Goal: Information Seeking & Learning: Learn about a topic

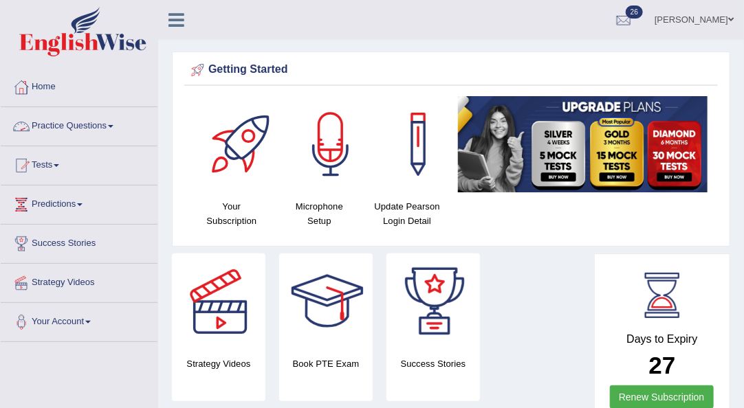
click at [113, 126] on span at bounding box center [110, 126] width 5 height 3
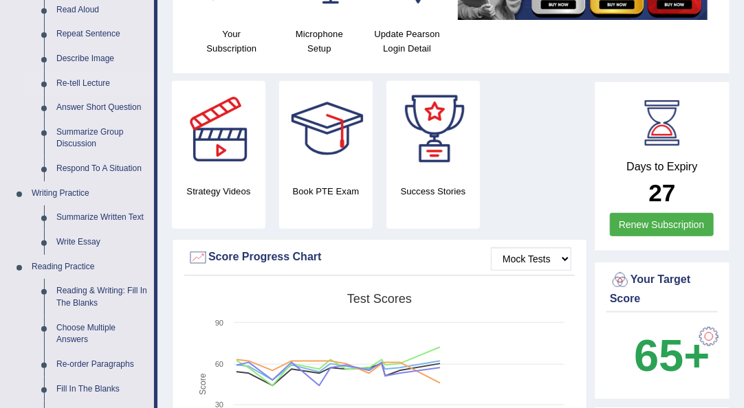
scroll to position [173, 0]
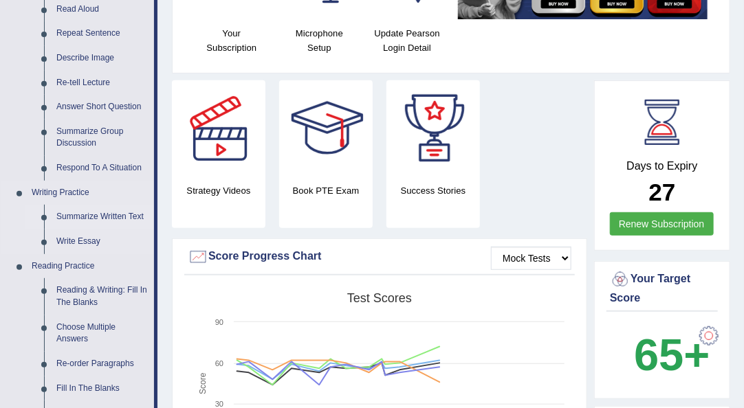
click at [104, 212] on link "Summarize Written Text" at bounding box center [102, 217] width 104 height 25
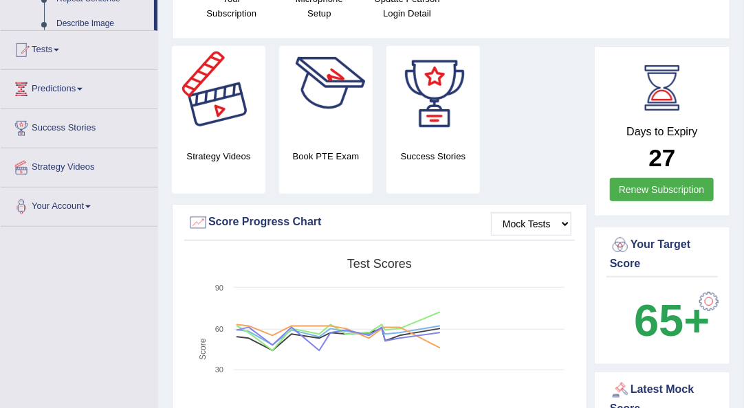
scroll to position [275, 0]
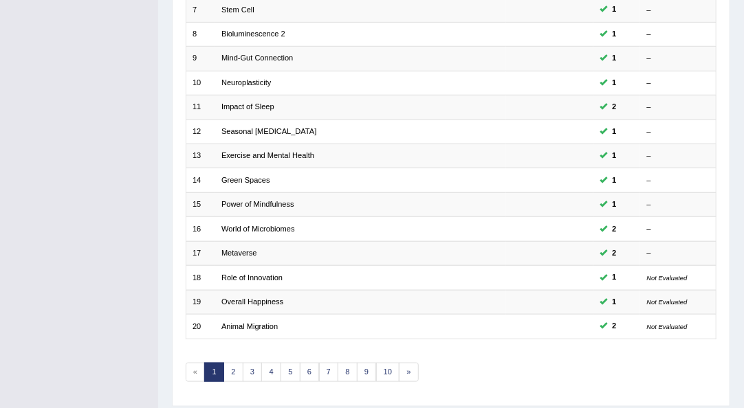
scroll to position [383, 0]
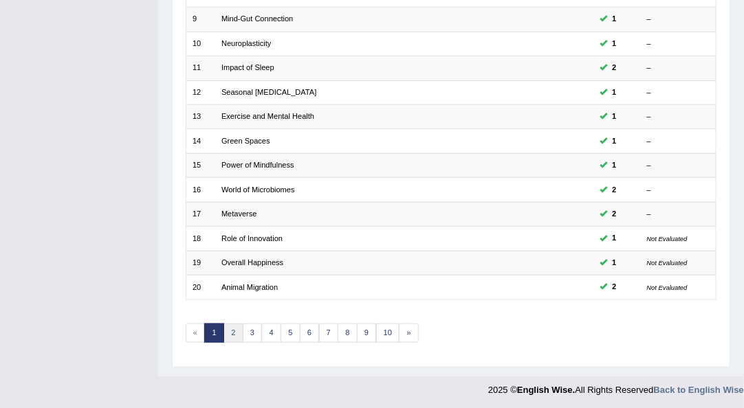
click at [229, 327] on link "2" at bounding box center [233, 333] width 20 height 19
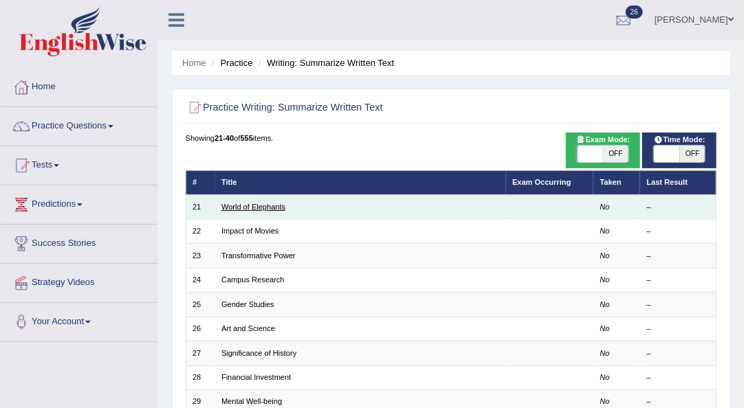
click at [257, 206] on link "World of Elephants" at bounding box center [253, 207] width 64 height 8
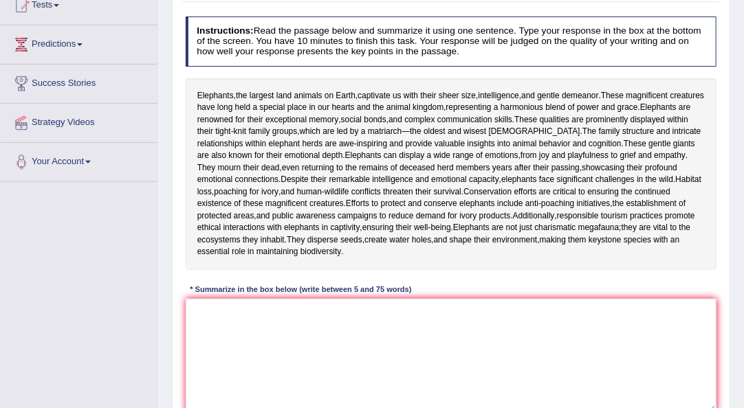
scroll to position [161, 0]
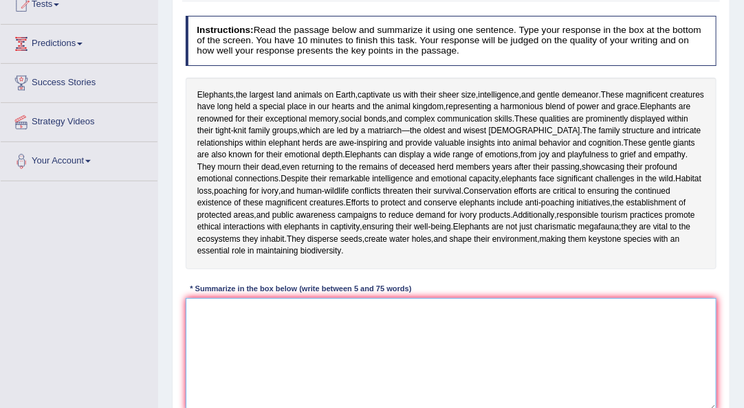
click at [263, 368] on textarea at bounding box center [451, 354] width 531 height 113
paste textarea "1, and 2, which means that 3, so 4, but 5 because 6."
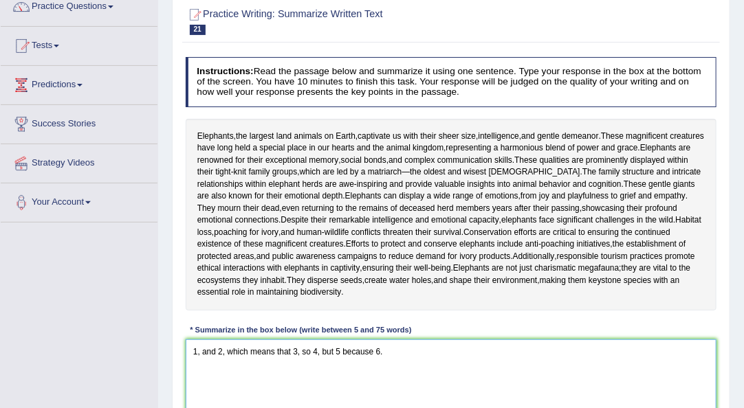
scroll to position [118, 0]
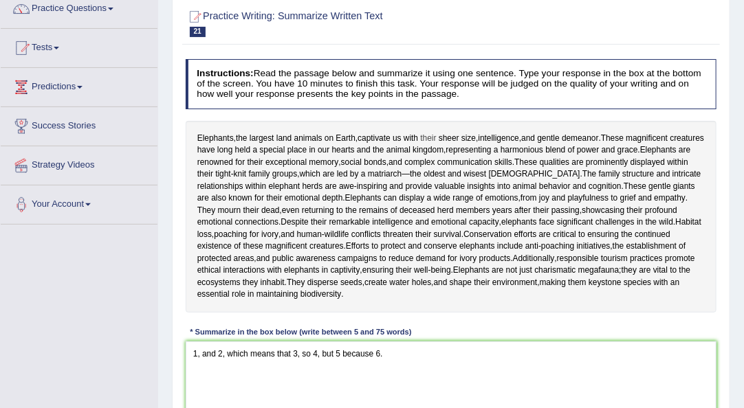
drag, startPoint x: 239, startPoint y: 138, endPoint x: 425, endPoint y: 142, distance: 185.7
click at [425, 142] on div "Elephants , the largest land animals on Earth , captivate us with their sheer s…" at bounding box center [451, 217] width 531 height 192
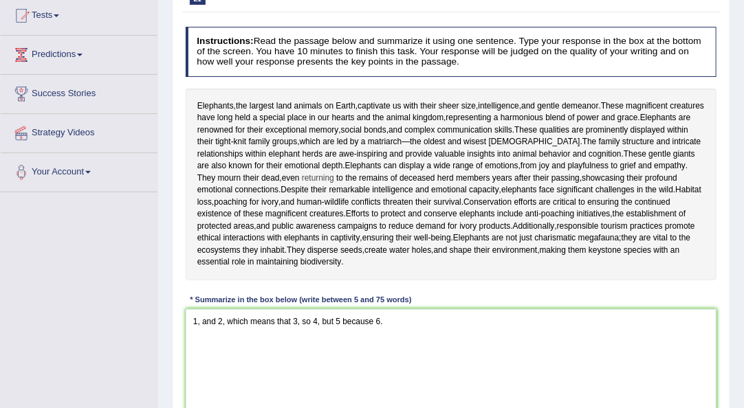
scroll to position [151, 0]
drag, startPoint x: 195, startPoint y: 129, endPoint x: 305, endPoint y: 133, distance: 109.4
click at [305, 133] on div "Elephants , the largest land animals on Earth , captivate us with their sheer s…" at bounding box center [451, 184] width 531 height 192
click at [393, 127] on div "Elephants , the largest land animals on Earth , captivate us with their sheer s…" at bounding box center [451, 184] width 531 height 192
drag, startPoint x: 389, startPoint y: 127, endPoint x: 264, endPoint y: 126, distance: 125.1
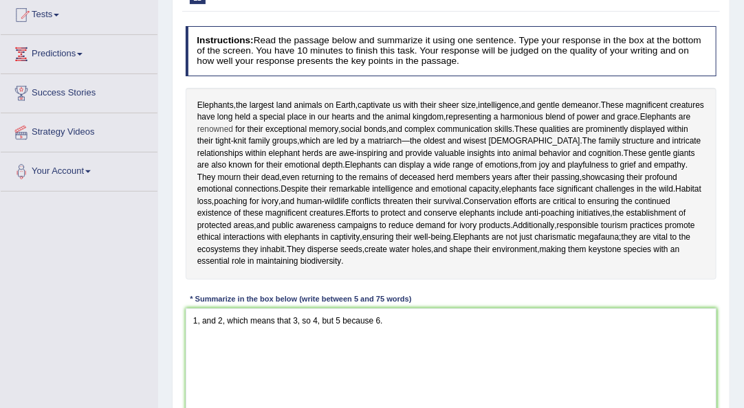
click at [264, 126] on div "Elephants , the largest land animals on Earth , captivate us with their sheer s…" at bounding box center [451, 184] width 531 height 192
drag, startPoint x: 197, startPoint y: 346, endPoint x: 189, endPoint y: 348, distance: 8.5
click at [189, 348] on textarea "1, and 2, which means that 3, so 4, but 5 because 6." at bounding box center [451, 365] width 531 height 113
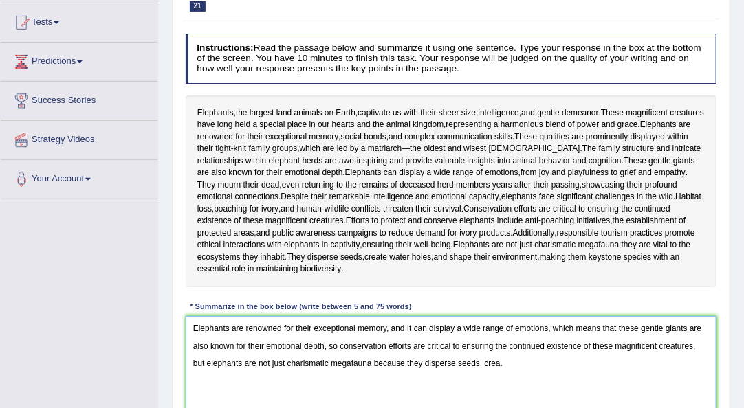
scroll to position [142, 0]
click at [189, 349] on textarea "Elephants are renowned for their exceptional memory, and It can display a wide …" at bounding box center [451, 373] width 531 height 113
click at [494, 393] on textarea "Elephants are renowned for their exceptional memory, and It can display a wide …" at bounding box center [451, 373] width 531 height 113
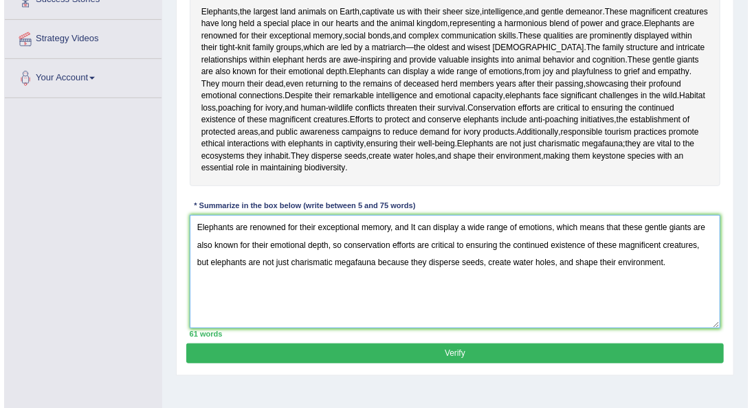
scroll to position [239, 0]
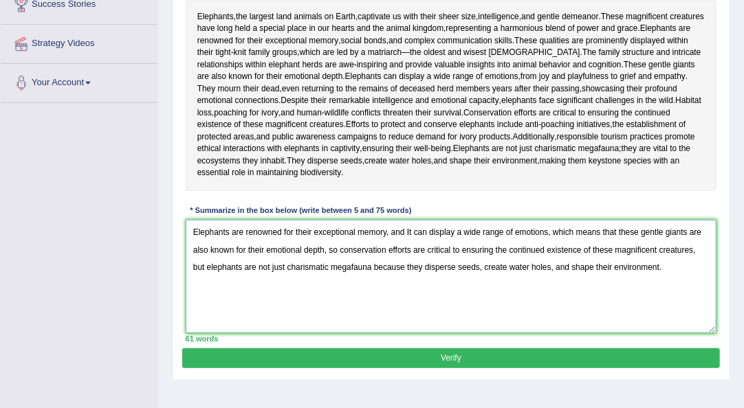
type textarea "Elephants are renowned for their exceptional memory, and It can display a wide …"
click at [459, 368] on button "Verify" at bounding box center [450, 359] width 537 height 20
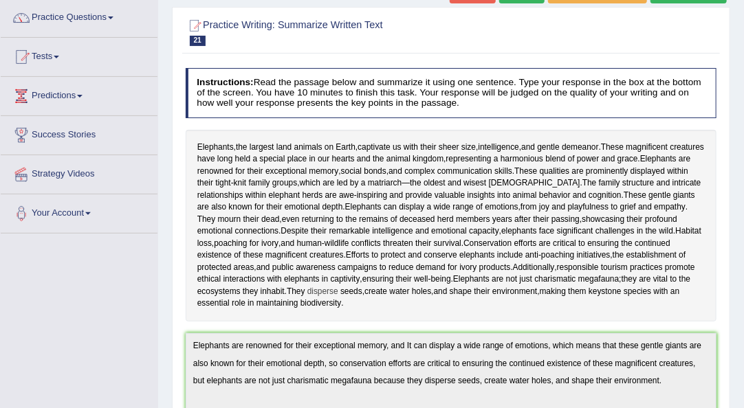
scroll to position [0, 0]
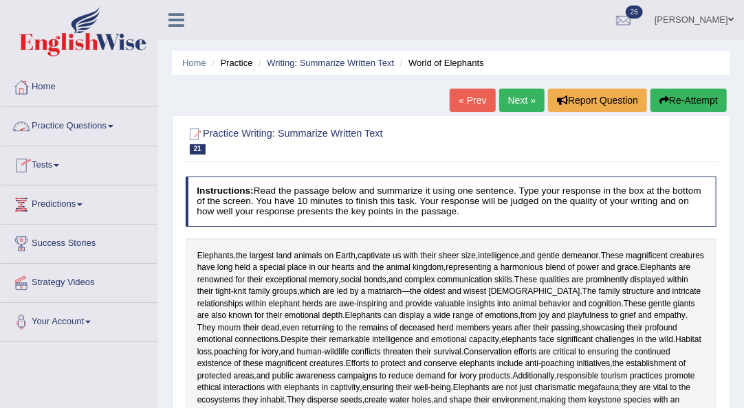
click at [111, 129] on link "Practice Questions" at bounding box center [79, 124] width 157 height 34
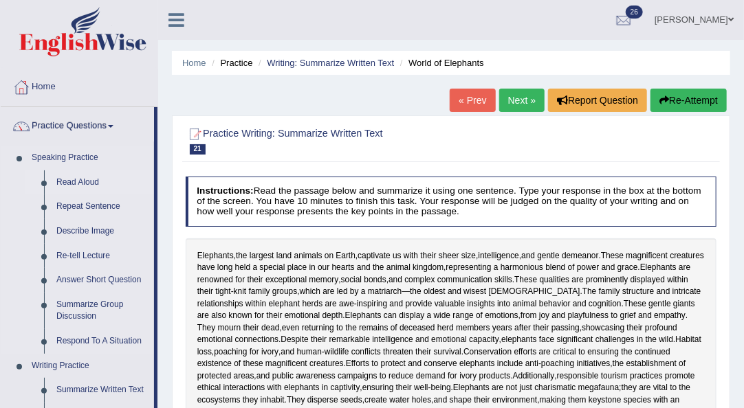
click at [85, 181] on link "Read Aloud" at bounding box center [102, 182] width 104 height 25
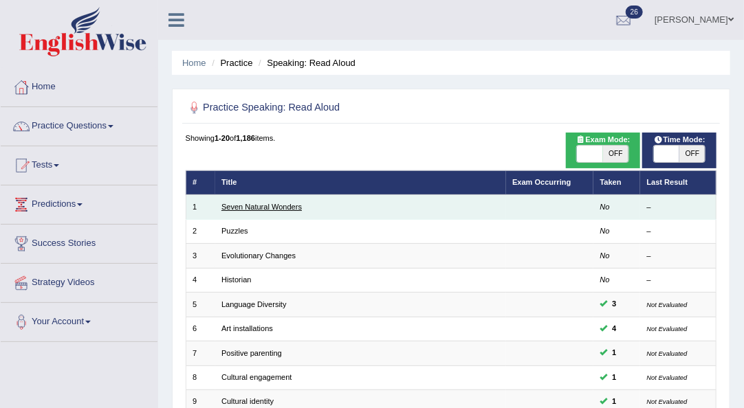
click at [247, 208] on link "Seven Natural Wonders" at bounding box center [261, 207] width 80 height 8
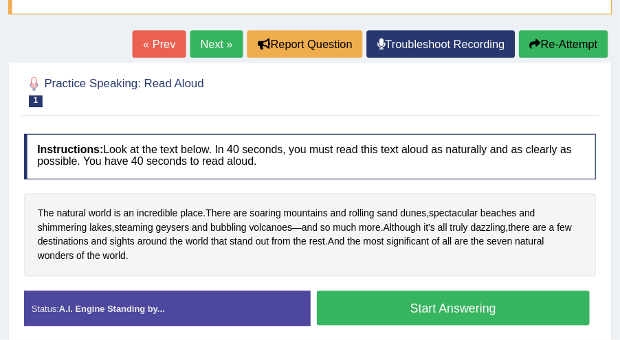
scroll to position [131, 0]
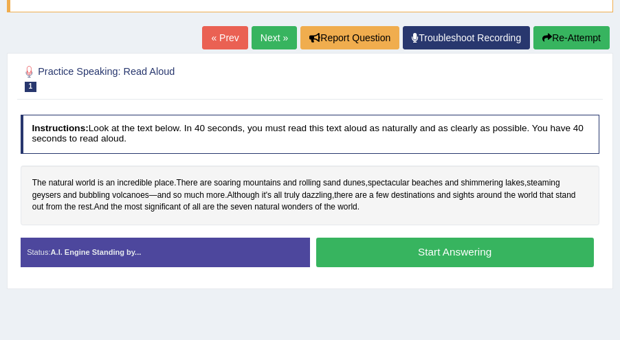
click at [397, 256] on button "Start Answering" at bounding box center [455, 253] width 278 height 30
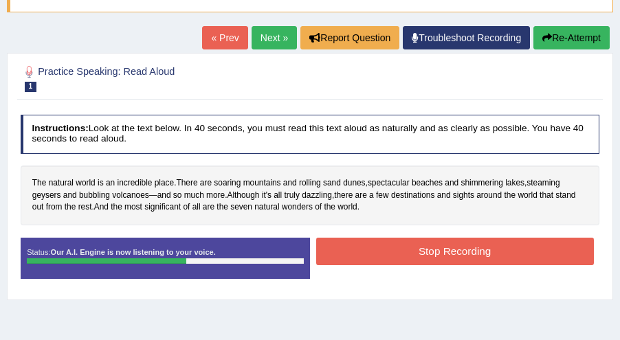
click at [452, 250] on button "Stop Recording" at bounding box center [455, 251] width 278 height 27
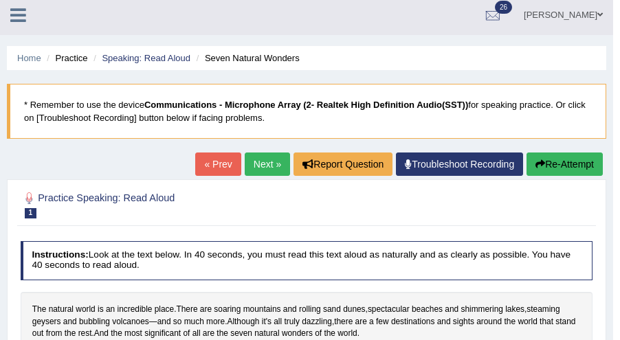
scroll to position [0, 0]
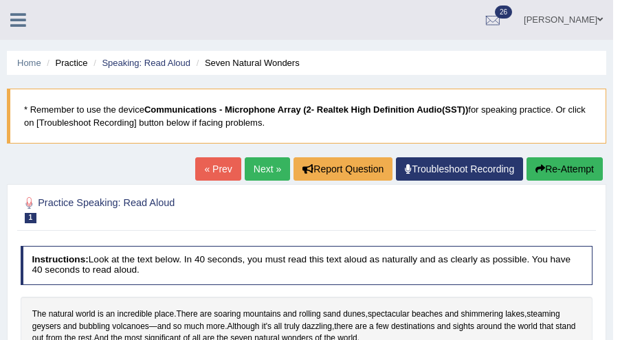
click at [258, 168] on link "Next »" at bounding box center [267, 168] width 45 height 23
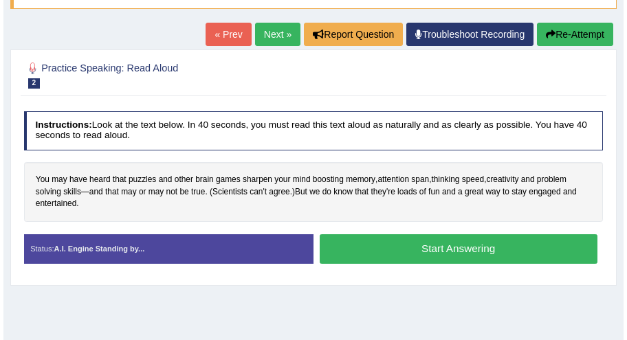
scroll to position [135, 0]
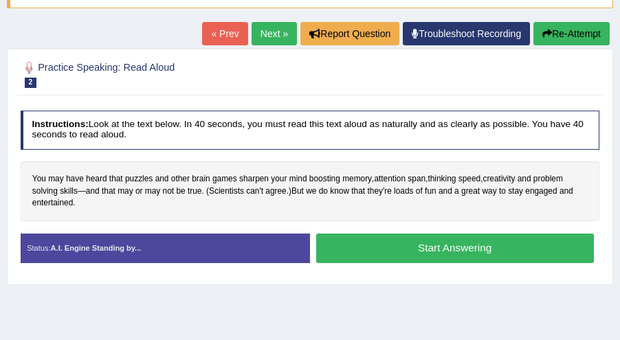
click at [206, 194] on div "You may have heard that puzzles and other brain games sharpen your mind boostin…" at bounding box center [311, 192] width 580 height 60
click at [388, 246] on button "Start Answering" at bounding box center [455, 249] width 278 height 30
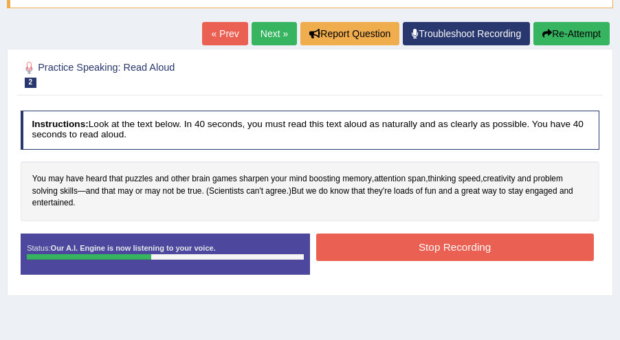
click at [419, 249] on button "Stop Recording" at bounding box center [455, 247] width 278 height 27
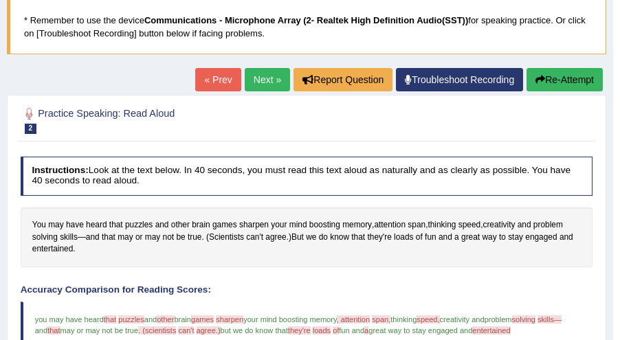
scroll to position [89, 0]
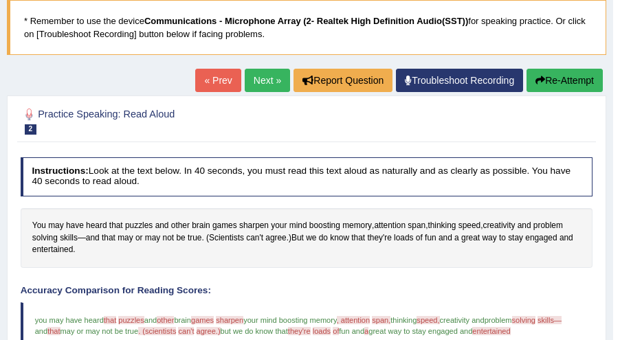
click at [258, 80] on link "Next »" at bounding box center [267, 80] width 45 height 23
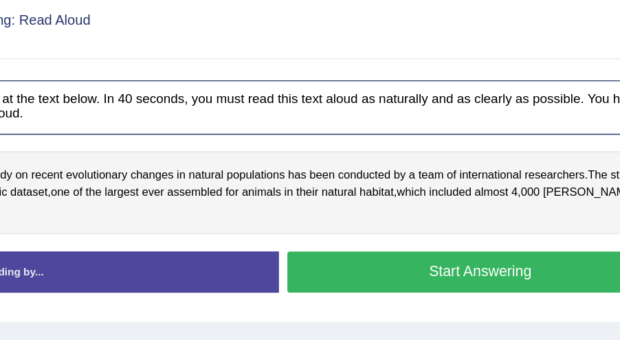
scroll to position [123, 0]
click at [390, 245] on div "Created with Highcharts 7.1.2 Great Too slow Too fast Time Speech pace meter: 0…" at bounding box center [458, 245] width 296 height 1
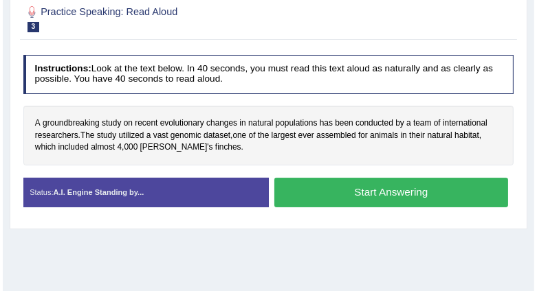
scroll to position [192, 0]
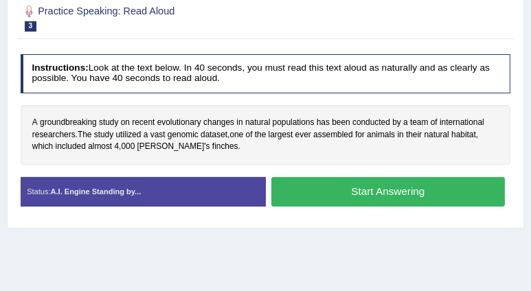
click at [343, 197] on button "Start Answering" at bounding box center [389, 192] width 234 height 30
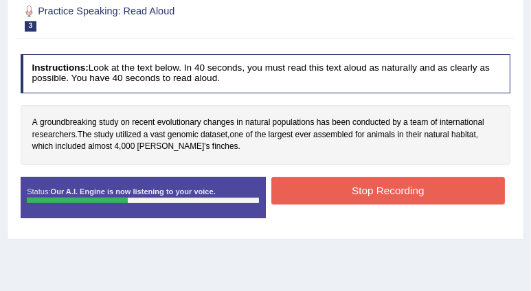
click at [362, 189] on button "Stop Recording" at bounding box center [389, 190] width 234 height 27
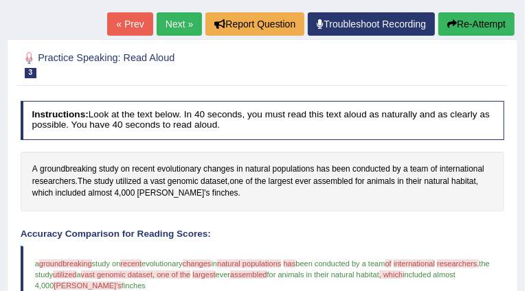
scroll to position [145, 0]
click at [468, 21] on button "Re-Attempt" at bounding box center [477, 23] width 76 height 23
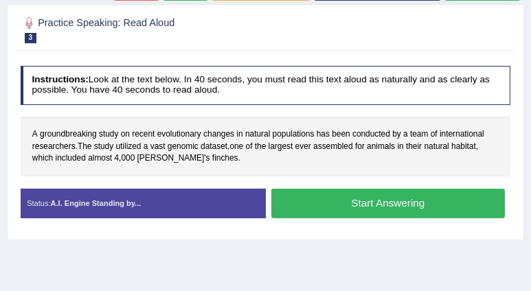
click at [338, 204] on button "Start Answering" at bounding box center [389, 204] width 234 height 30
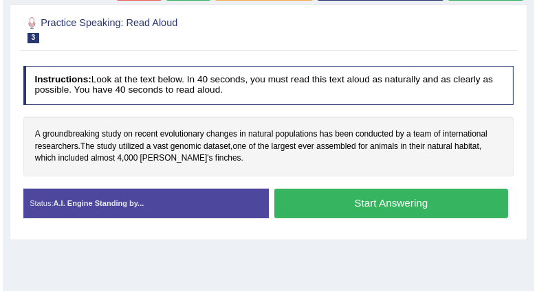
scroll to position [214, 0]
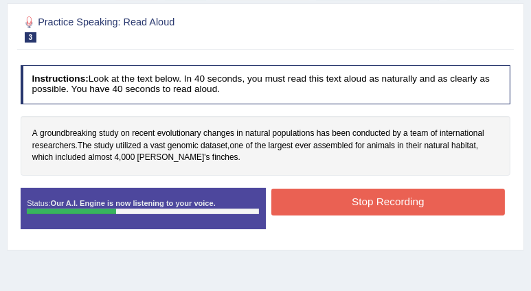
click at [325, 200] on button "Stop Recording" at bounding box center [389, 202] width 234 height 27
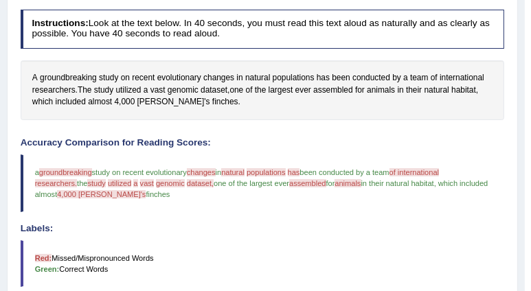
scroll to position [268, 0]
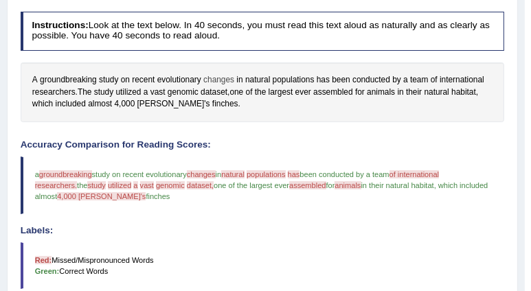
click at [221, 81] on span "changes" at bounding box center [218, 80] width 31 height 12
click at [221, 74] on div at bounding box center [221, 68] width 23 height 10
click at [213, 76] on span "changes" at bounding box center [218, 80] width 31 height 12
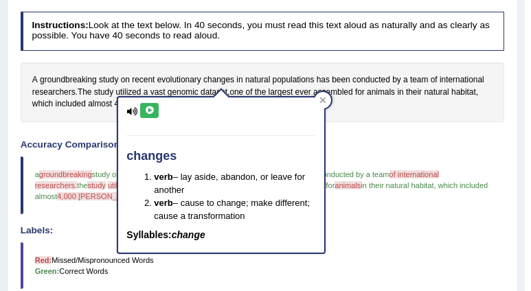
click at [142, 108] on button at bounding box center [149, 110] width 19 height 15
click at [148, 109] on icon at bounding box center [149, 111] width 10 height 8
click at [93, 114] on div "A groundbreaking study on recent evolutionary changes in natural populations ha…" at bounding box center [263, 93] width 485 height 60
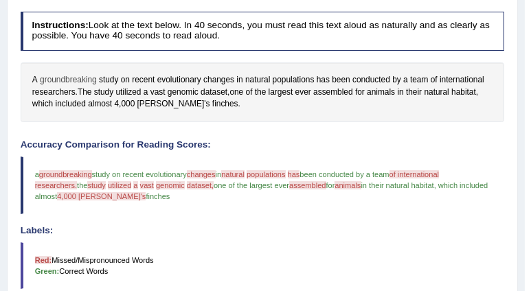
click at [76, 79] on span "groundbreaking" at bounding box center [68, 80] width 57 height 12
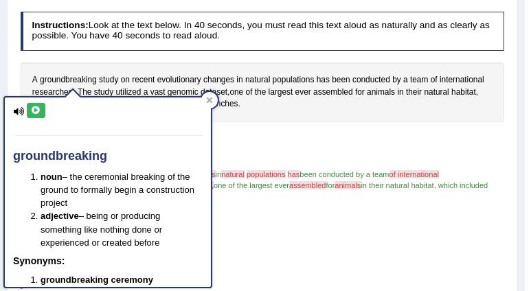
click at [37, 108] on icon at bounding box center [36, 111] width 10 height 8
click at [214, 100] on div at bounding box center [209, 100] width 16 height 16
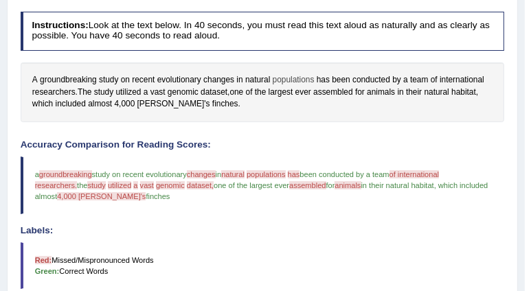
click at [287, 78] on span "populations" at bounding box center [294, 80] width 42 height 12
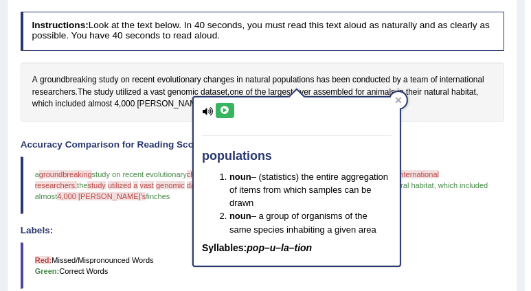
click at [225, 112] on icon at bounding box center [225, 111] width 10 height 8
click at [170, 124] on div "Instructions: Look at the text below. In 40 seconds, you must read this text al…" at bounding box center [262, 281] width 490 height 553
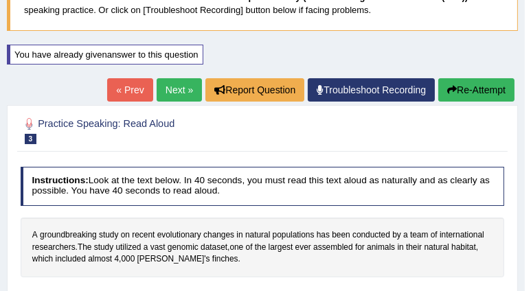
scroll to position [67, 0]
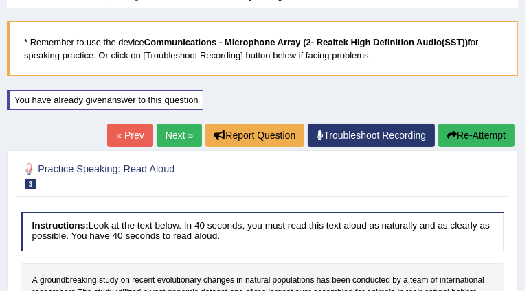
click at [470, 135] on button "Re-Attempt" at bounding box center [477, 135] width 76 height 23
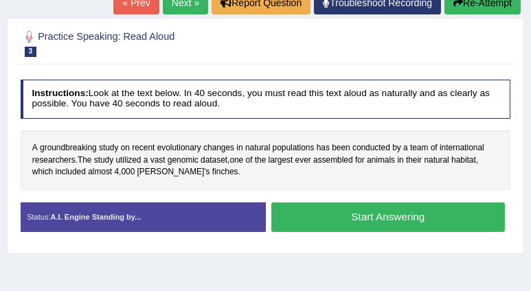
scroll to position [212, 0]
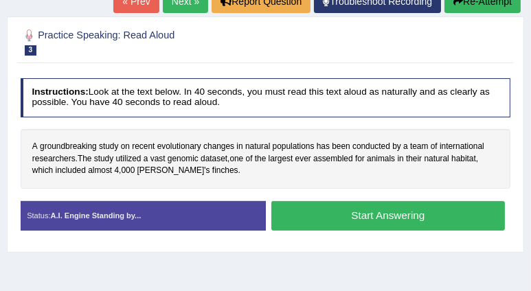
click at [340, 219] on button "Start Answering" at bounding box center [389, 216] width 234 height 30
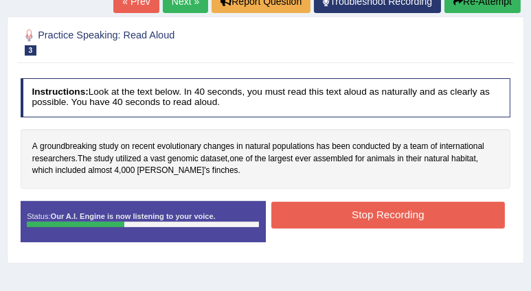
click at [359, 216] on button "Stop Recording" at bounding box center [389, 215] width 234 height 27
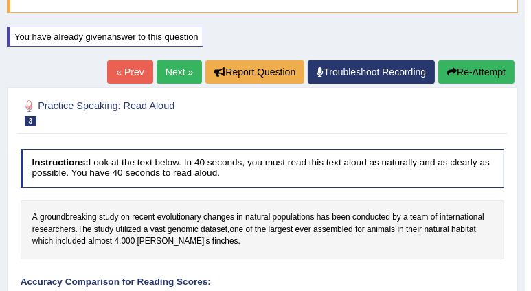
scroll to position [130, 0]
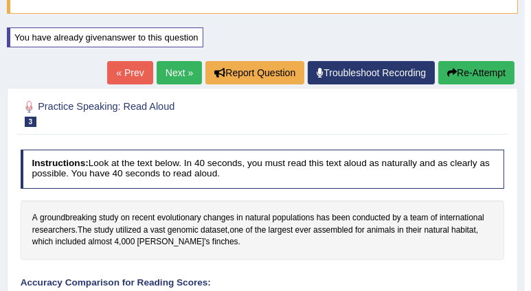
click at [469, 74] on button "Re-Attempt" at bounding box center [477, 72] width 76 height 23
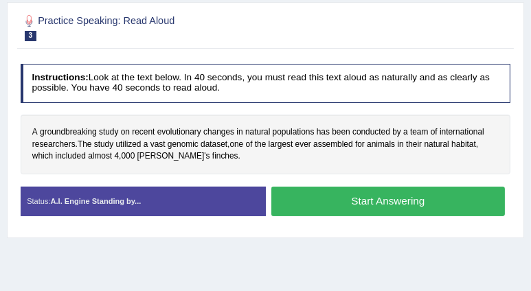
scroll to position [226, 0]
click at [338, 201] on button "Start Answering" at bounding box center [389, 202] width 234 height 30
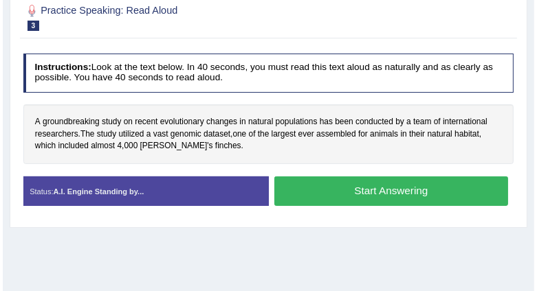
scroll to position [217, 0]
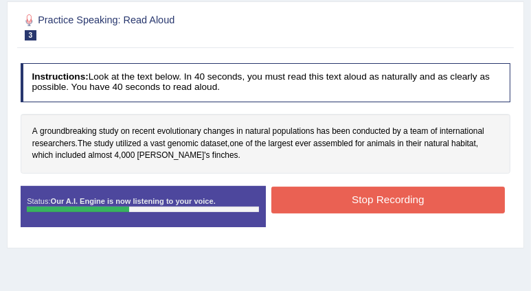
click at [347, 205] on button "Stop Recording" at bounding box center [389, 200] width 234 height 27
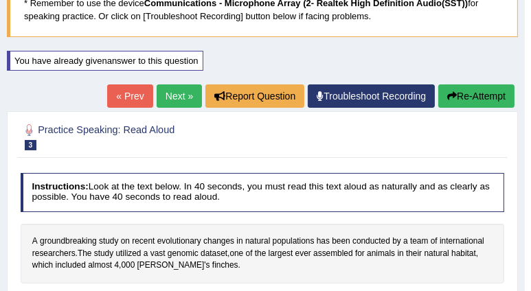
scroll to position [101, 0]
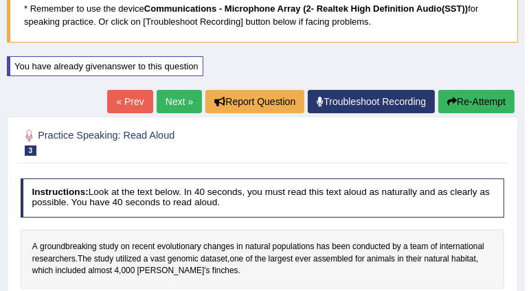
click at [459, 99] on button "Re-Attempt" at bounding box center [477, 101] width 76 height 23
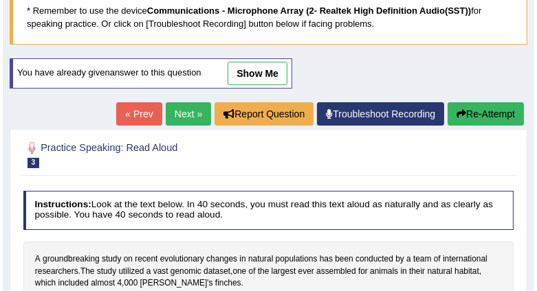
scroll to position [180, 0]
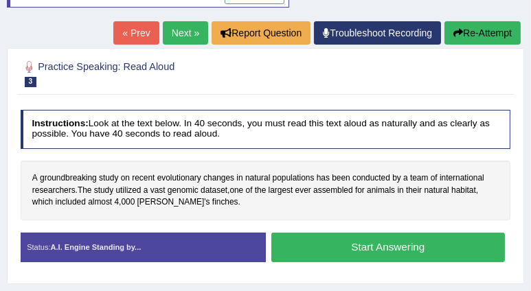
click at [357, 247] on button "Start Answering" at bounding box center [389, 248] width 234 height 30
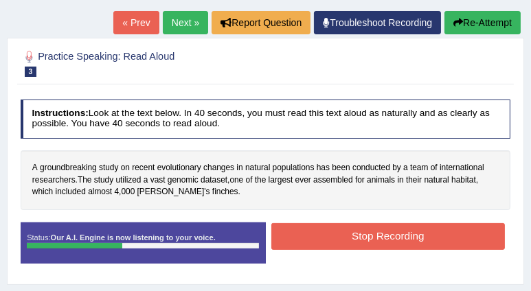
click at [355, 232] on button "Stop Recording" at bounding box center [389, 236] width 234 height 27
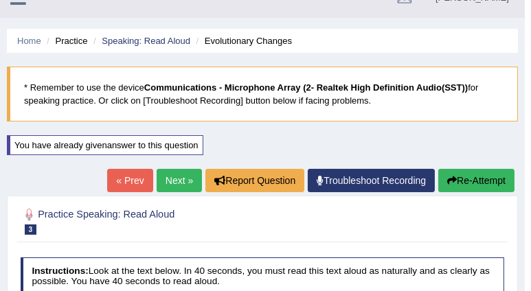
scroll to position [0, 0]
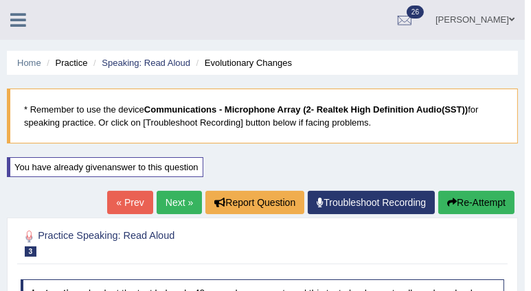
click at [461, 210] on button "Re-Attempt" at bounding box center [477, 202] width 76 height 23
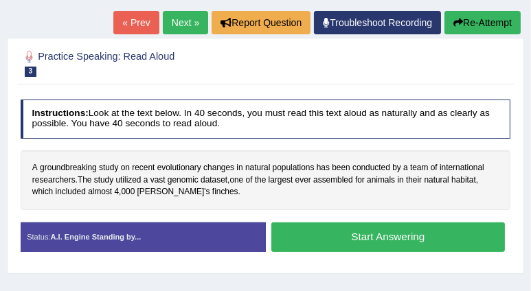
scroll to position [196, 0]
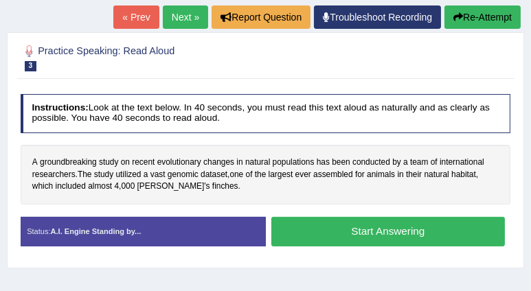
click at [382, 228] on button "Start Answering" at bounding box center [389, 232] width 234 height 30
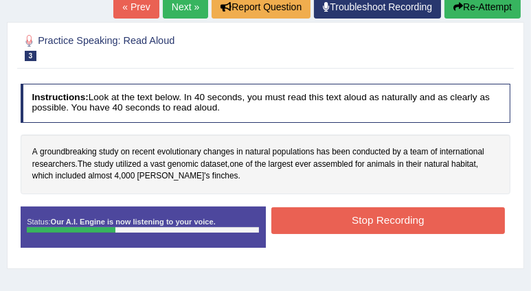
click at [331, 220] on button "Stop Recording" at bounding box center [389, 221] width 234 height 27
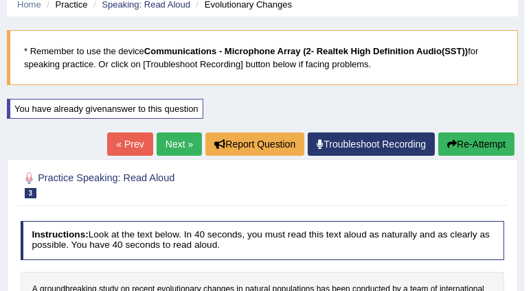
scroll to position [59, 0]
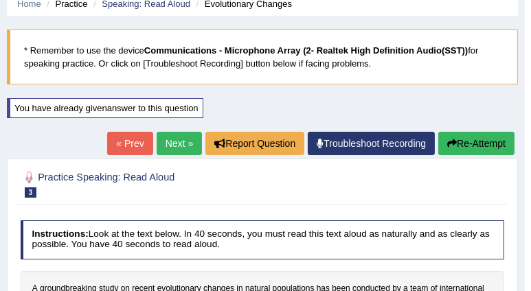
click at [350, 146] on link "Troubleshoot Recording" at bounding box center [371, 143] width 127 height 23
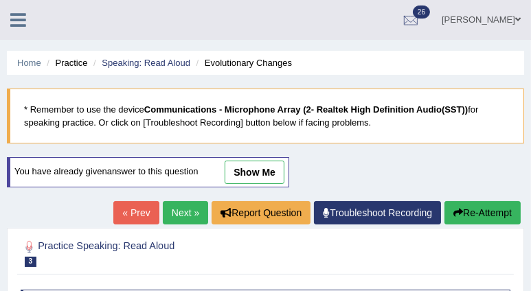
click at [245, 171] on link "show me" at bounding box center [255, 172] width 60 height 23
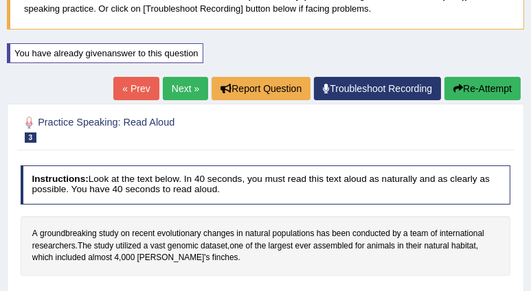
scroll to position [114, 0]
click at [180, 84] on link "Next »" at bounding box center [185, 88] width 45 height 23
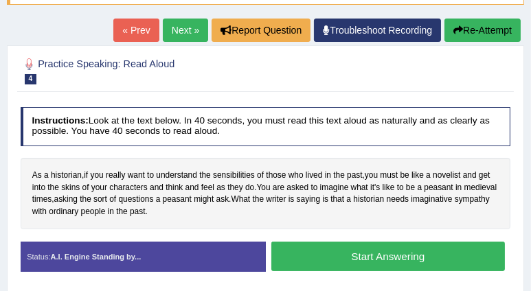
scroll to position [166, 0]
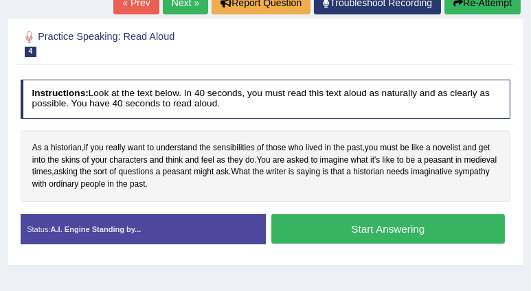
click at [313, 226] on button "Start Answering" at bounding box center [389, 229] width 234 height 30
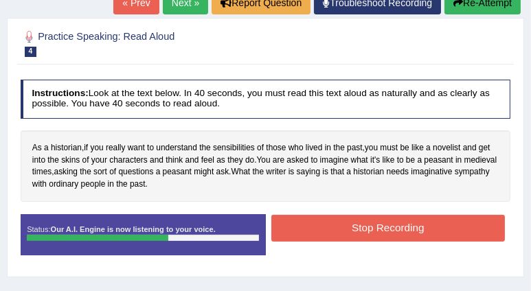
click at [377, 234] on button "Stop Recording" at bounding box center [389, 228] width 234 height 27
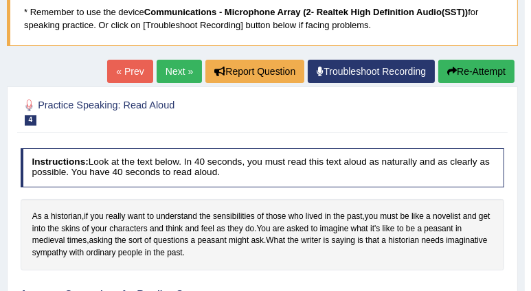
scroll to position [97, 0]
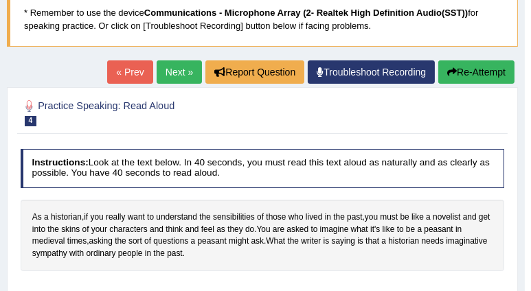
click at [173, 67] on link "Next »" at bounding box center [179, 71] width 45 height 23
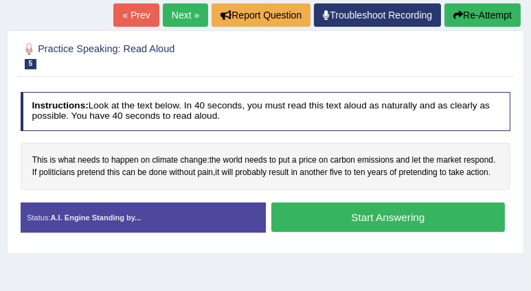
scroll to position [155, 0]
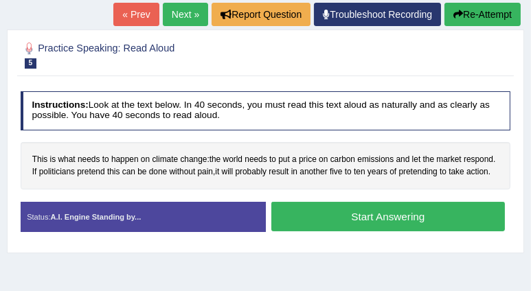
click at [320, 215] on button "Start Answering" at bounding box center [389, 217] width 234 height 30
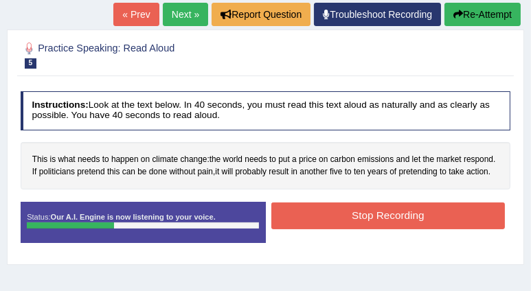
click at [337, 212] on button "Stop Recording" at bounding box center [389, 216] width 234 height 27
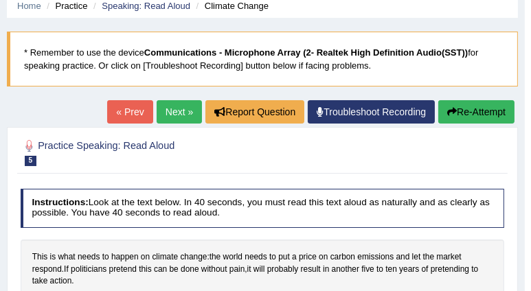
scroll to position [56, 0]
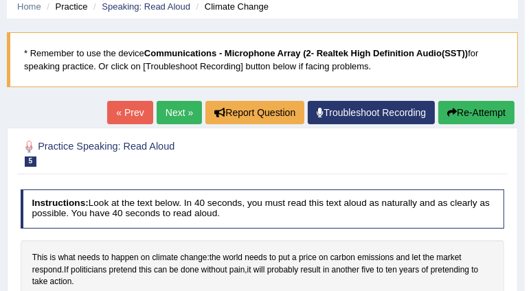
click at [169, 112] on link "Next »" at bounding box center [179, 112] width 45 height 23
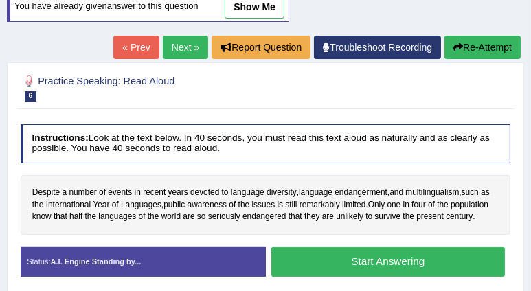
scroll to position [191, 0]
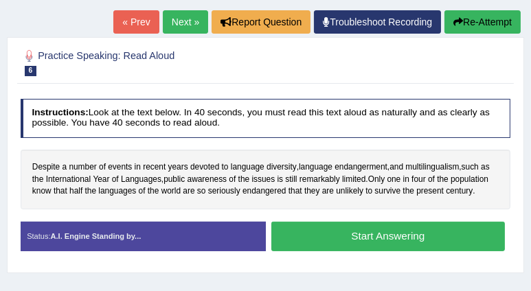
click at [366, 231] on button "Start Answering" at bounding box center [389, 237] width 234 height 30
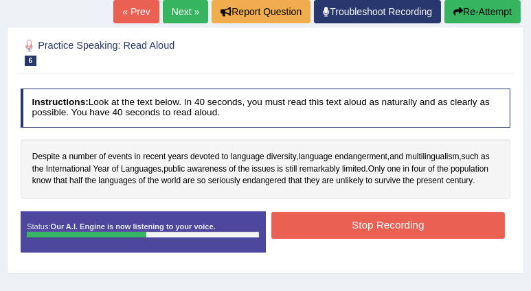
click at [379, 226] on button "Stop Recording" at bounding box center [389, 225] width 234 height 27
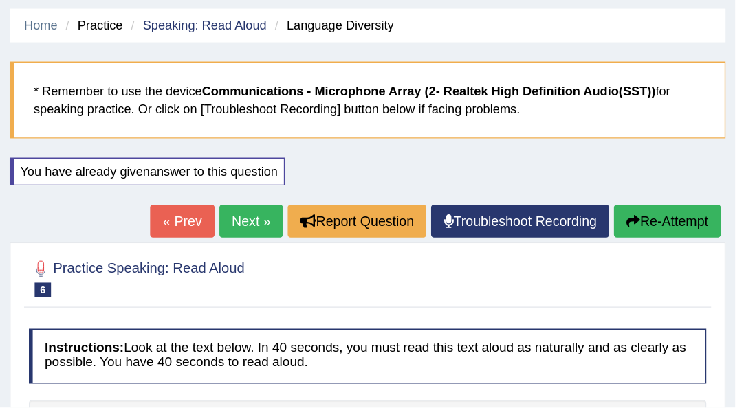
scroll to position [0, 0]
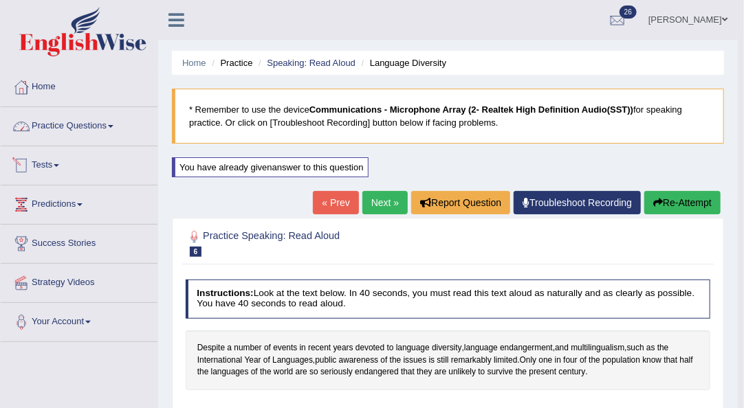
click at [109, 127] on link "Practice Questions" at bounding box center [79, 124] width 157 height 34
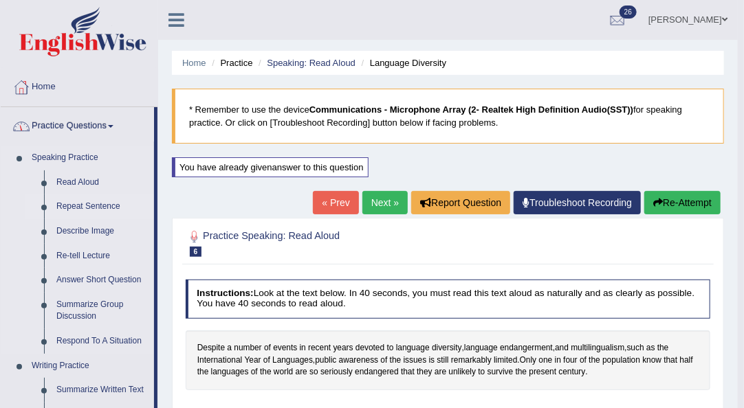
click at [80, 202] on link "Repeat Sentence" at bounding box center [102, 207] width 104 height 25
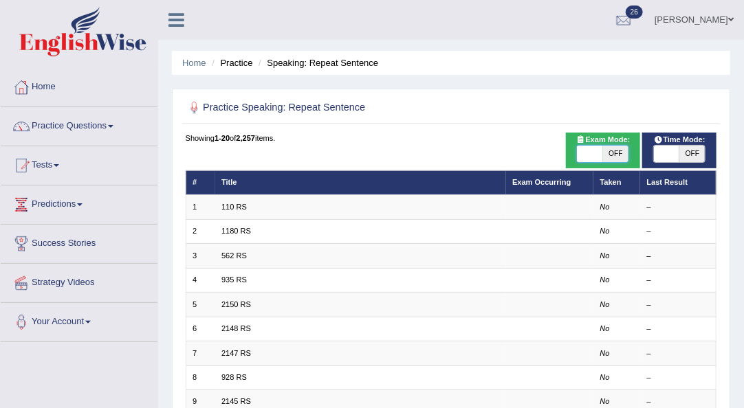
click at [601, 156] on span at bounding box center [589, 154] width 25 height 16
checkbox input "true"
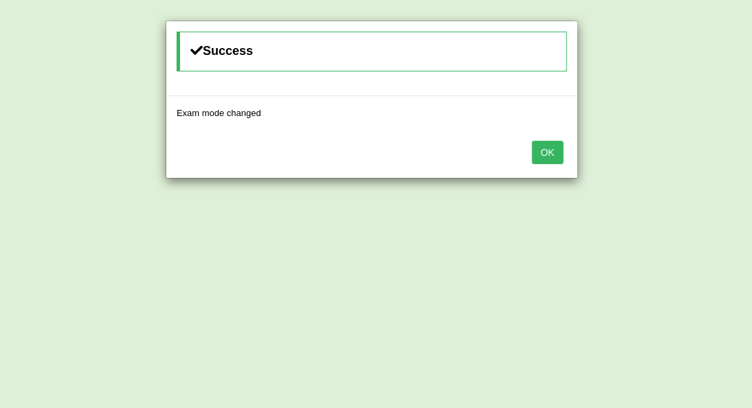
click at [667, 154] on div "Success Exam mode changed OK" at bounding box center [376, 204] width 752 height 408
click at [544, 155] on button "OK" at bounding box center [548, 152] width 32 height 23
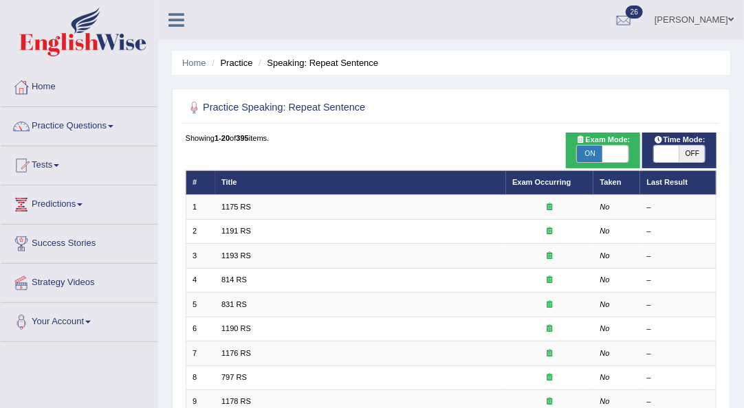
click at [692, 153] on span "OFF" at bounding box center [691, 154] width 25 height 16
checkbox input "true"
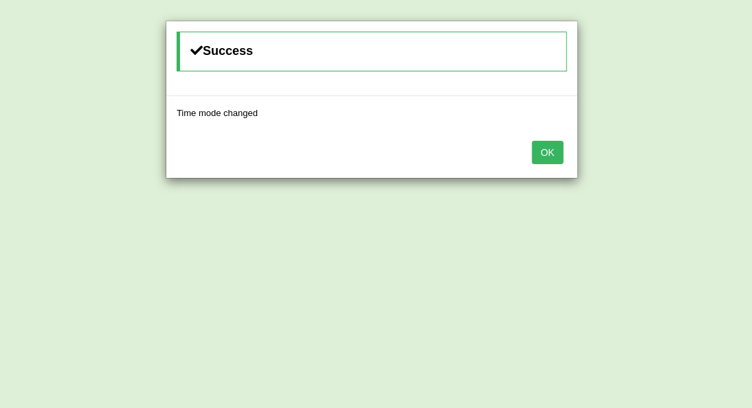
click at [534, 152] on button "OK" at bounding box center [548, 152] width 32 height 23
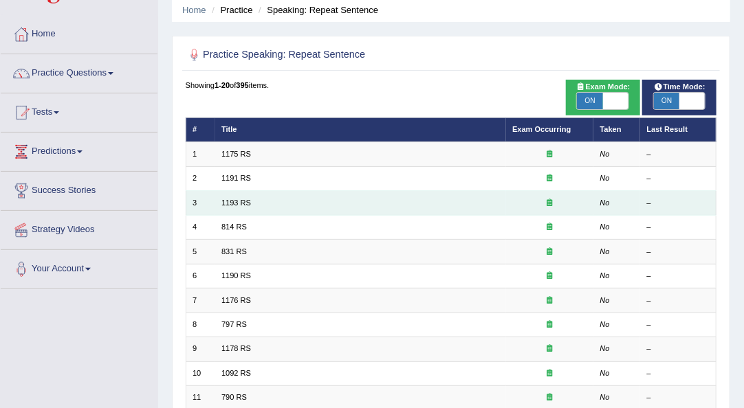
scroll to position [52, 0]
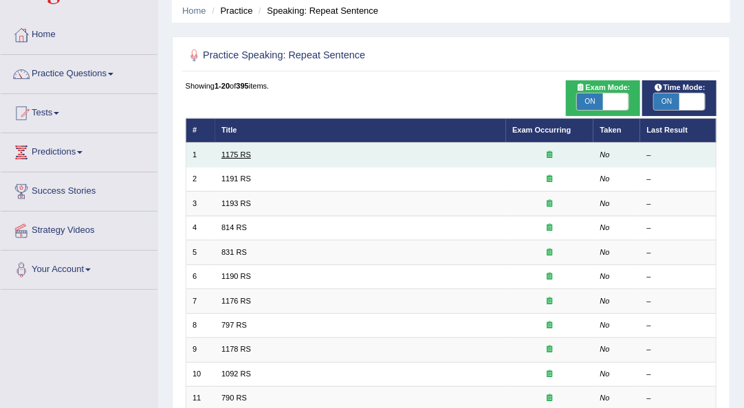
click at [241, 156] on link "1175 RS" at bounding box center [236, 155] width 30 height 8
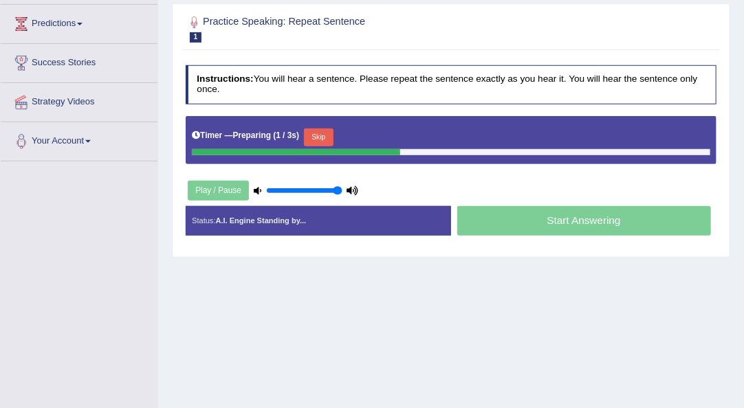
scroll to position [181, 0]
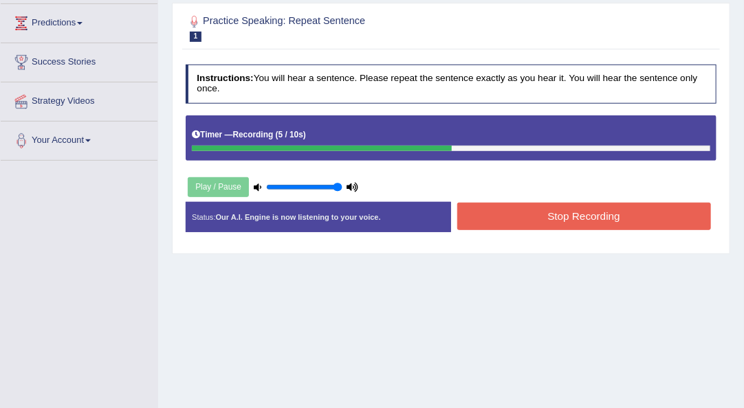
click at [582, 224] on button "Stop Recording" at bounding box center [584, 216] width 254 height 27
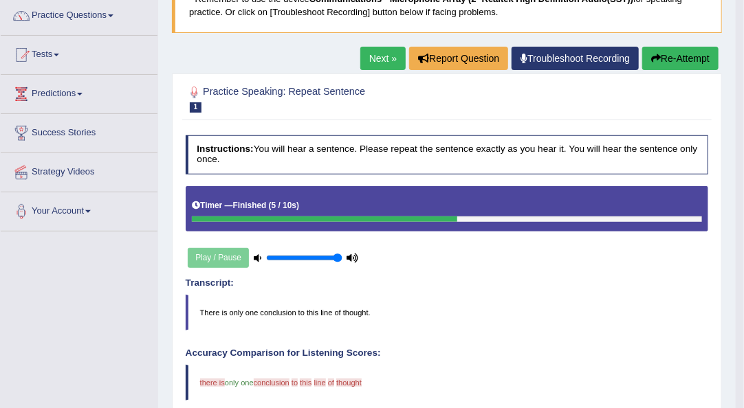
scroll to position [74, 0]
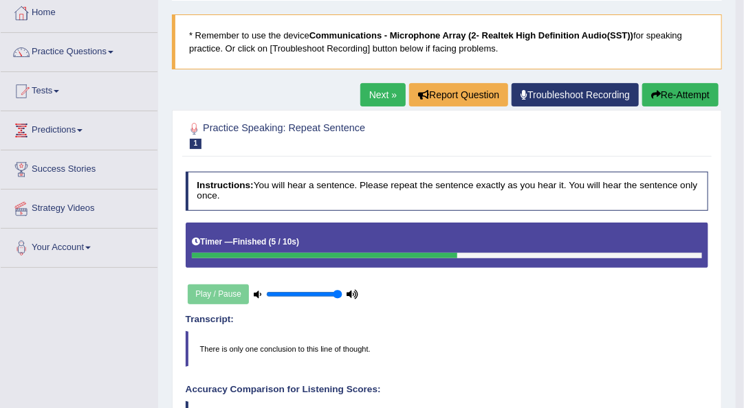
click at [696, 102] on button "Re-Attempt" at bounding box center [680, 94] width 76 height 23
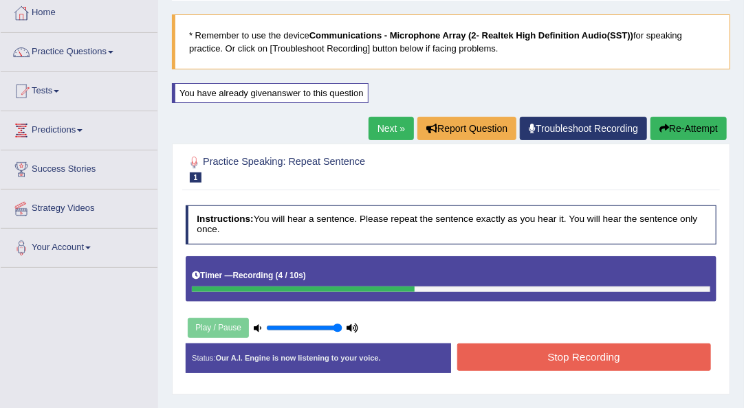
click at [546, 356] on button "Stop Recording" at bounding box center [584, 357] width 254 height 27
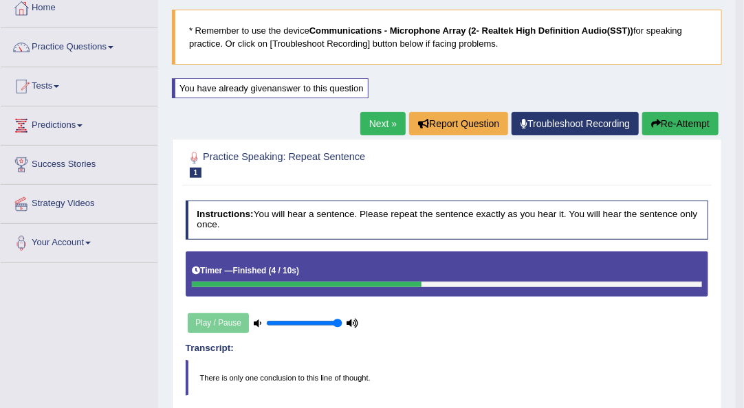
scroll to position [78, 0]
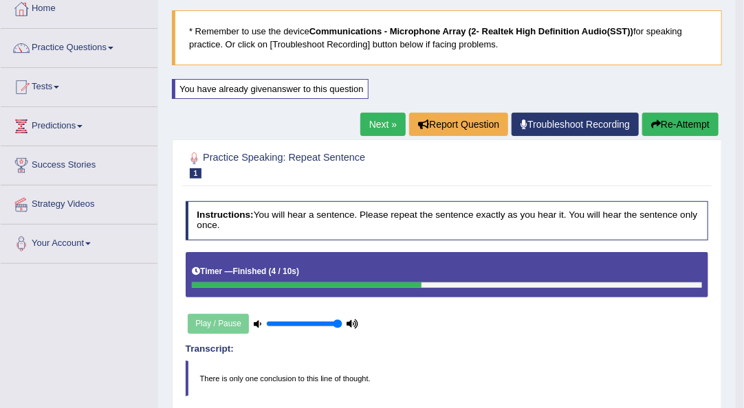
click at [671, 119] on button "Re-Attempt" at bounding box center [680, 124] width 76 height 23
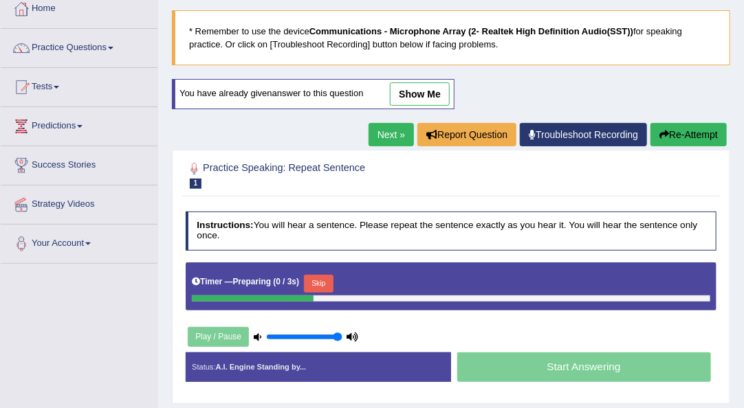
click at [320, 282] on button "Skip" at bounding box center [319, 284] width 30 height 18
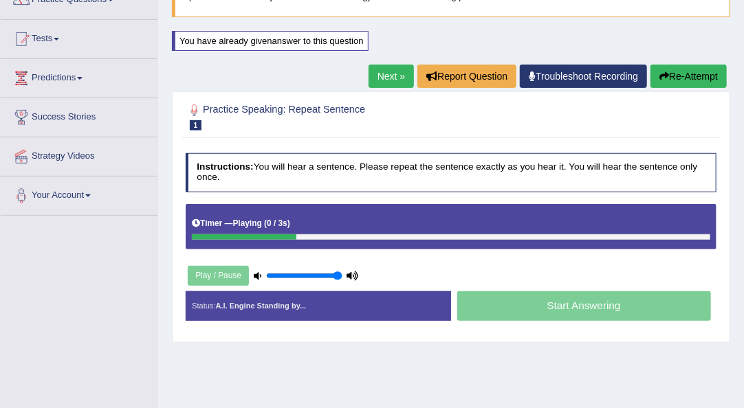
scroll to position [127, 0]
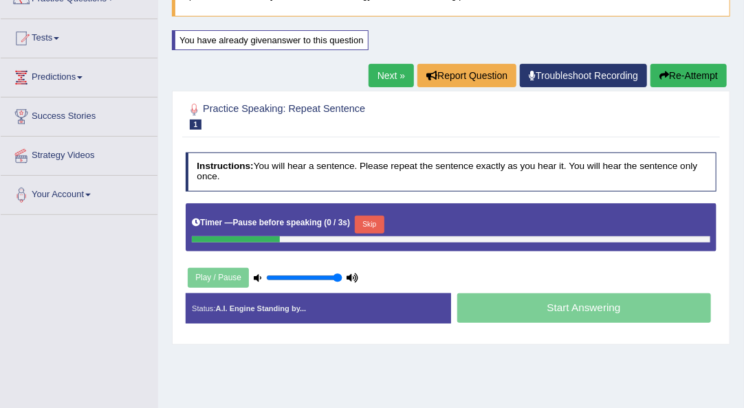
click at [371, 223] on button "Skip" at bounding box center [370, 225] width 30 height 18
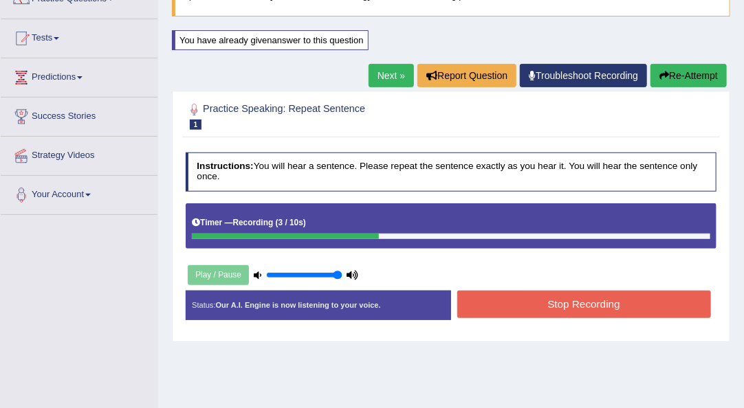
click at [560, 307] on button "Stop Recording" at bounding box center [584, 304] width 254 height 27
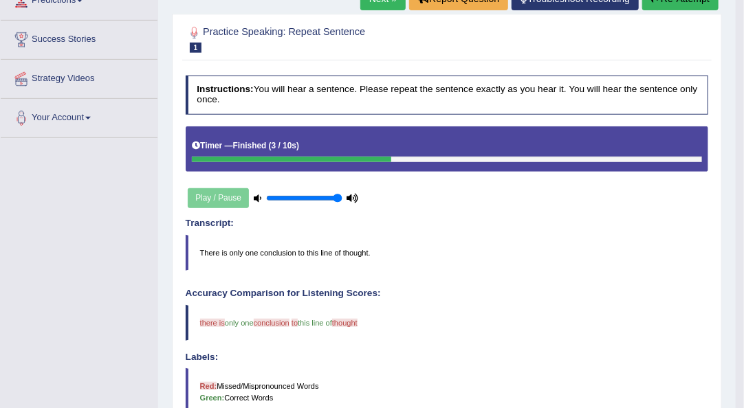
scroll to position [131, 0]
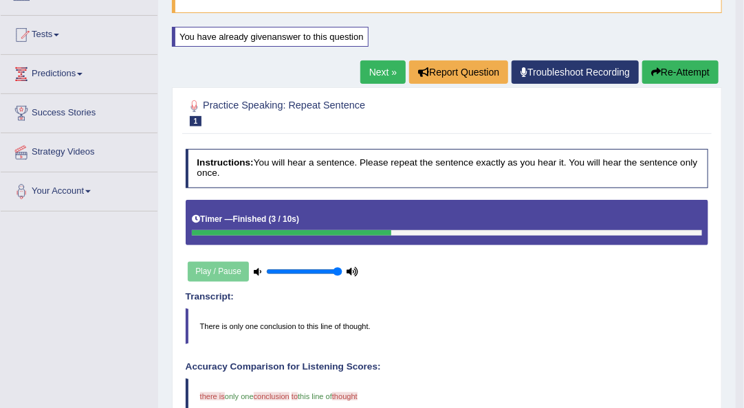
click at [692, 80] on button "Re-Attempt" at bounding box center [680, 71] width 76 height 23
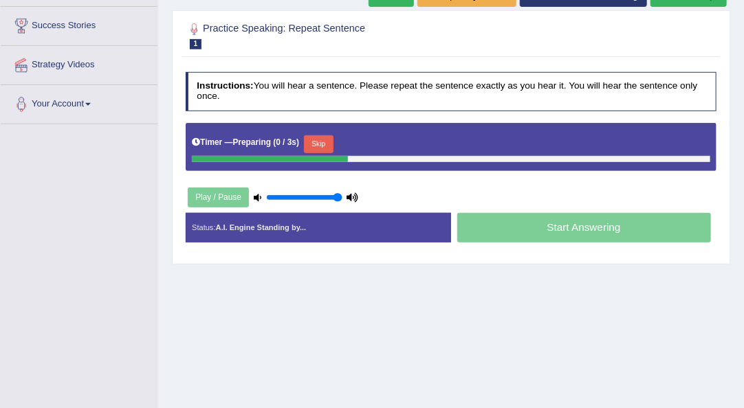
scroll to position [219, 0]
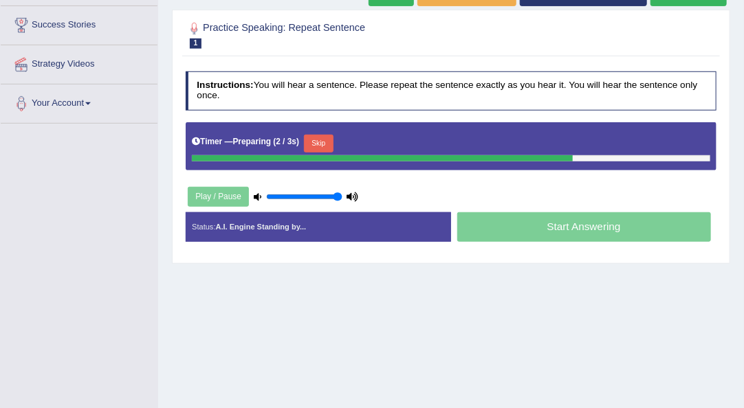
click at [320, 144] on button "Skip" at bounding box center [319, 144] width 30 height 18
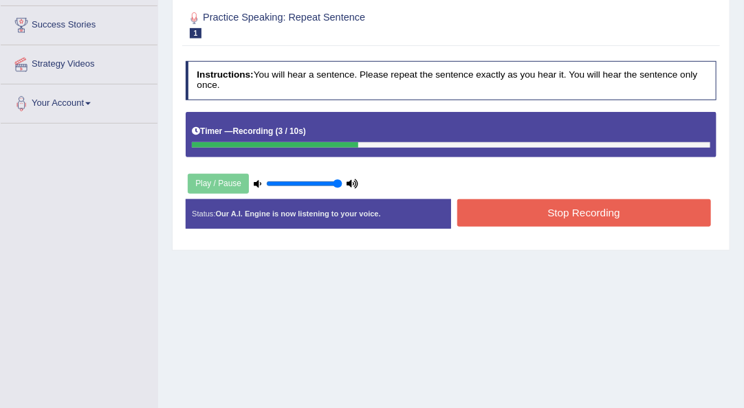
click at [543, 221] on button "Stop Recording" at bounding box center [584, 212] width 254 height 27
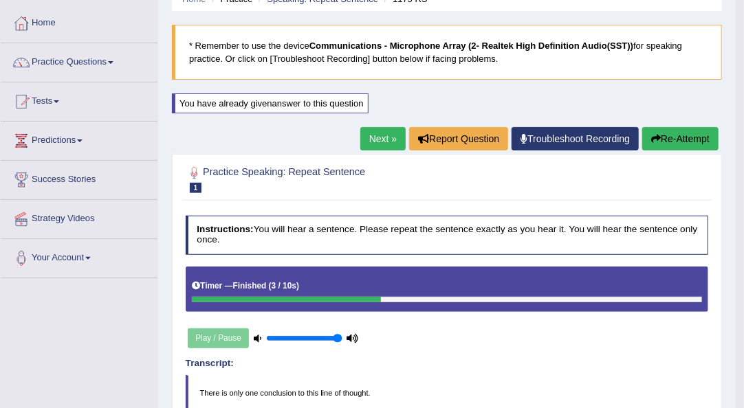
scroll to position [60, 0]
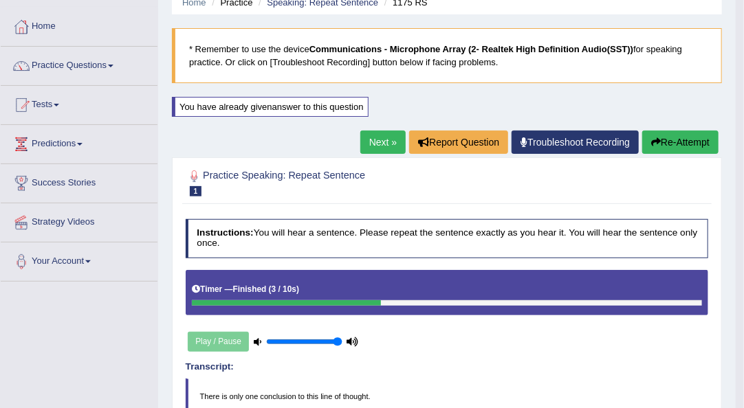
click at [373, 144] on link "Next »" at bounding box center [382, 142] width 45 height 23
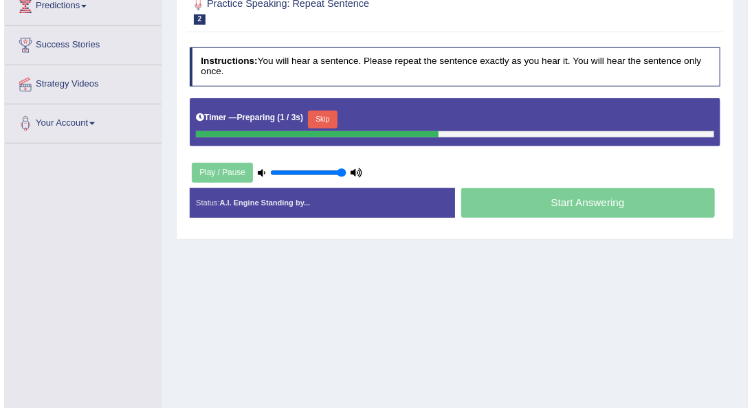
scroll to position [199, 0]
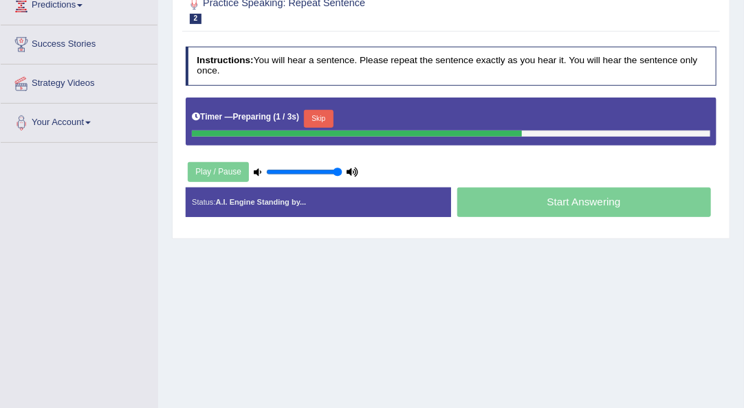
click at [313, 122] on button "Skip" at bounding box center [319, 119] width 30 height 18
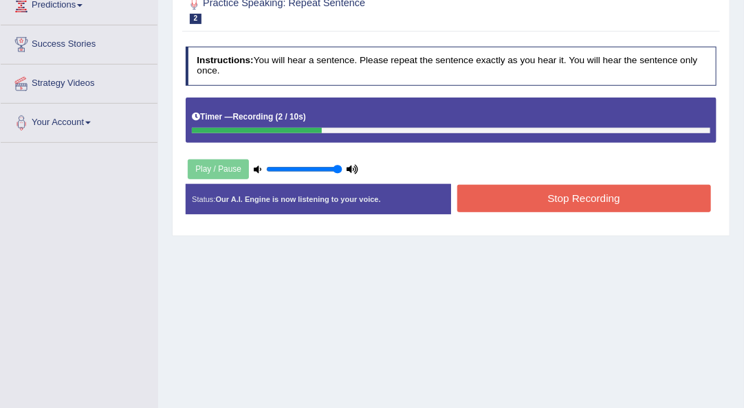
click at [543, 196] on button "Stop Recording" at bounding box center [584, 198] width 254 height 27
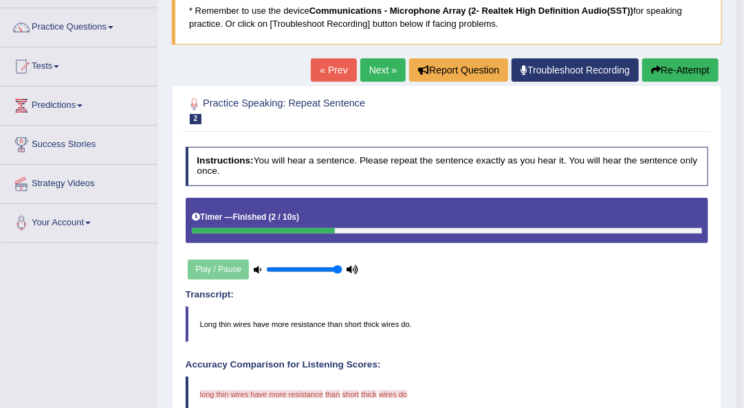
scroll to position [98, 0]
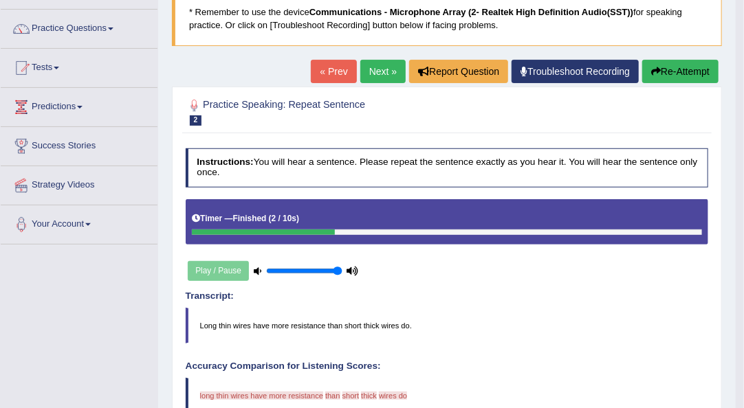
click at [662, 69] on button "Re-Attempt" at bounding box center [680, 71] width 76 height 23
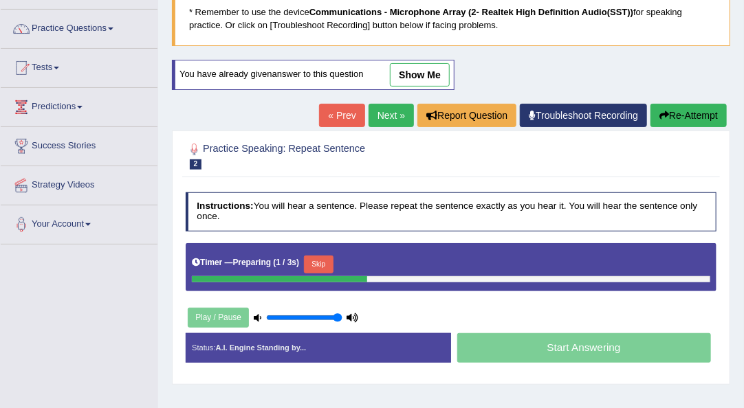
click at [323, 260] on button "Skip" at bounding box center [319, 265] width 30 height 18
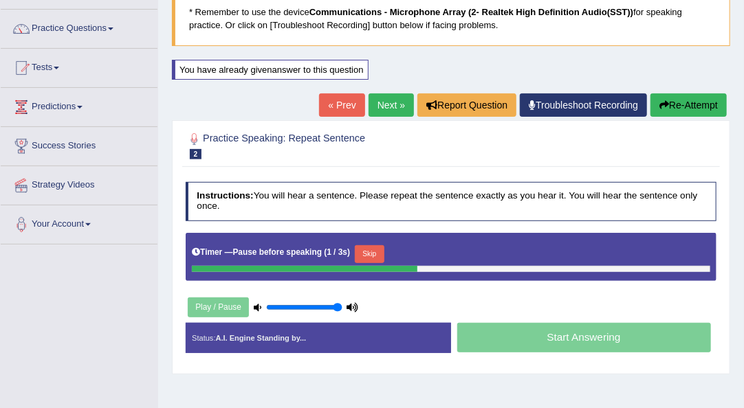
click at [373, 250] on button "Skip" at bounding box center [370, 254] width 30 height 18
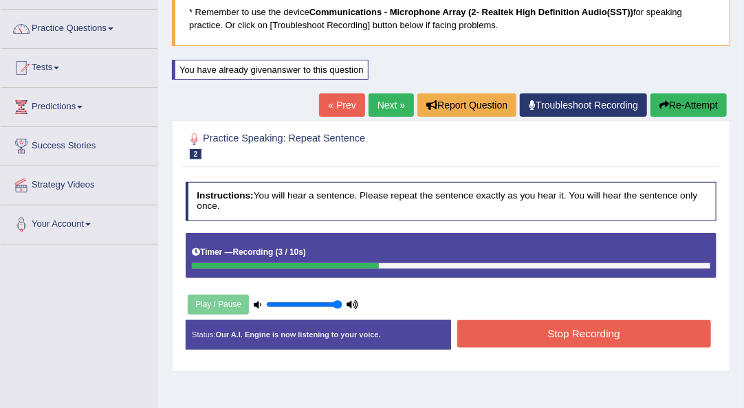
click at [543, 335] on button "Stop Recording" at bounding box center [584, 333] width 254 height 27
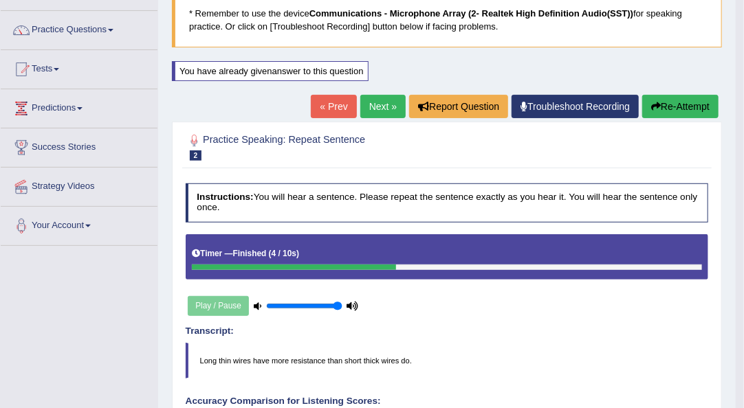
scroll to position [94, 0]
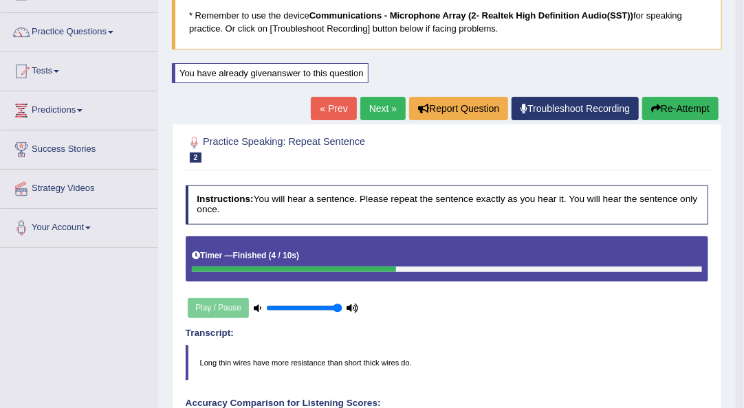
click at [678, 109] on button "Re-Attempt" at bounding box center [680, 108] width 76 height 23
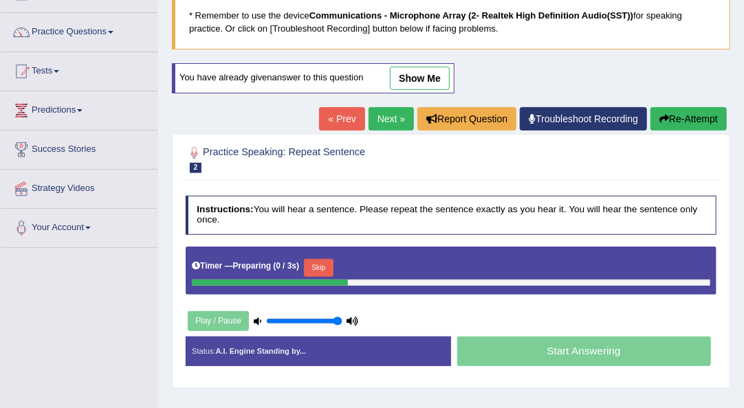
click at [317, 265] on button "Skip" at bounding box center [319, 268] width 30 height 18
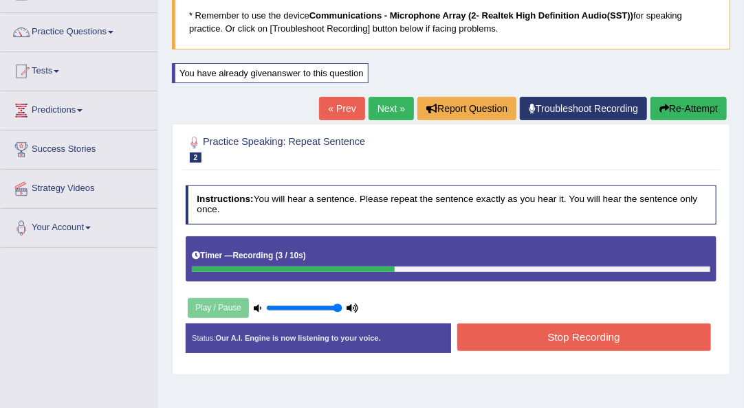
click at [518, 336] on button "Stop Recording" at bounding box center [584, 337] width 254 height 27
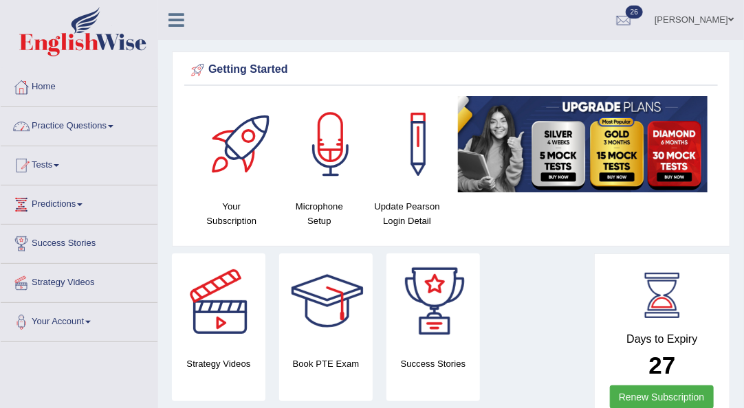
click at [108, 128] on link "Practice Questions" at bounding box center [79, 124] width 157 height 34
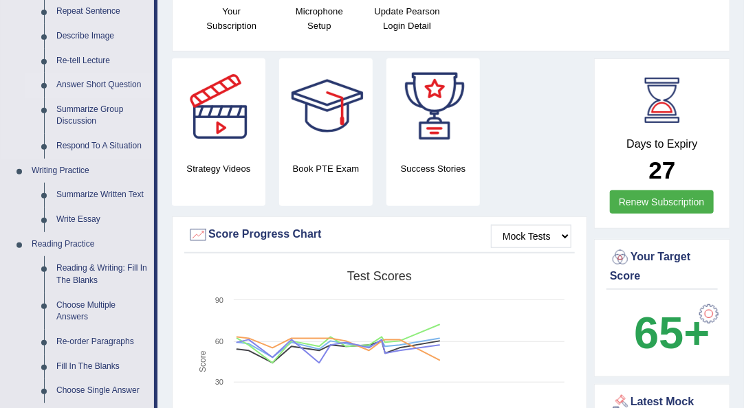
scroll to position [195, 0]
click at [82, 81] on link "Answer Short Question" at bounding box center [102, 85] width 104 height 25
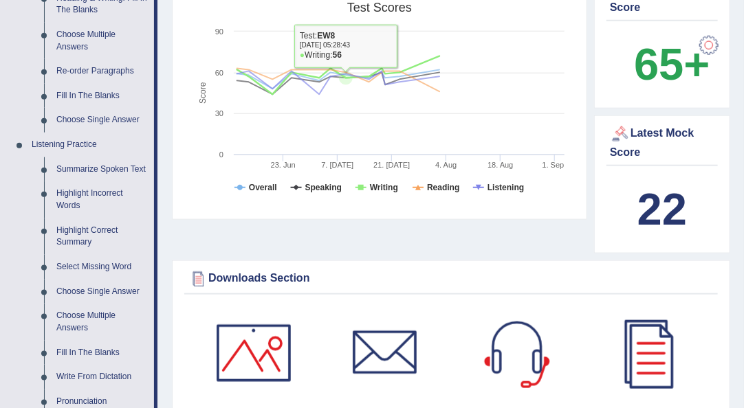
scroll to position [917, 0]
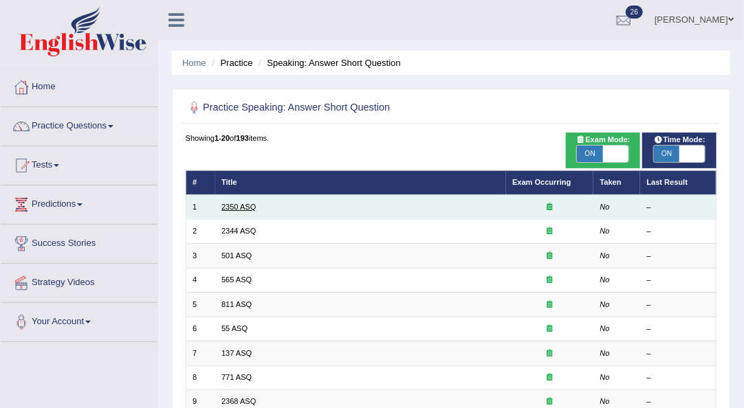
click at [233, 206] on link "2350 ASQ" at bounding box center [238, 207] width 34 height 8
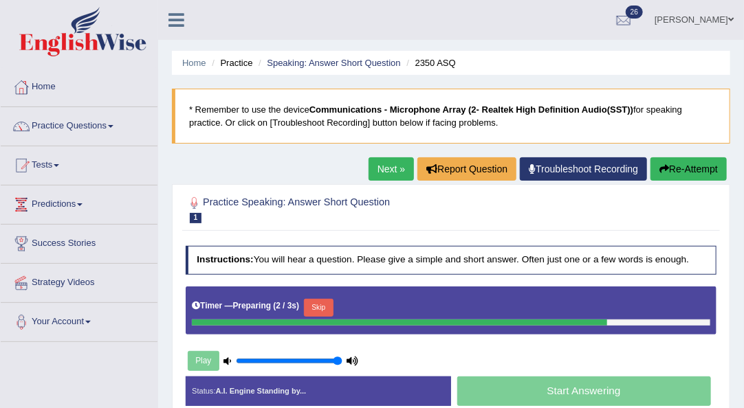
click at [325, 304] on button "Skip" at bounding box center [319, 308] width 30 height 18
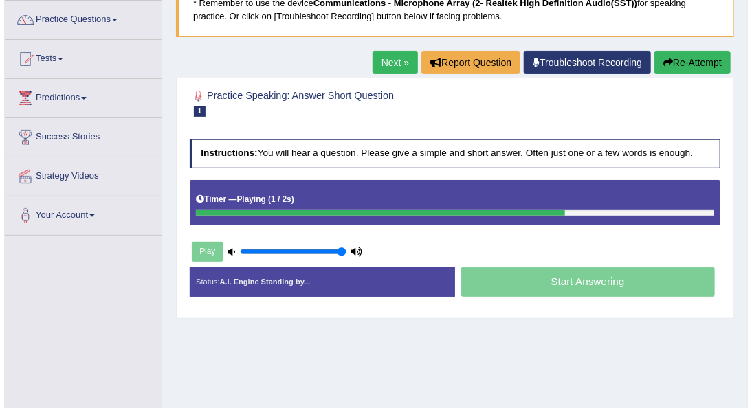
scroll to position [107, 0]
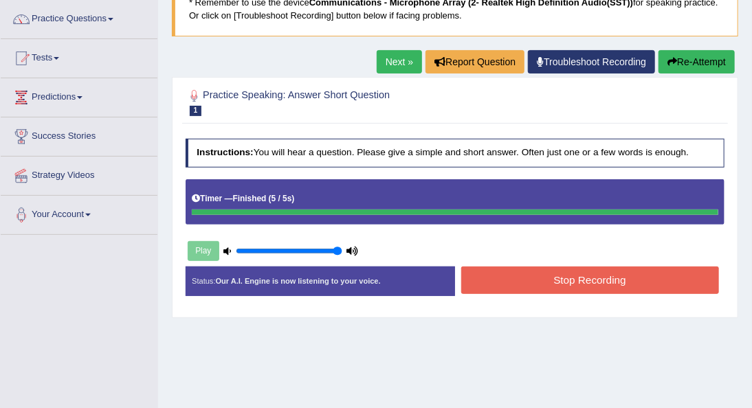
click at [568, 281] on div "Instructions: You will hear a question. Please give a simple and short answer. …" at bounding box center [454, 222] width 545 height 179
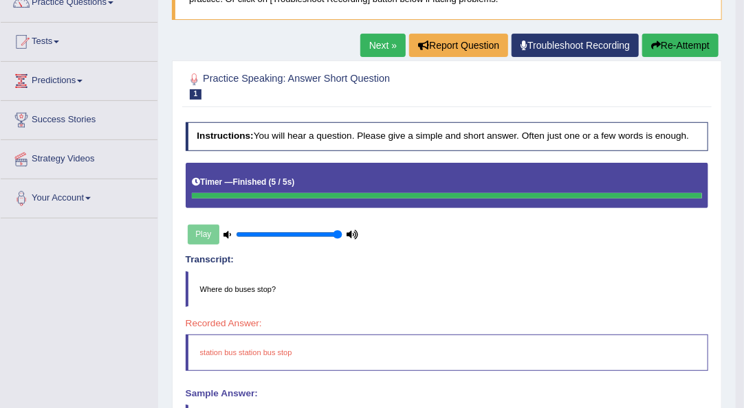
scroll to position [124, 0]
click at [685, 38] on button "Re-Attempt" at bounding box center [680, 45] width 76 height 23
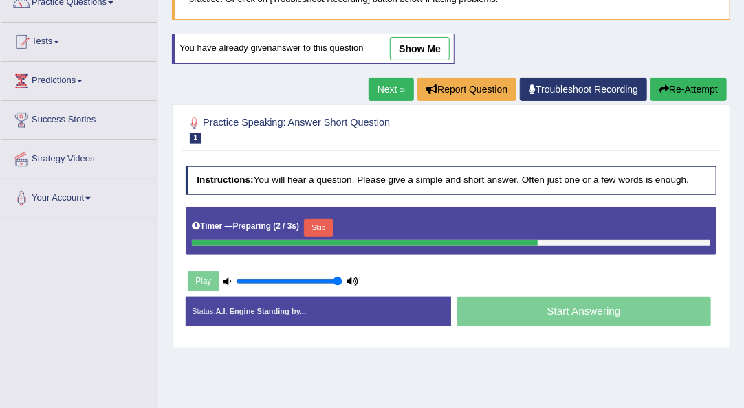
click at [321, 231] on button "Skip" at bounding box center [319, 228] width 30 height 18
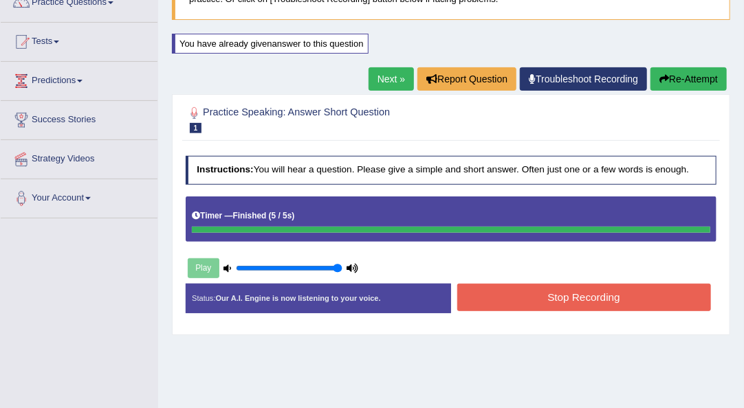
click at [527, 305] on div "Instructions: You will hear a question. Please give a simple and short answer. …" at bounding box center [450, 239] width 537 height 179
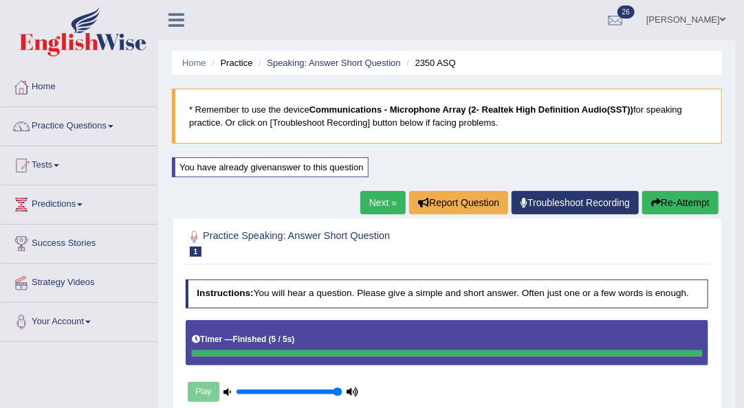
click at [372, 201] on link "Next »" at bounding box center [382, 202] width 45 height 23
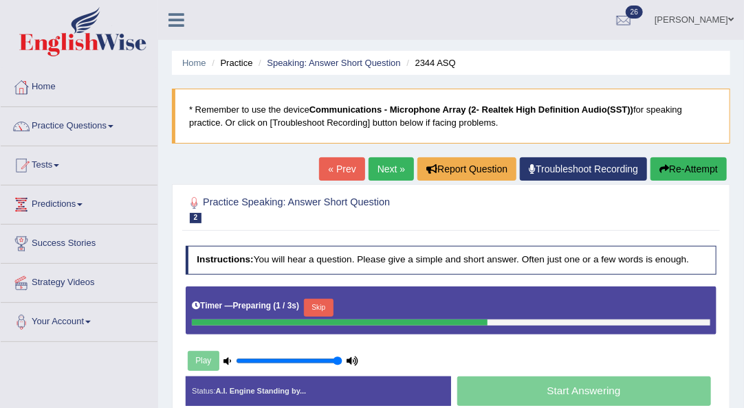
click at [324, 306] on button "Skip" at bounding box center [319, 308] width 30 height 18
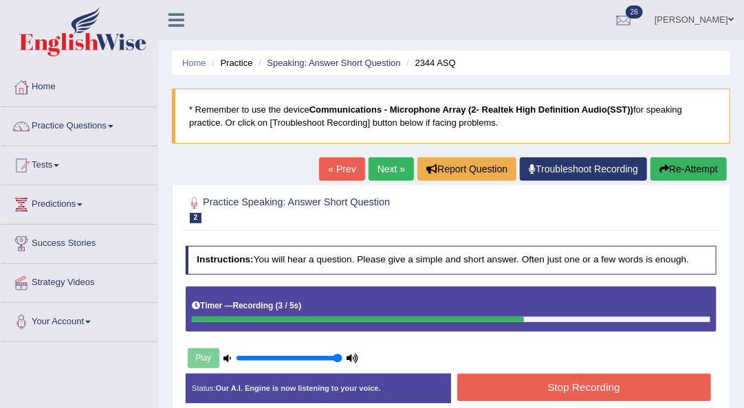
click at [579, 389] on button "Stop Recording" at bounding box center [584, 387] width 254 height 27
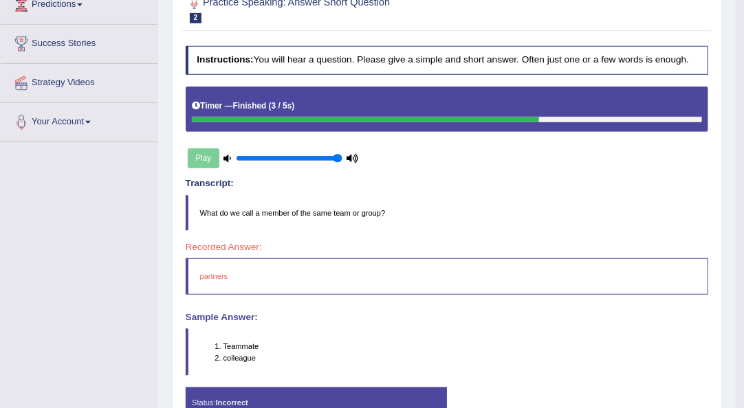
scroll to position [137, 0]
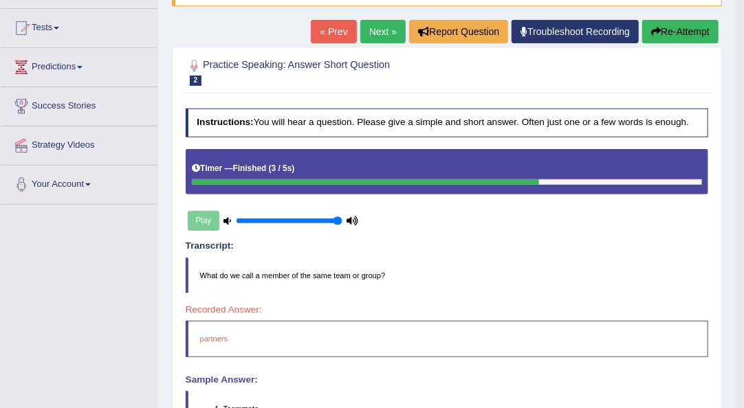
click at [677, 24] on button "Re-Attempt" at bounding box center [680, 31] width 76 height 23
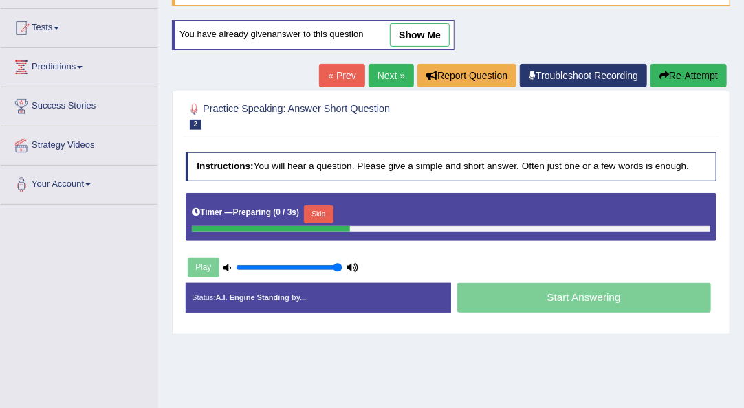
click at [329, 213] on button "Skip" at bounding box center [319, 215] width 30 height 18
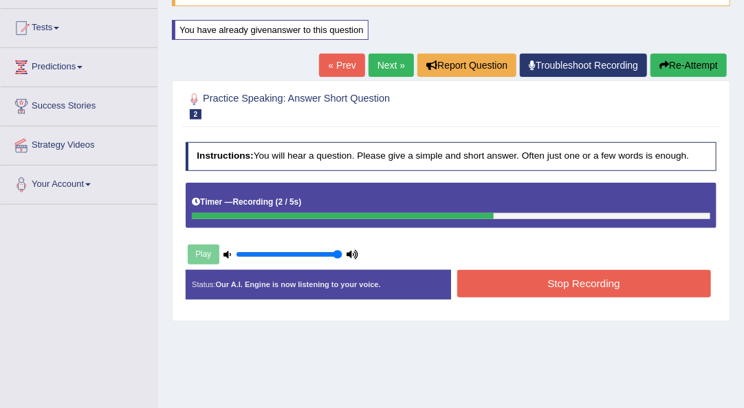
click at [483, 290] on button "Stop Recording" at bounding box center [584, 283] width 254 height 27
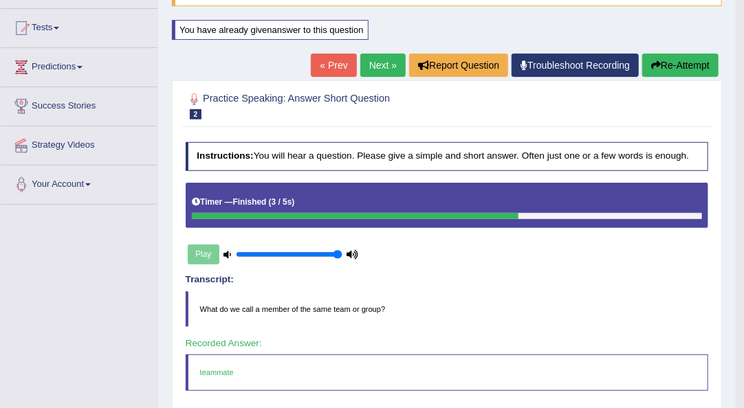
click at [366, 56] on link "Next »" at bounding box center [382, 65] width 45 height 23
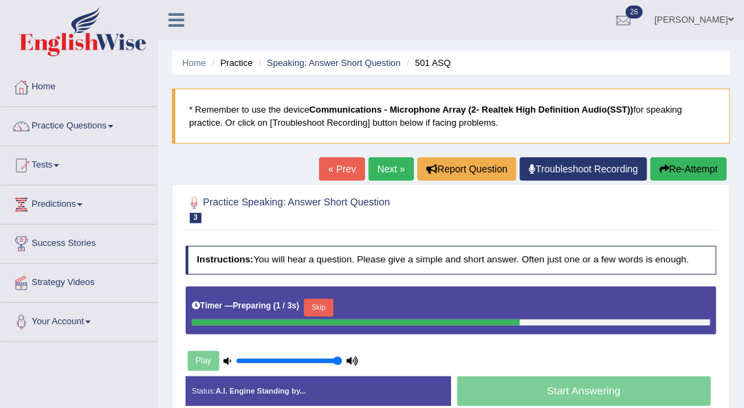
click at [327, 305] on button "Skip" at bounding box center [319, 308] width 30 height 18
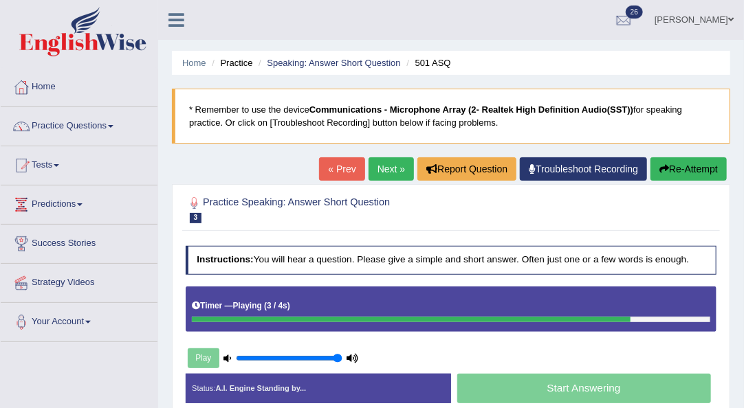
scroll to position [63, 0]
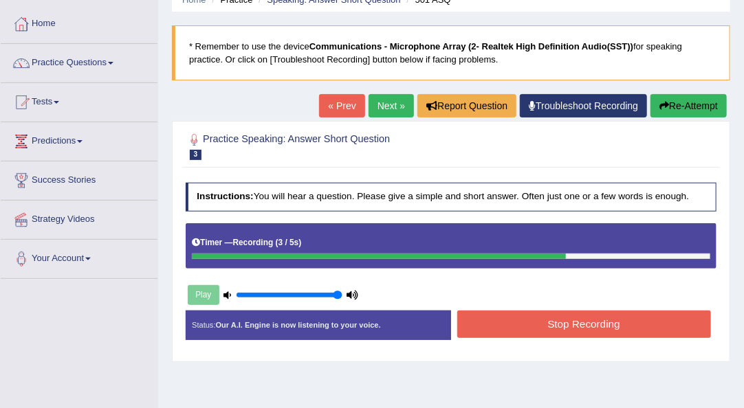
click at [509, 331] on button "Stop Recording" at bounding box center [584, 324] width 254 height 27
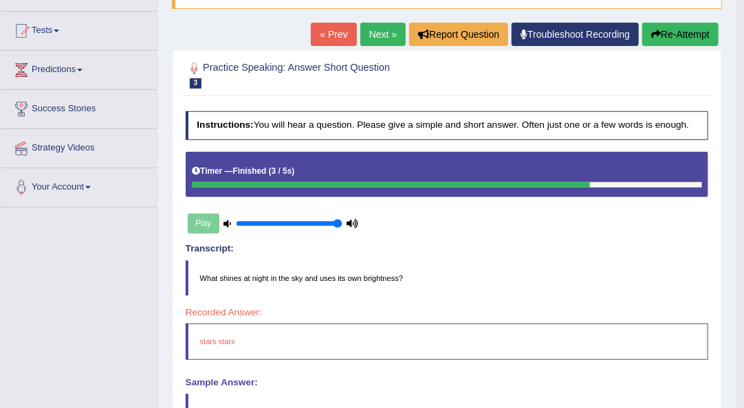
scroll to position [134, 0]
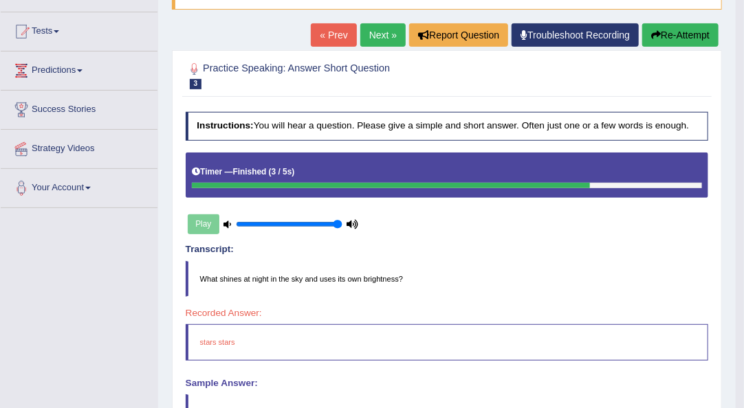
click at [664, 39] on button "Re-Attempt" at bounding box center [680, 34] width 76 height 23
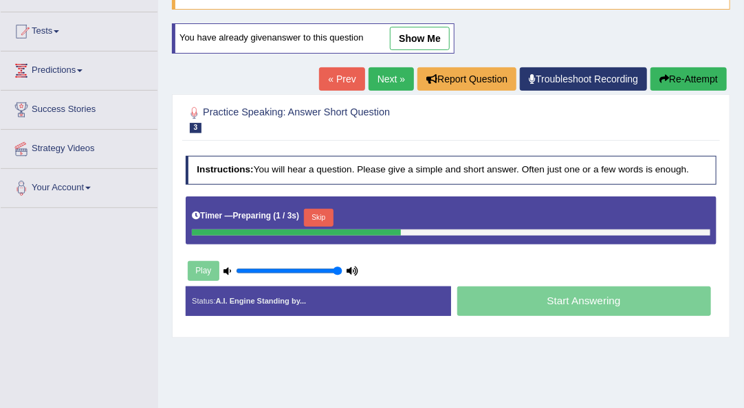
click at [315, 214] on button "Skip" at bounding box center [319, 218] width 30 height 18
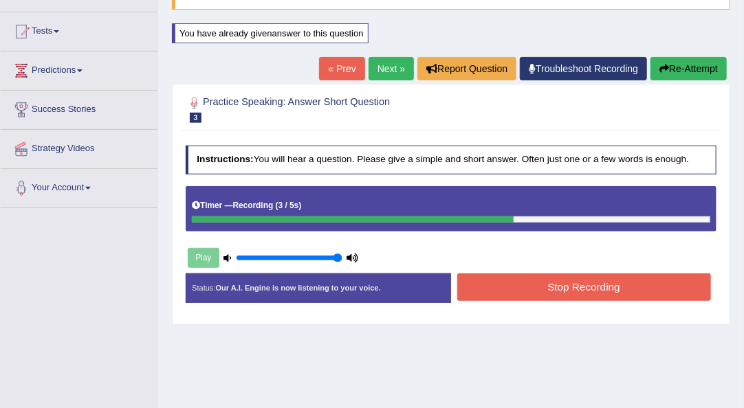
click at [484, 283] on button "Stop Recording" at bounding box center [584, 287] width 254 height 27
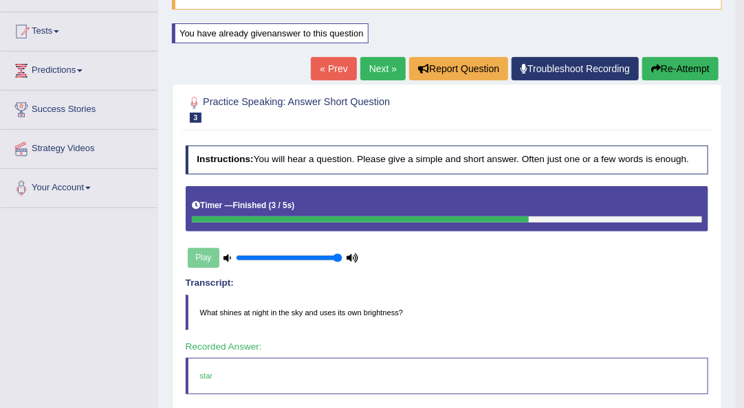
click at [393, 81] on div "« Prev Next » Report Question Troubleshoot Recording Re-Attempt" at bounding box center [516, 70] width 411 height 27
click at [391, 73] on link "Next »" at bounding box center [382, 68] width 45 height 23
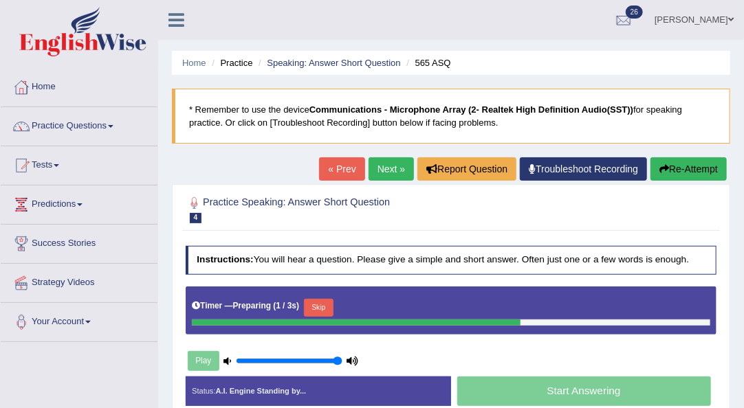
click at [326, 308] on button "Skip" at bounding box center [319, 308] width 30 height 18
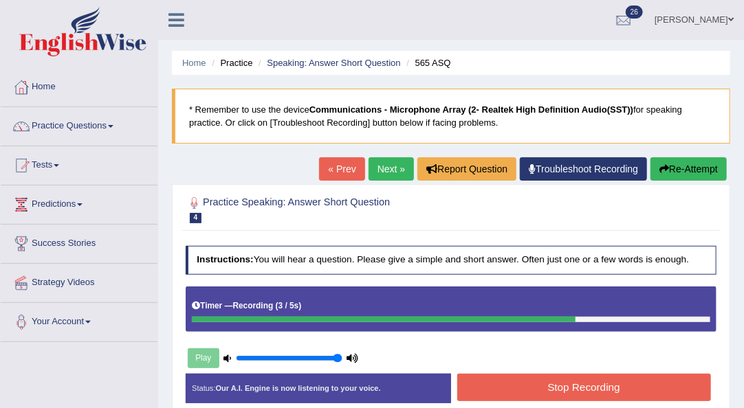
click at [562, 390] on button "Stop Recording" at bounding box center [584, 387] width 254 height 27
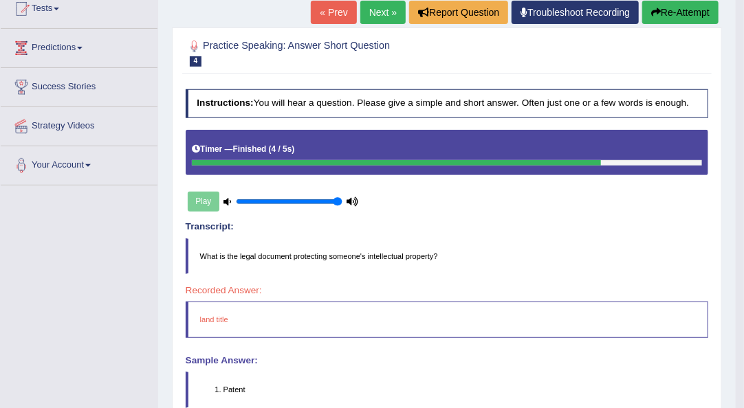
scroll to position [155, 0]
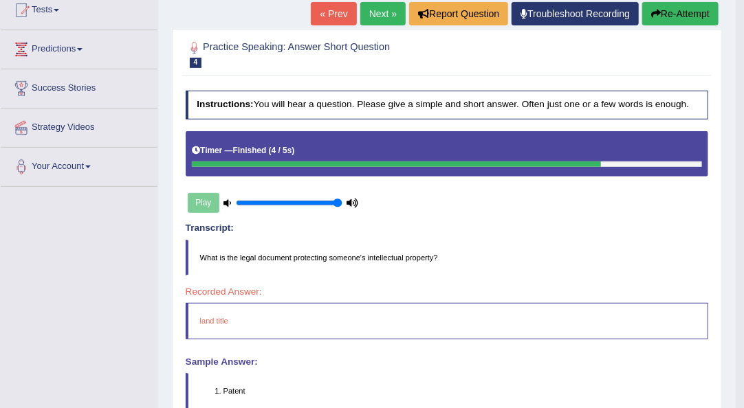
click at [373, 20] on link "Next »" at bounding box center [382, 13] width 45 height 23
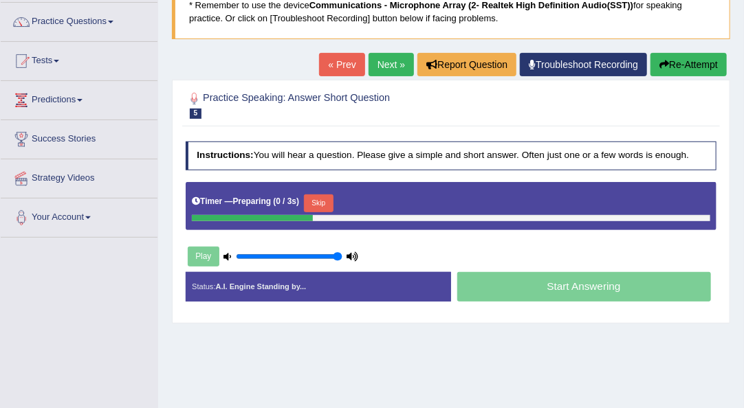
scroll to position [107, 0]
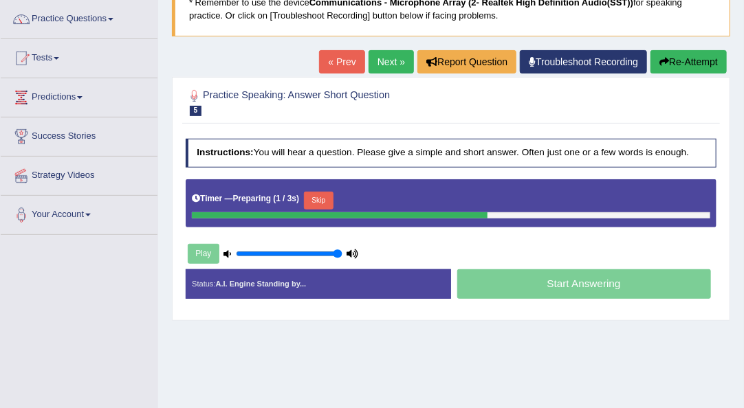
click at [327, 195] on button "Skip" at bounding box center [319, 201] width 30 height 18
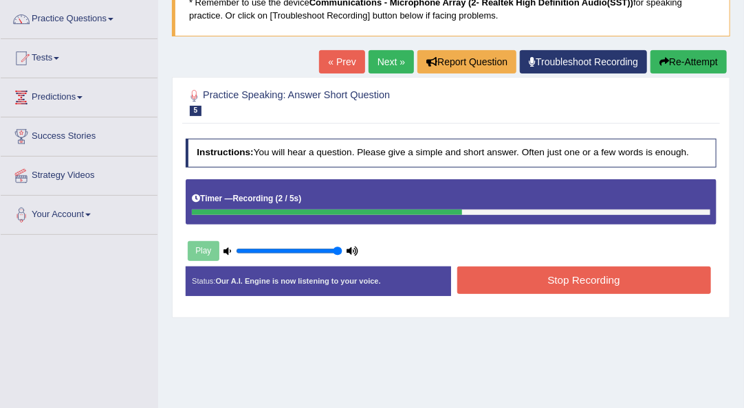
click at [492, 290] on button "Stop Recording" at bounding box center [584, 280] width 254 height 27
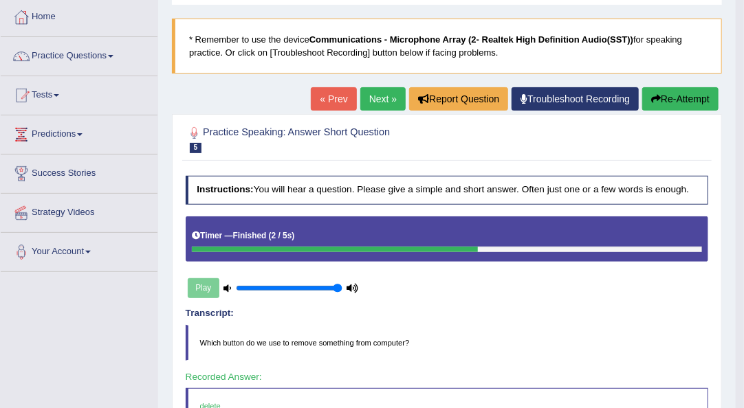
scroll to position [69, 0]
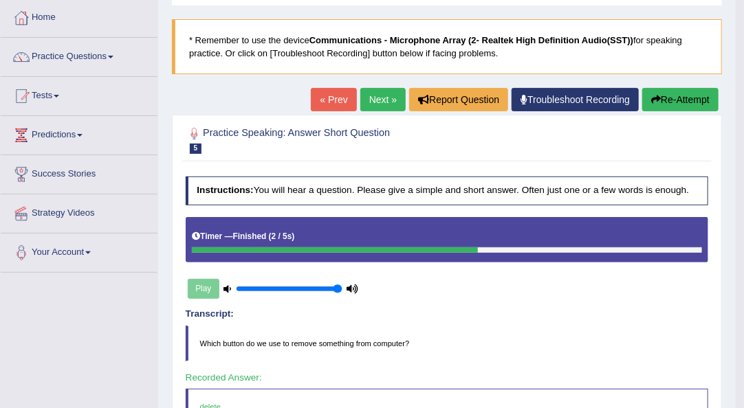
click at [375, 93] on link "Next »" at bounding box center [382, 99] width 45 height 23
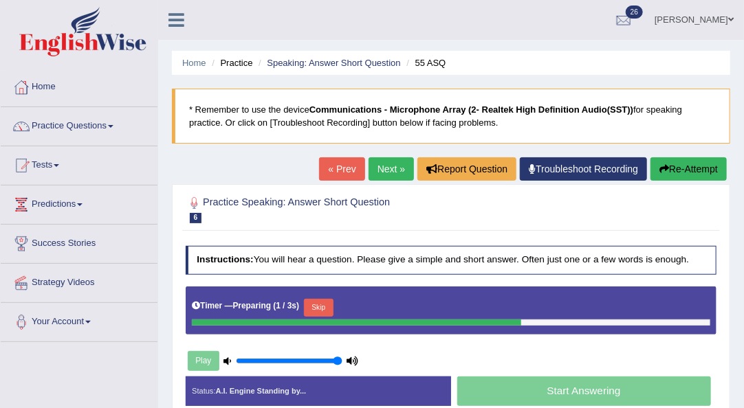
click at [324, 309] on button "Skip" at bounding box center [319, 308] width 30 height 18
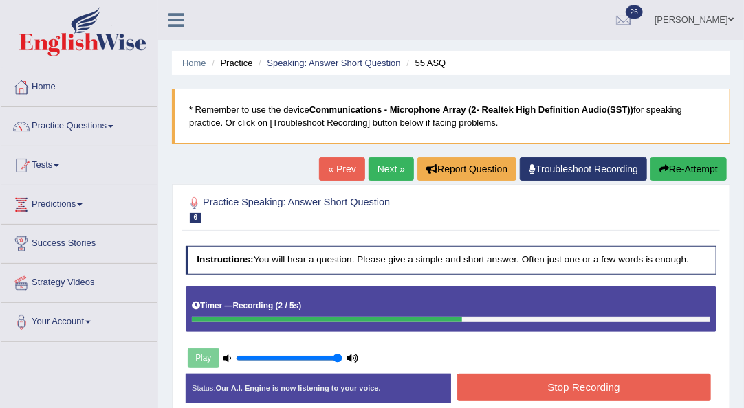
click at [562, 389] on button "Stop Recording" at bounding box center [584, 387] width 254 height 27
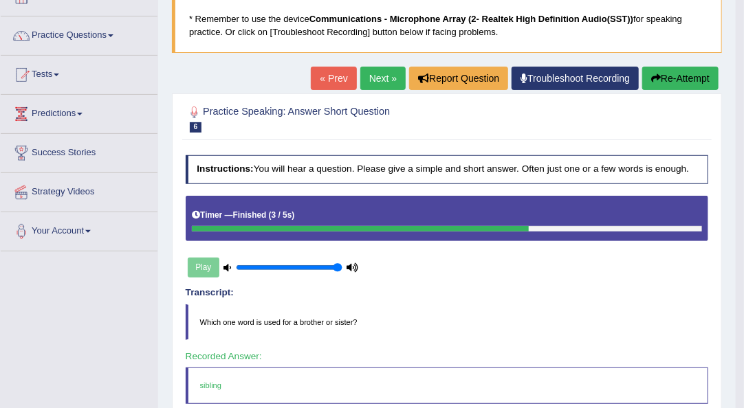
scroll to position [91, 0]
click at [381, 81] on link "Next »" at bounding box center [382, 78] width 45 height 23
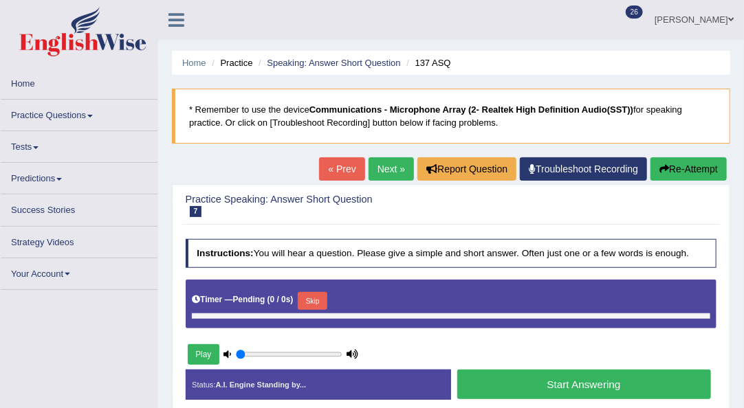
type input "1"
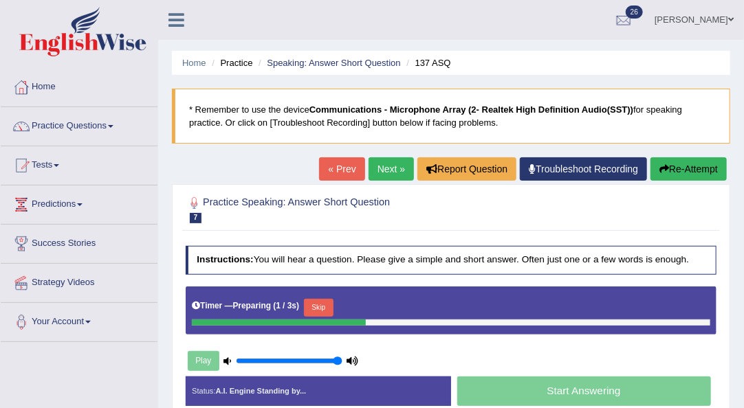
click at [324, 308] on button "Skip" at bounding box center [319, 308] width 30 height 18
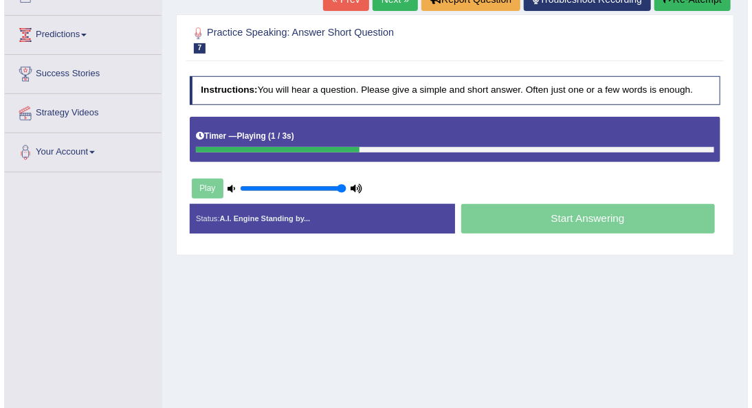
scroll to position [170, 0]
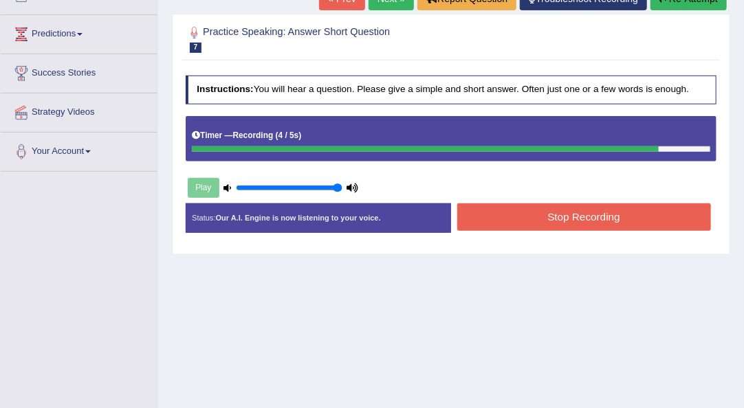
click at [531, 223] on button "Stop Recording" at bounding box center [584, 216] width 254 height 27
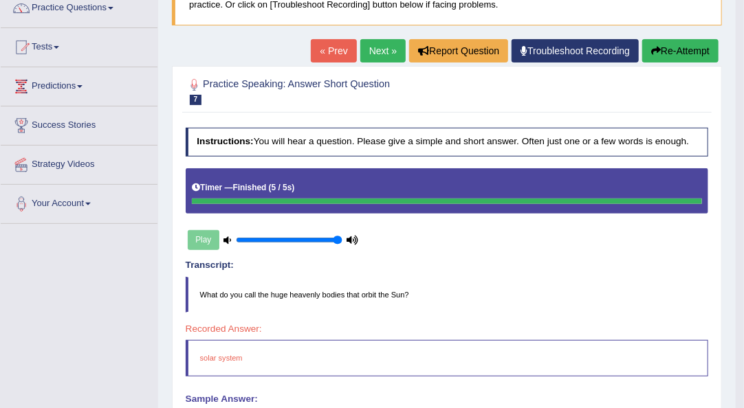
scroll to position [107, 0]
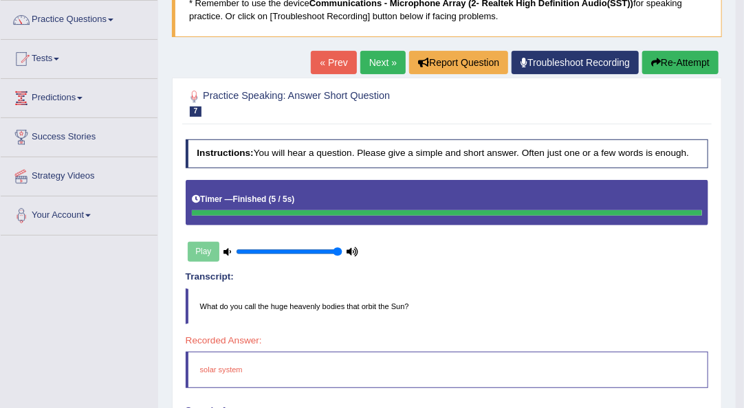
click at [663, 66] on button "Re-Attempt" at bounding box center [680, 62] width 76 height 23
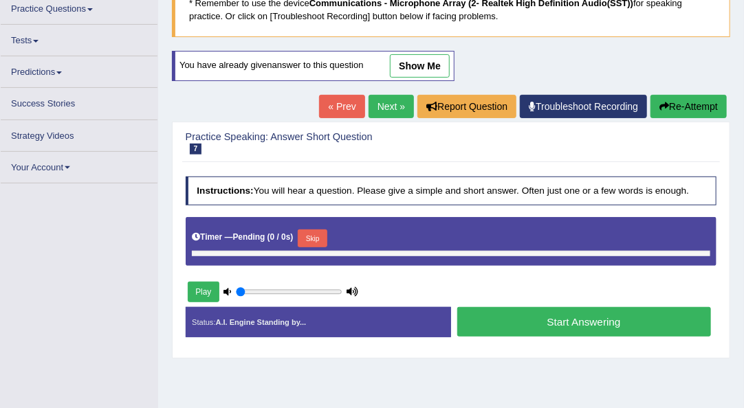
click at [312, 242] on button "Skip" at bounding box center [313, 239] width 30 height 18
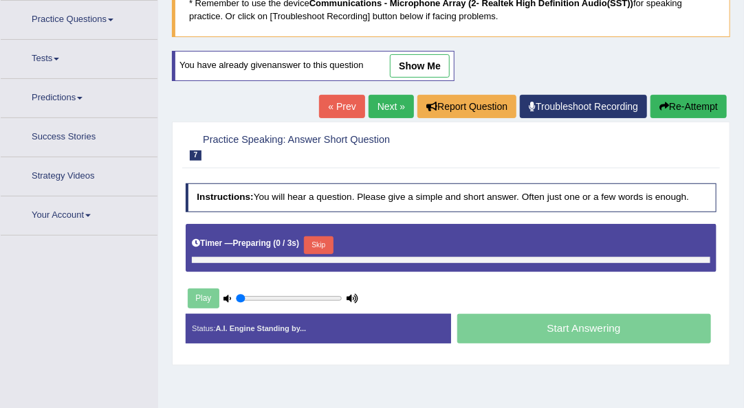
type input "1"
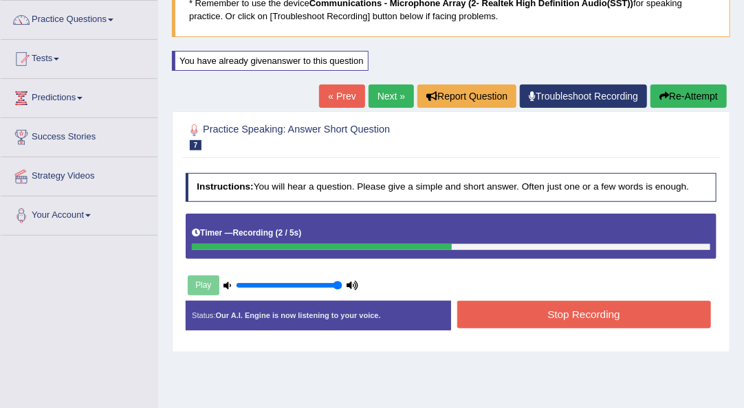
click at [575, 313] on button "Stop Recording" at bounding box center [584, 314] width 254 height 27
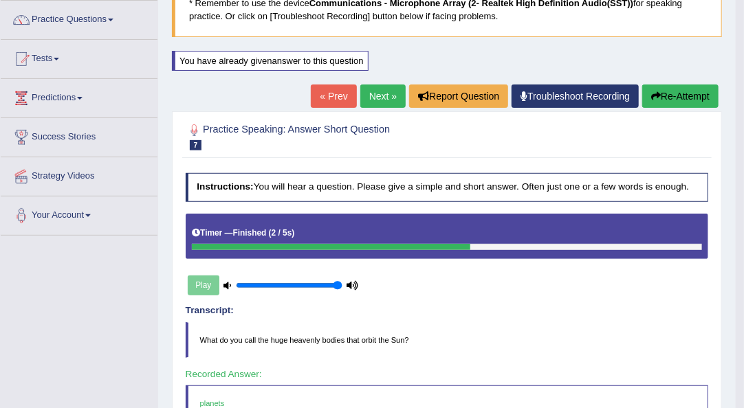
click at [382, 96] on link "Next »" at bounding box center [382, 96] width 45 height 23
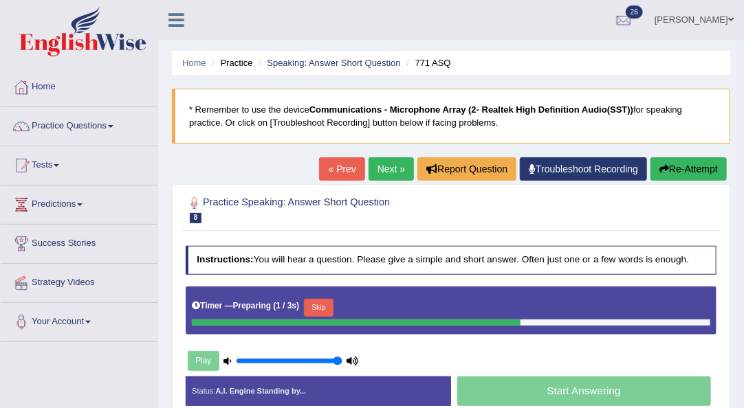
click at [320, 305] on button "Skip" at bounding box center [319, 308] width 30 height 18
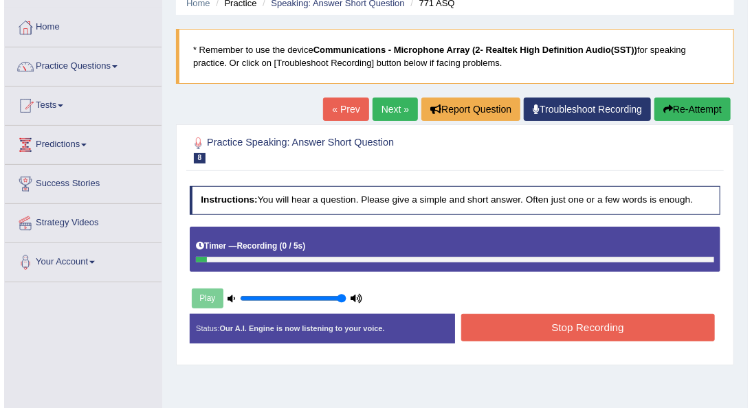
scroll to position [60, 0]
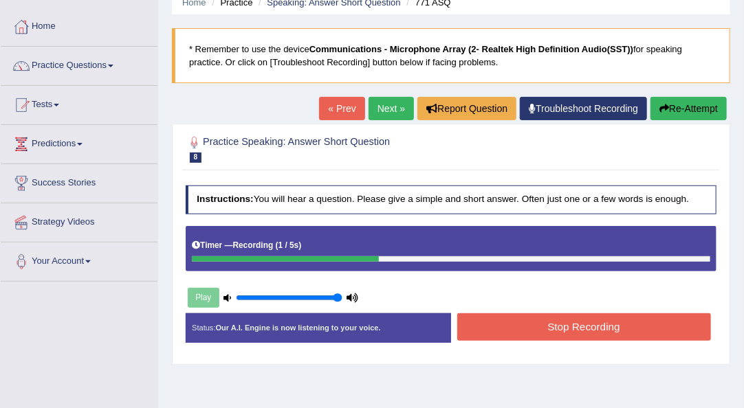
click at [511, 332] on button "Stop Recording" at bounding box center [584, 326] width 254 height 27
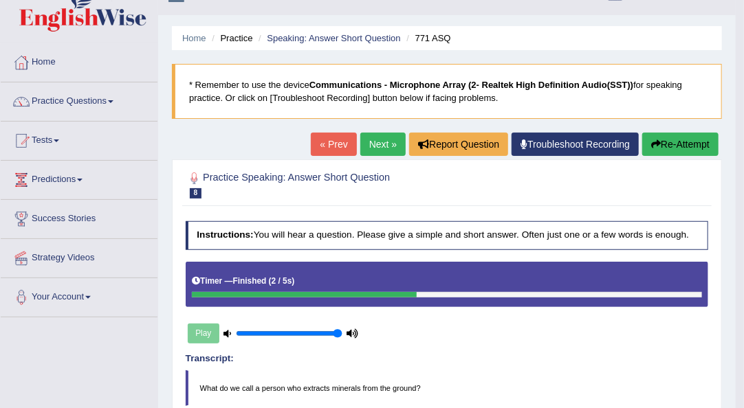
scroll to position [0, 0]
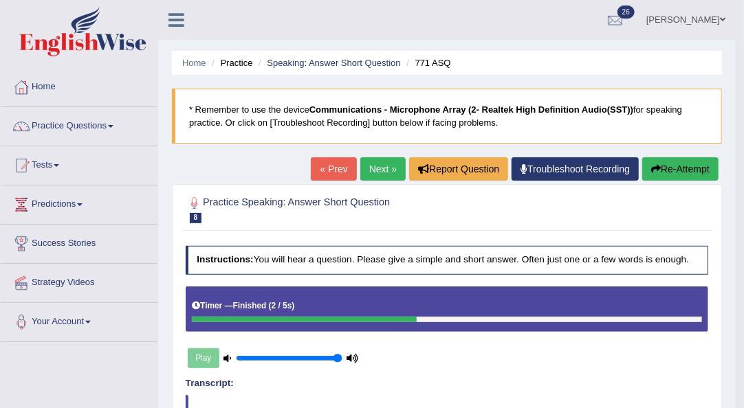
click at [664, 174] on button "Re-Attempt" at bounding box center [680, 168] width 76 height 23
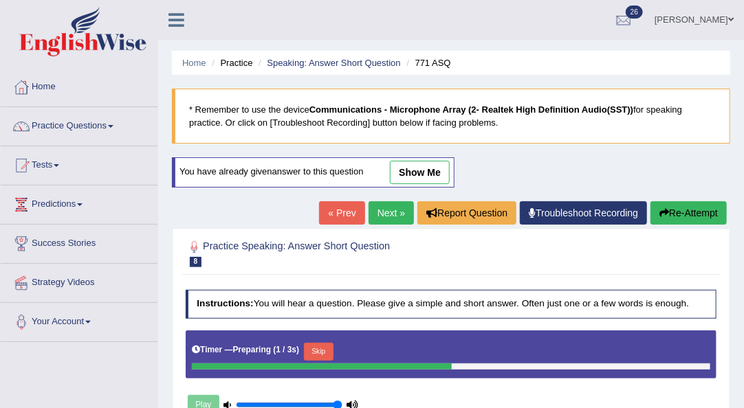
click at [313, 356] on button "Skip" at bounding box center [319, 352] width 30 height 18
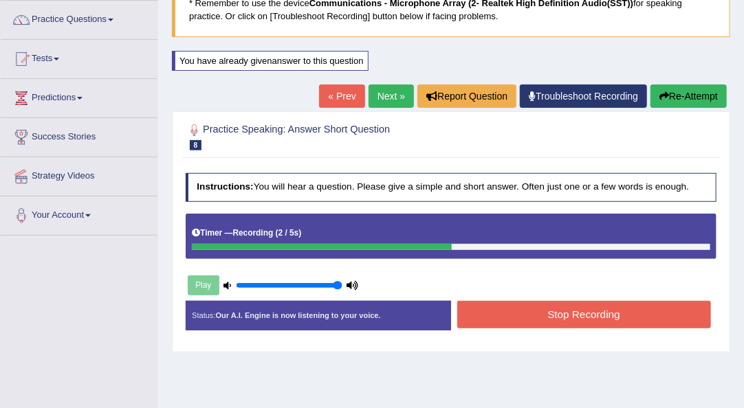
scroll to position [107, 0]
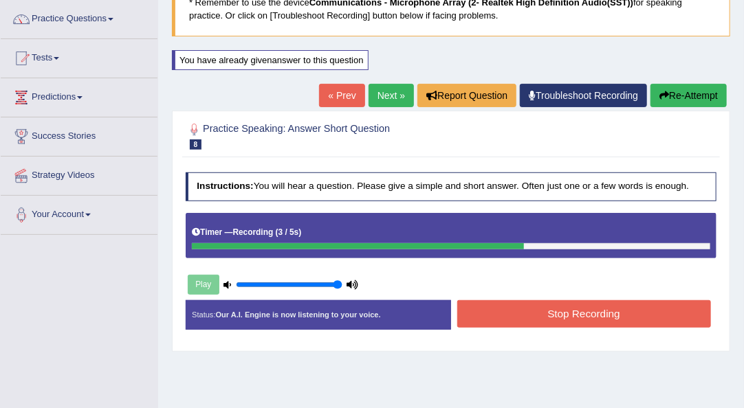
click at [509, 315] on button "Stop Recording" at bounding box center [584, 313] width 254 height 27
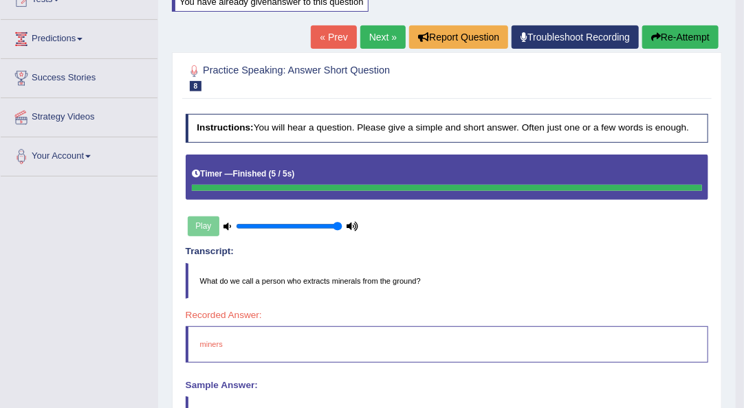
scroll to position [165, 0]
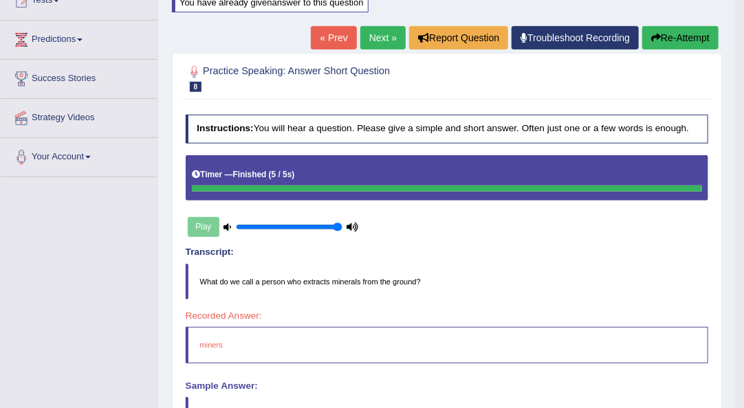
click at [665, 34] on button "Re-Attempt" at bounding box center [680, 37] width 76 height 23
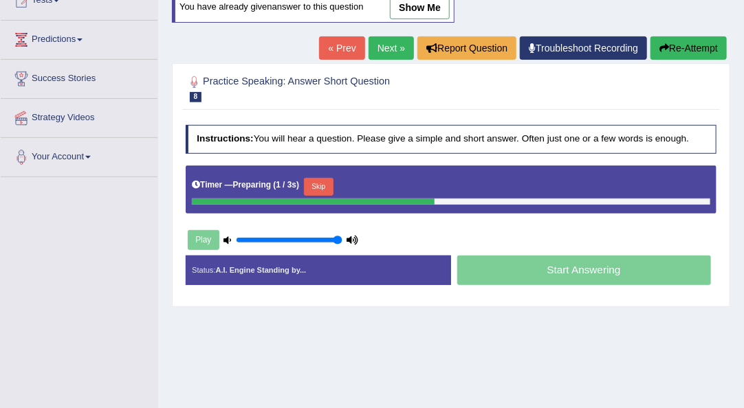
click at [322, 179] on button "Skip" at bounding box center [319, 187] width 30 height 18
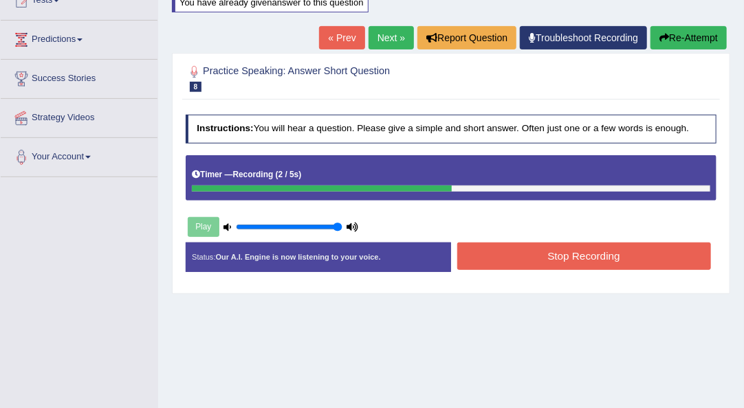
click at [564, 264] on button "Stop Recording" at bounding box center [584, 256] width 254 height 27
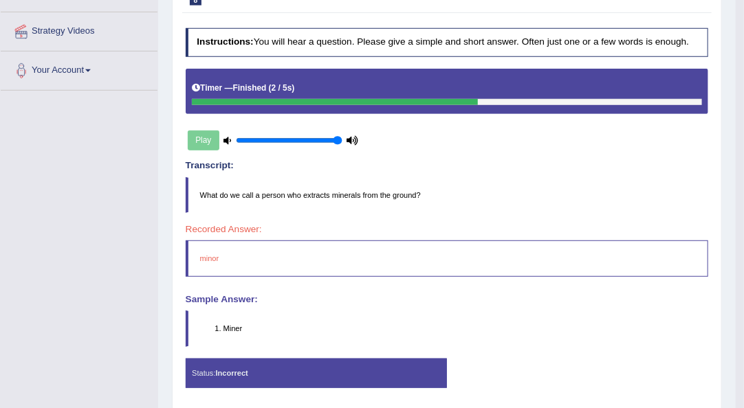
scroll to position [252, 0]
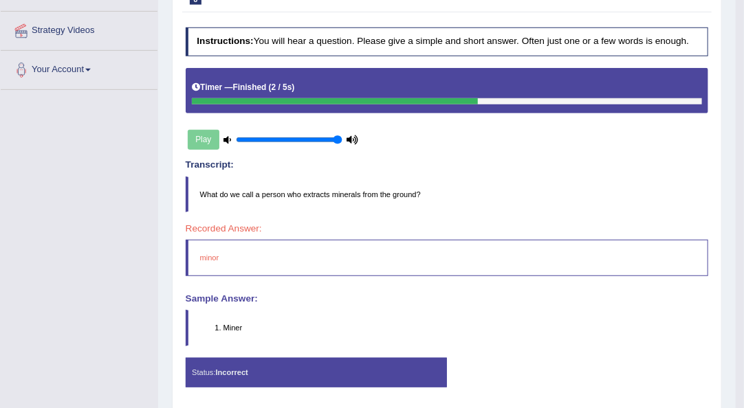
click at [239, 326] on li "Miner" at bounding box center [465, 327] width 485 height 11
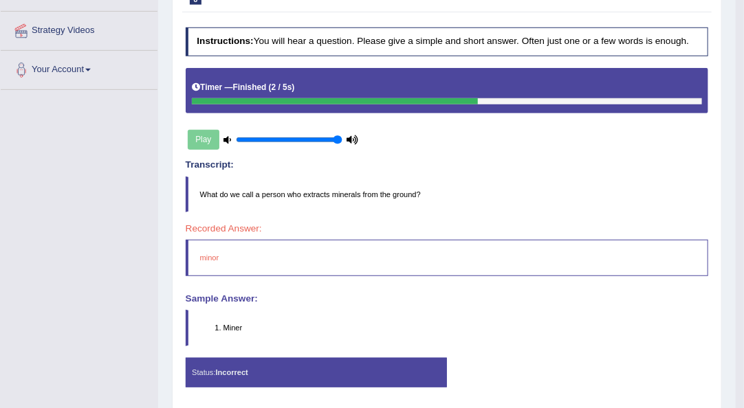
click at [239, 326] on li "Miner" at bounding box center [465, 327] width 485 height 11
drag, startPoint x: 239, startPoint y: 326, endPoint x: 610, endPoint y: 98, distance: 436.4
click at [610, 98] on div "Instructions: You will hear a question. Please give a simple and short answer. …" at bounding box center [446, 212] width 529 height 382
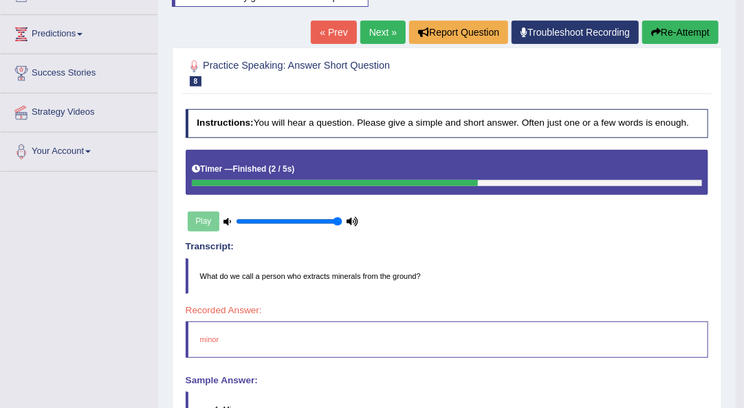
scroll to position [170, 0]
click at [683, 32] on button "Re-Attempt" at bounding box center [680, 32] width 76 height 23
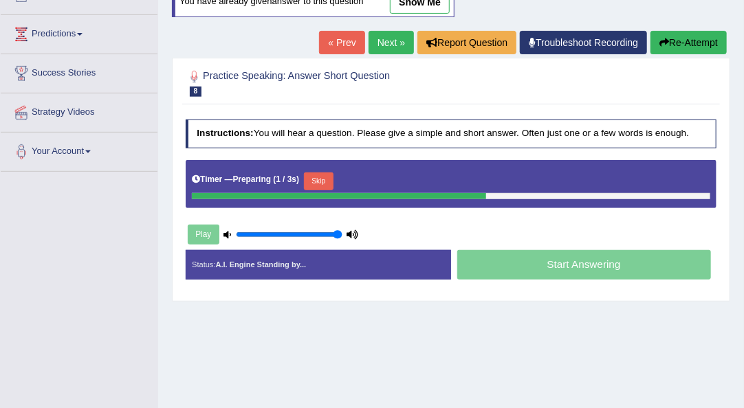
click at [330, 184] on button "Skip" at bounding box center [319, 182] width 30 height 18
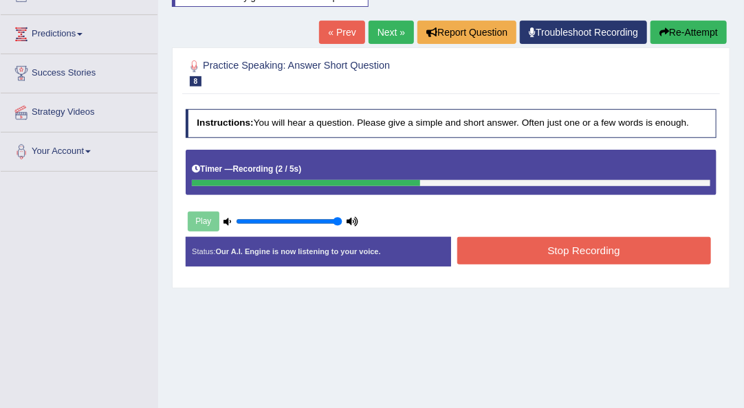
click at [487, 252] on button "Stop Recording" at bounding box center [584, 250] width 254 height 27
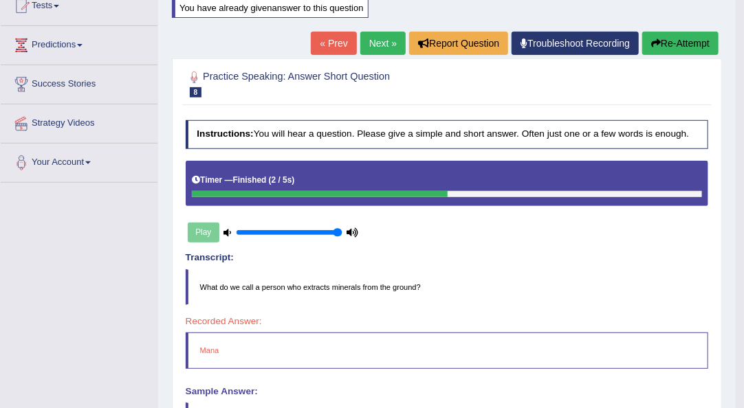
scroll to position [159, 0]
click at [656, 45] on icon "button" at bounding box center [656, 43] width 10 height 10
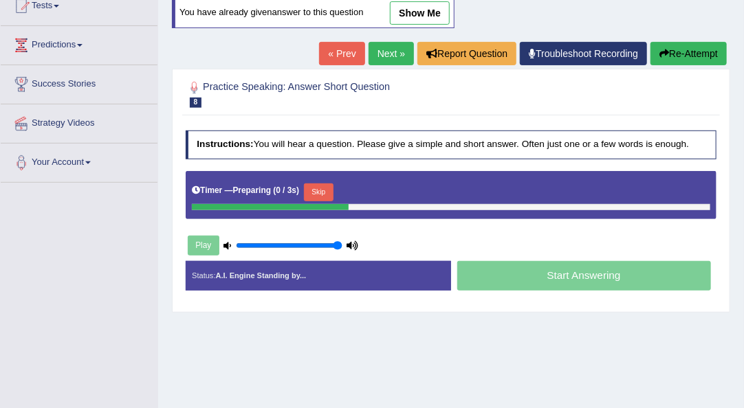
click at [324, 184] on button "Skip" at bounding box center [319, 193] width 30 height 18
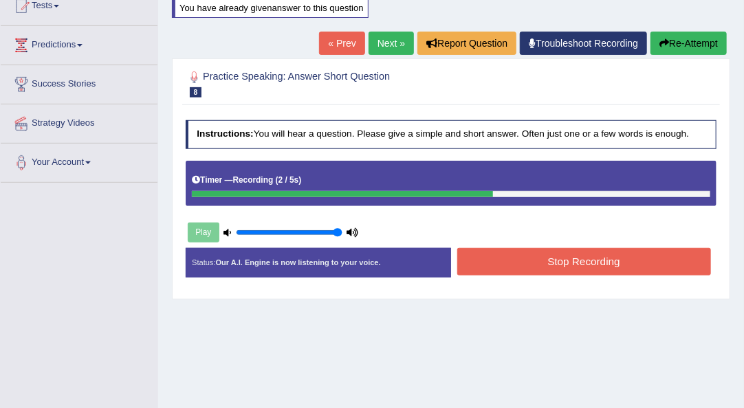
click at [498, 269] on button "Stop Recording" at bounding box center [584, 261] width 254 height 27
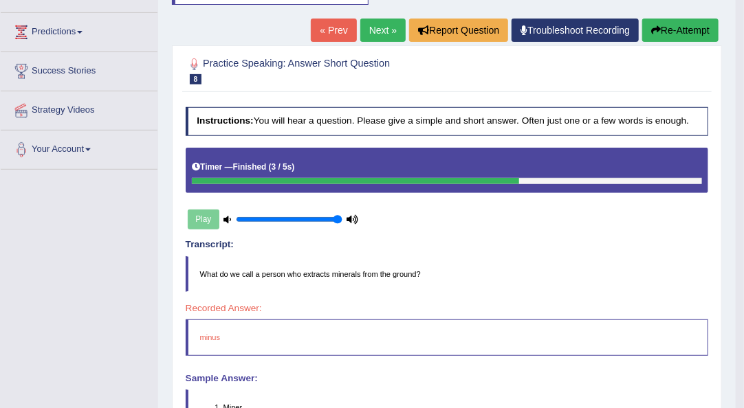
scroll to position [170, 0]
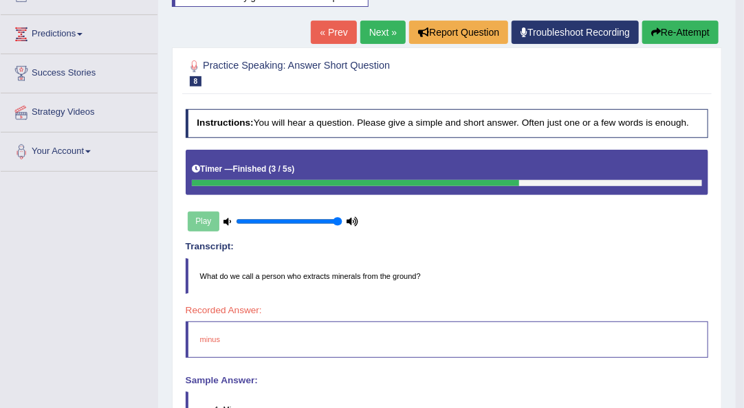
click at [668, 25] on button "Re-Attempt" at bounding box center [680, 32] width 76 height 23
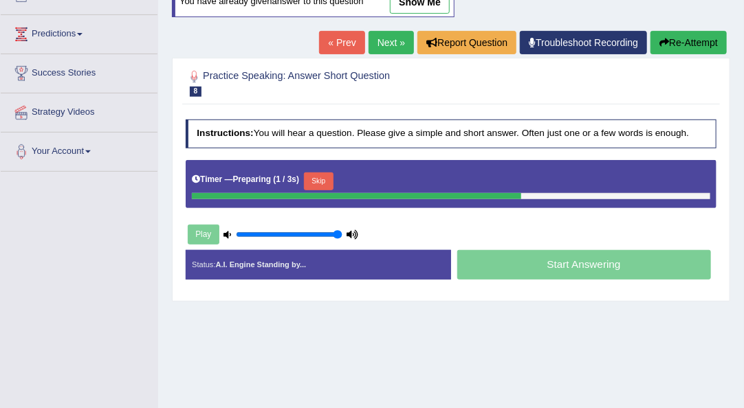
click at [315, 184] on button "Skip" at bounding box center [319, 182] width 30 height 18
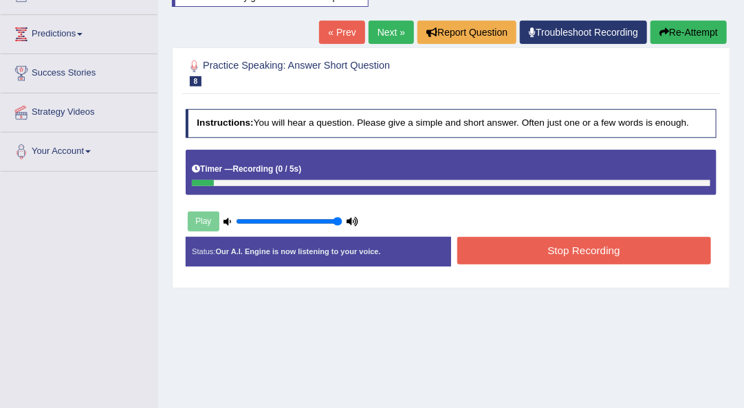
click at [379, 171] on div "Timer — Recording ( 0 / 5s )" at bounding box center [451, 169] width 518 height 21
click at [485, 255] on button "Stop Recording" at bounding box center [584, 250] width 254 height 27
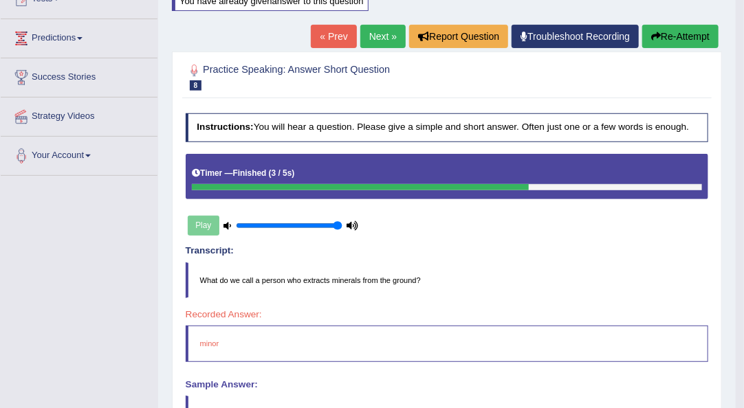
scroll to position [107, 0]
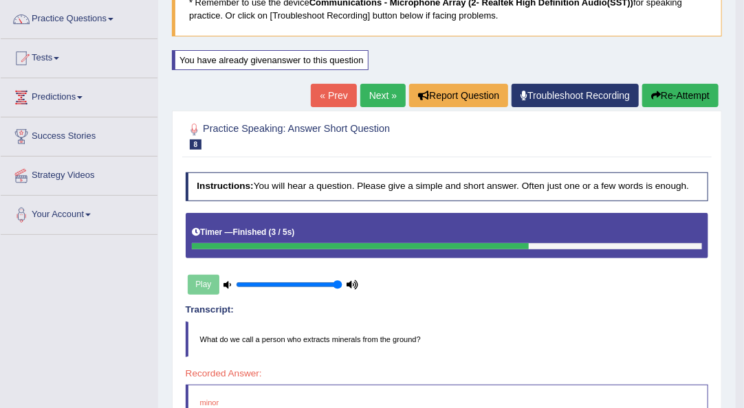
click at [679, 96] on button "Re-Attempt" at bounding box center [680, 95] width 76 height 23
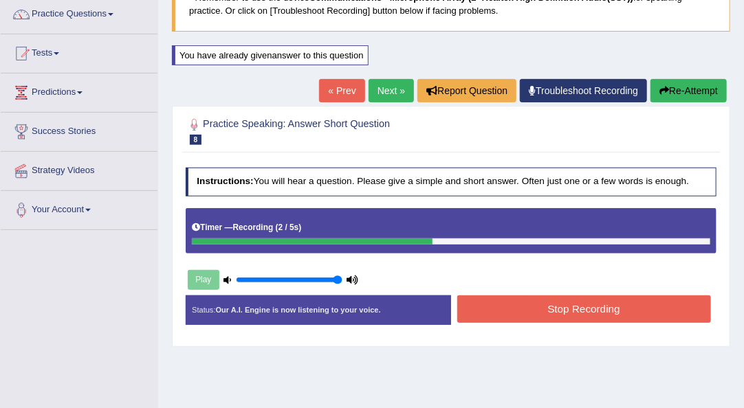
click at [687, 87] on button "Re-Attempt" at bounding box center [688, 90] width 76 height 23
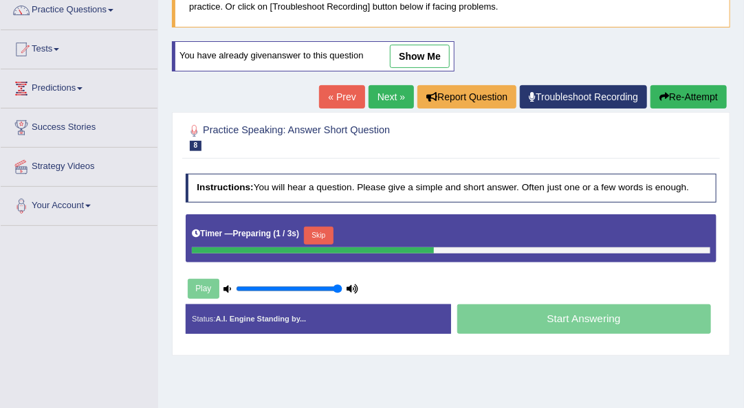
click at [324, 236] on button "Skip" at bounding box center [319, 236] width 30 height 18
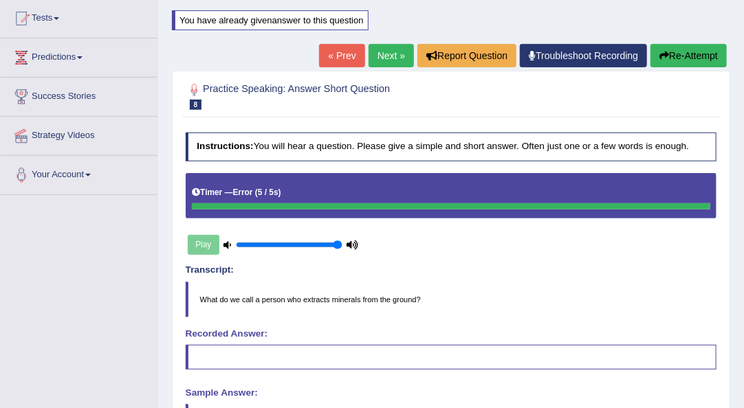
scroll to position [120, 0]
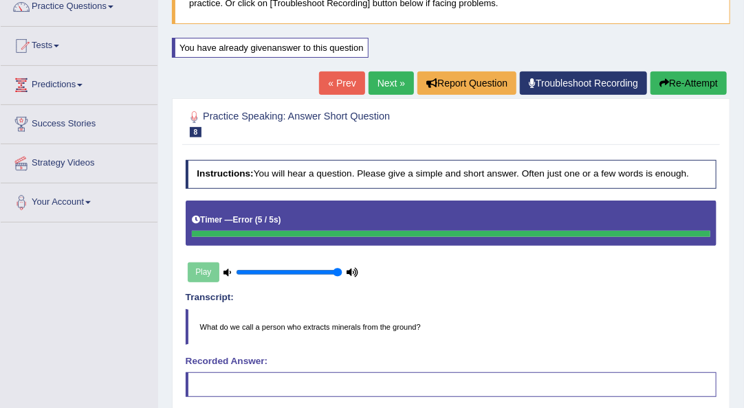
click at [687, 80] on button "Re-Attempt" at bounding box center [688, 82] width 76 height 23
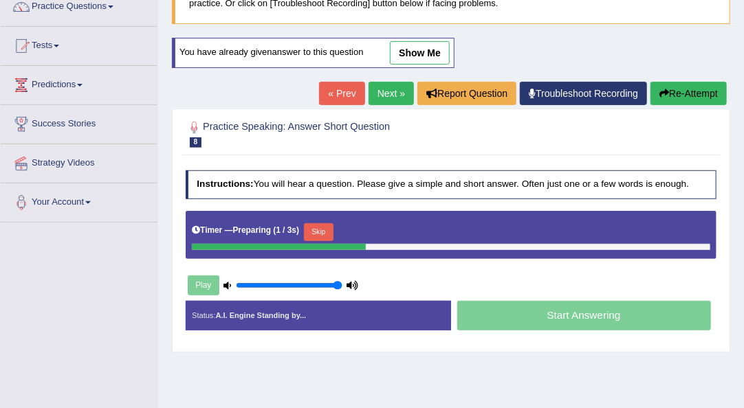
click at [330, 227] on button "Skip" at bounding box center [319, 232] width 30 height 18
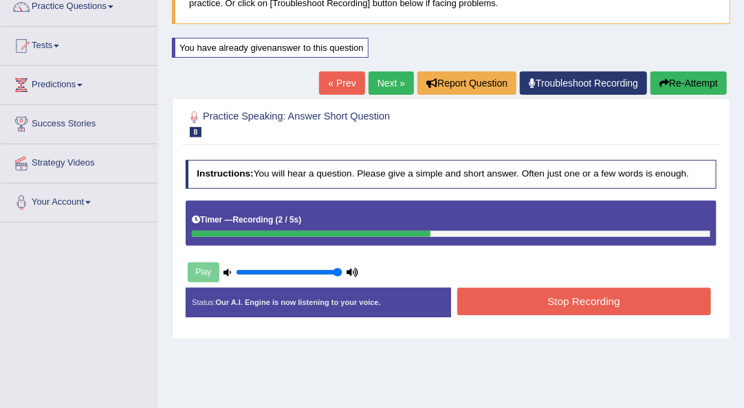
click at [504, 309] on button "Stop Recording" at bounding box center [584, 301] width 254 height 27
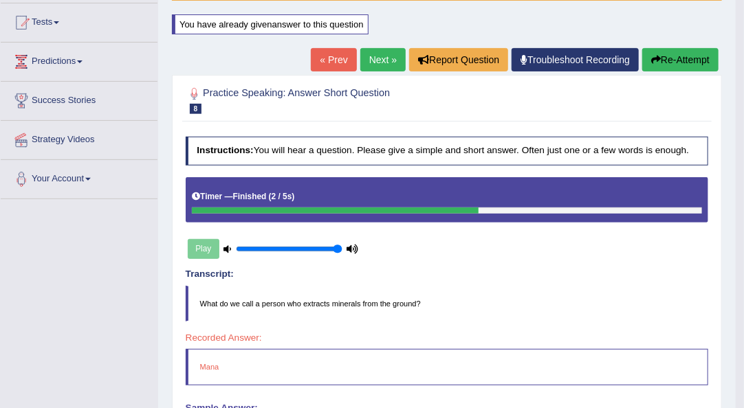
scroll to position [139, 0]
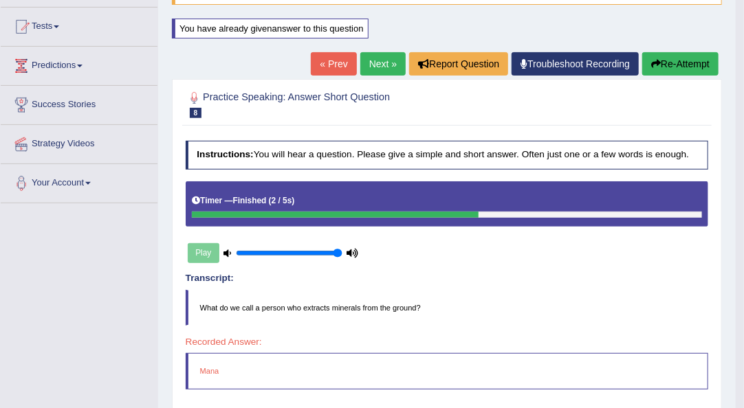
click at [675, 60] on button "Re-Attempt" at bounding box center [680, 63] width 76 height 23
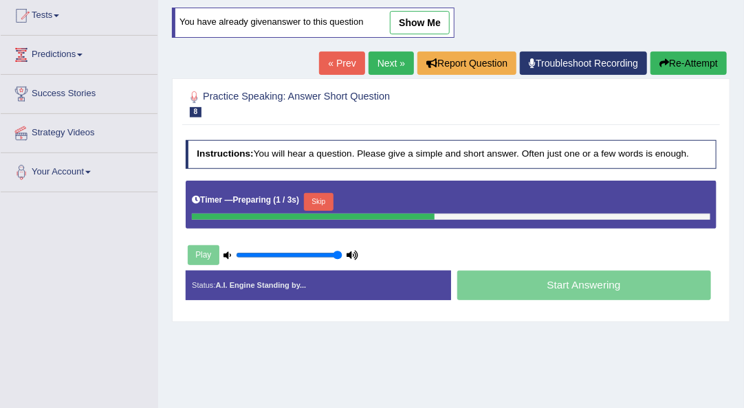
click at [322, 204] on button "Skip" at bounding box center [319, 202] width 30 height 18
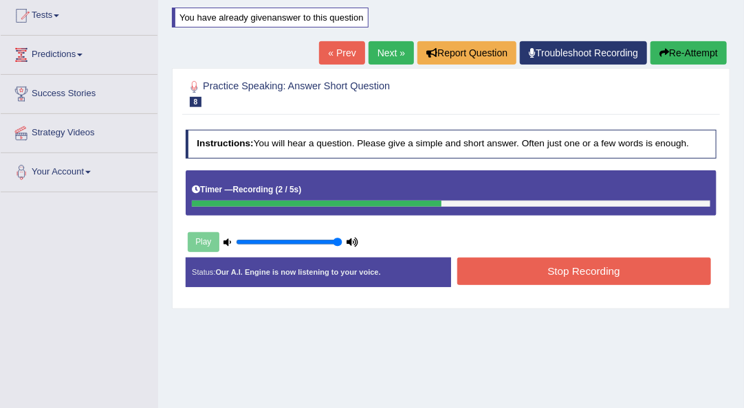
click at [502, 267] on button "Stop Recording" at bounding box center [584, 271] width 254 height 27
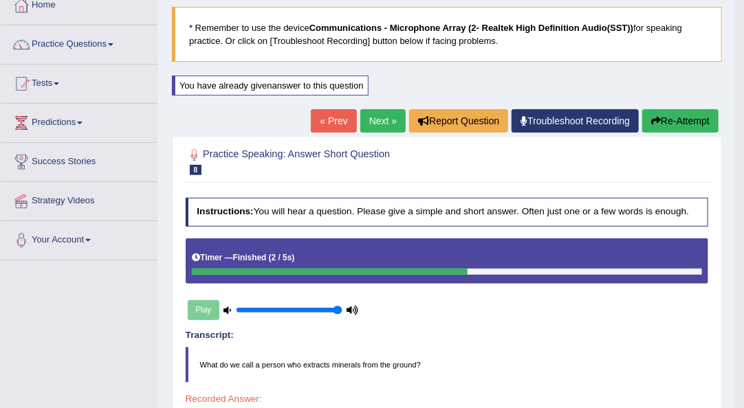
scroll to position [82, 0]
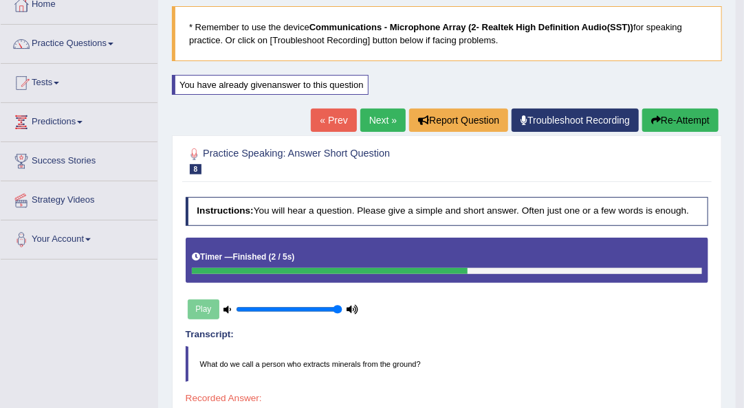
click at [676, 123] on button "Re-Attempt" at bounding box center [680, 120] width 76 height 23
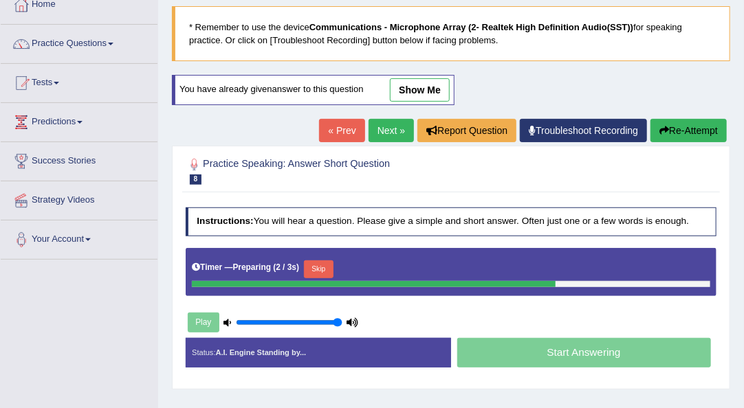
click at [320, 268] on button "Skip" at bounding box center [319, 270] width 30 height 18
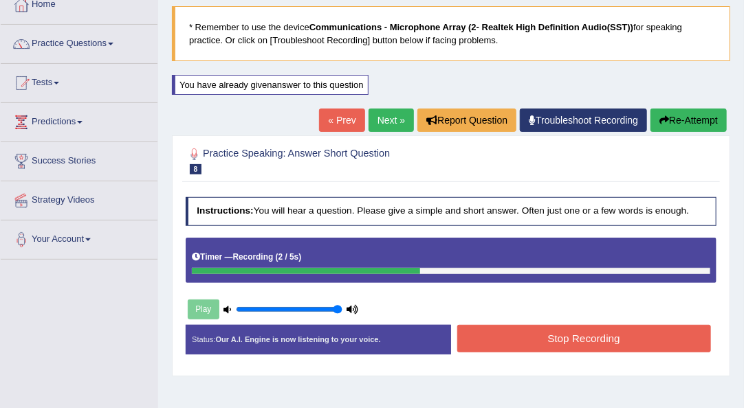
click at [489, 329] on button "Stop Recording" at bounding box center [584, 338] width 254 height 27
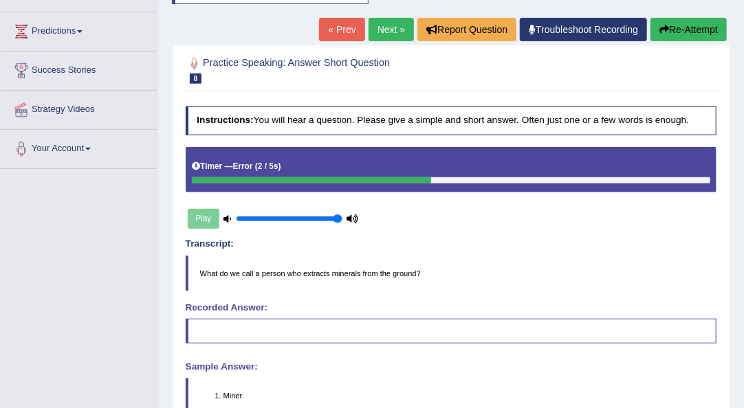
scroll to position [173, 0]
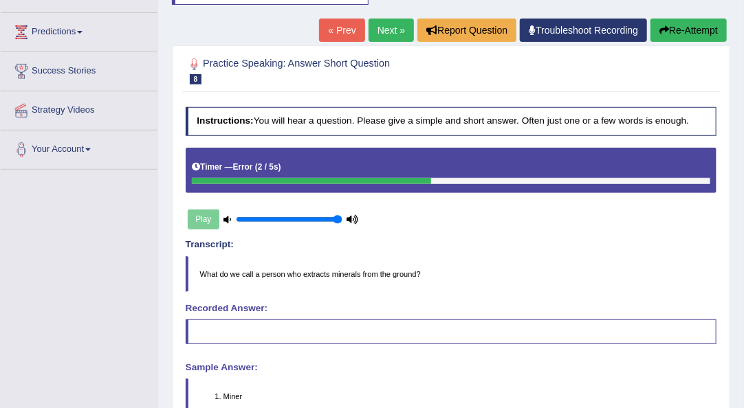
click at [693, 24] on button "Re-Attempt" at bounding box center [688, 30] width 76 height 23
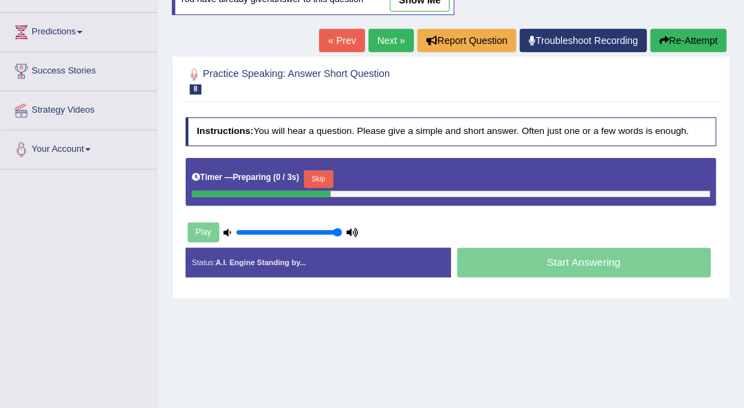
click at [323, 179] on button "Skip" at bounding box center [319, 179] width 30 height 18
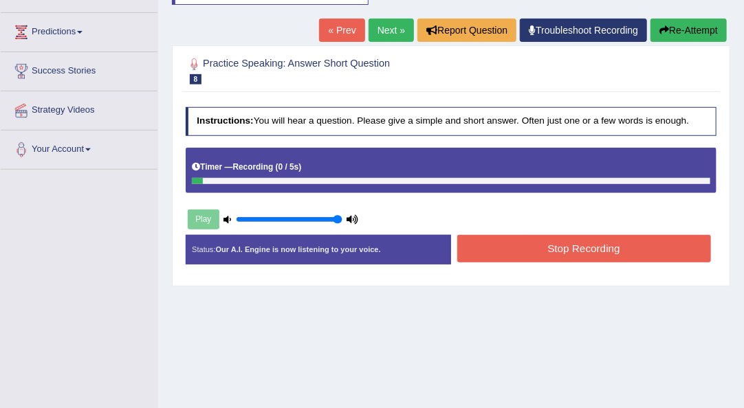
click at [376, 168] on div "Timer — Recording ( 0 / 5s )" at bounding box center [451, 167] width 518 height 21
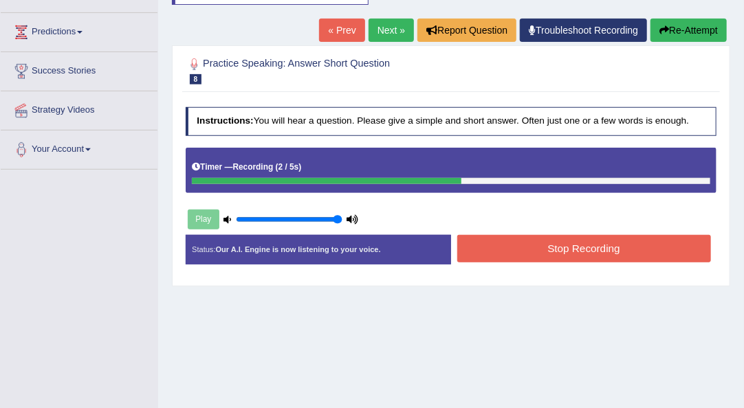
click at [501, 243] on button "Stop Recording" at bounding box center [584, 248] width 254 height 27
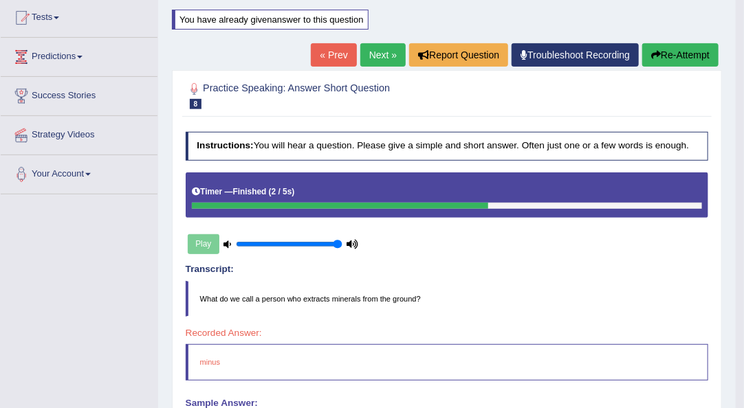
scroll to position [147, 0]
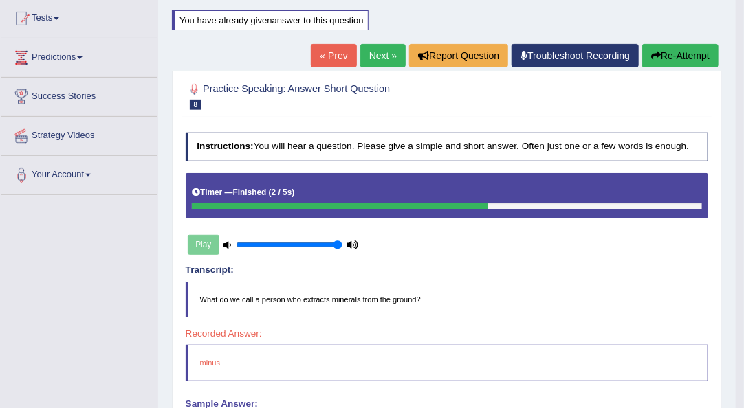
click at [664, 54] on button "Re-Attempt" at bounding box center [680, 55] width 76 height 23
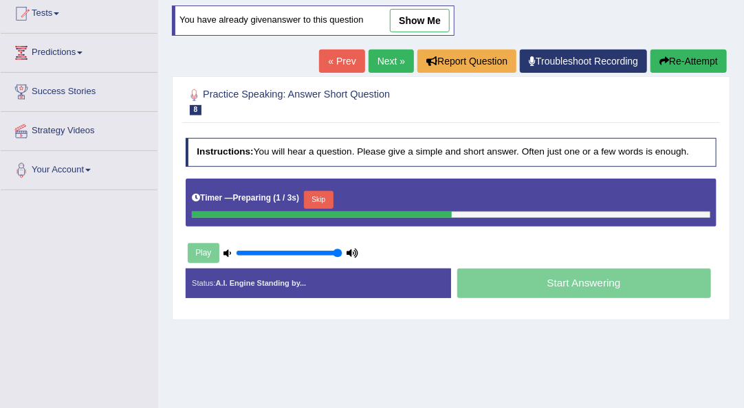
click at [324, 201] on button "Skip" at bounding box center [319, 200] width 30 height 18
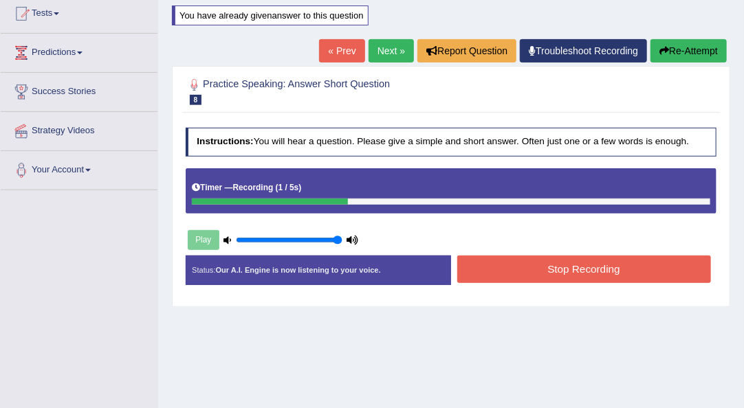
click at [547, 272] on button "Stop Recording" at bounding box center [584, 269] width 254 height 27
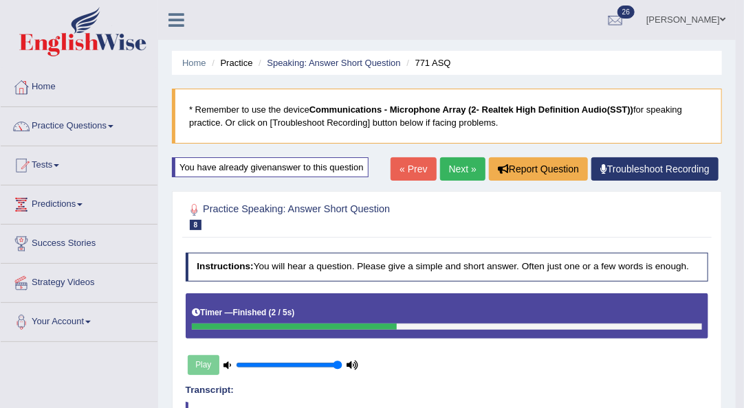
click at [460, 173] on link "Next »" at bounding box center [462, 168] width 45 height 23
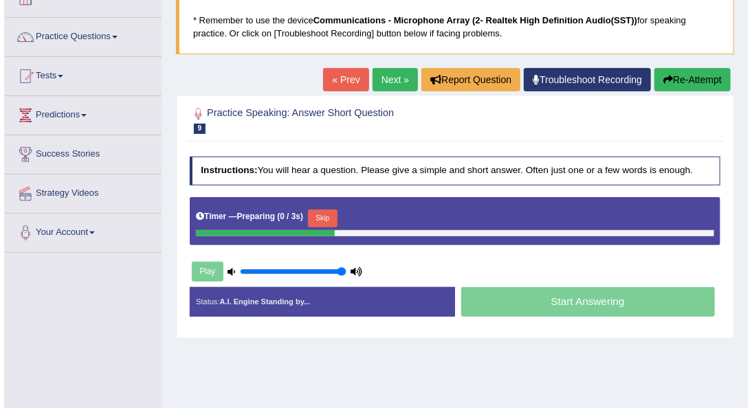
scroll to position [91, 0]
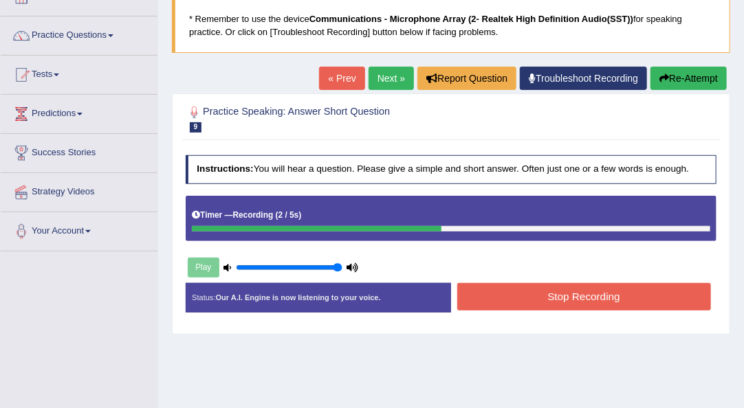
click at [591, 301] on button "Stop Recording" at bounding box center [584, 296] width 254 height 27
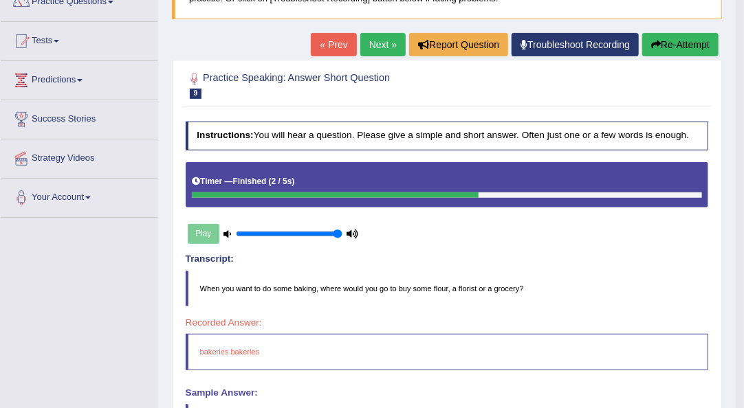
scroll to position [122, 0]
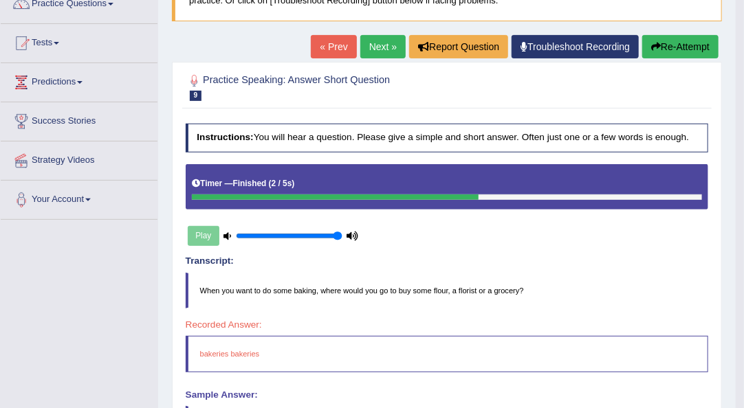
click at [670, 49] on button "Re-Attempt" at bounding box center [680, 46] width 76 height 23
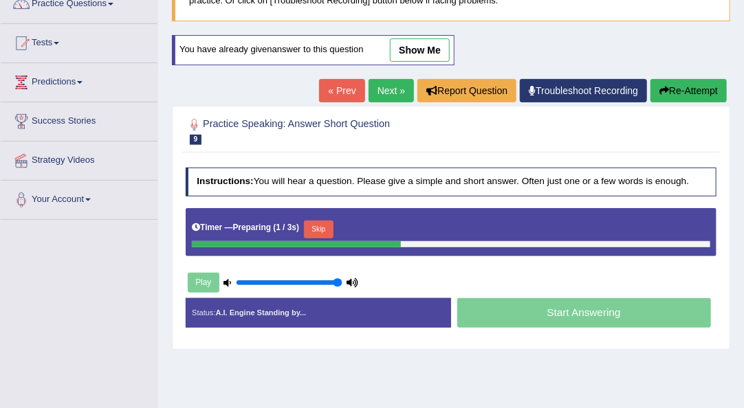
click at [320, 225] on button "Skip" at bounding box center [319, 230] width 30 height 18
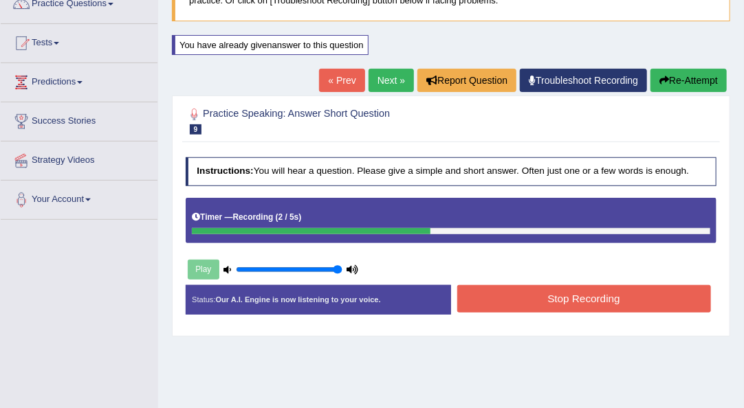
click at [531, 307] on button "Stop Recording" at bounding box center [584, 298] width 254 height 27
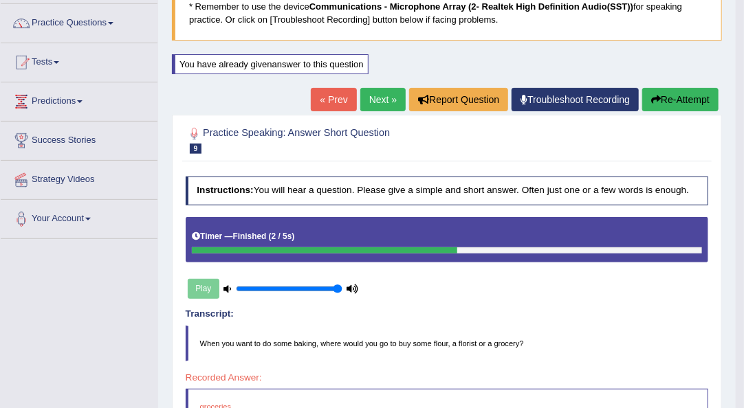
scroll to position [99, 0]
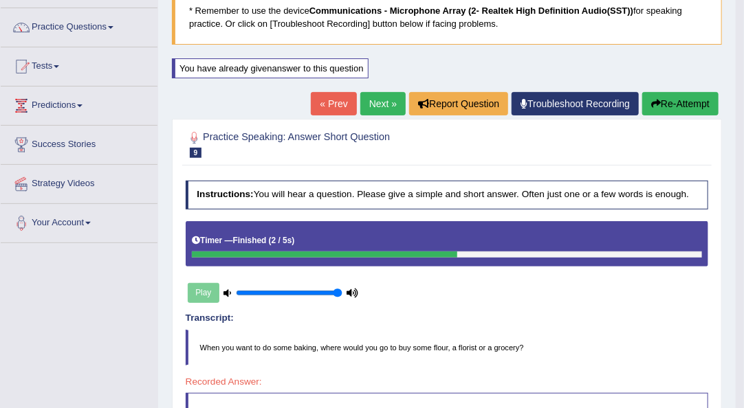
click at [682, 112] on button "Re-Attempt" at bounding box center [680, 103] width 76 height 23
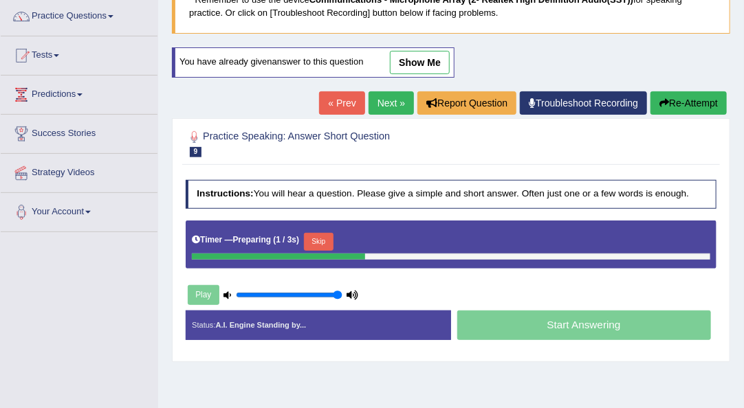
click at [327, 240] on button "Skip" at bounding box center [319, 242] width 30 height 18
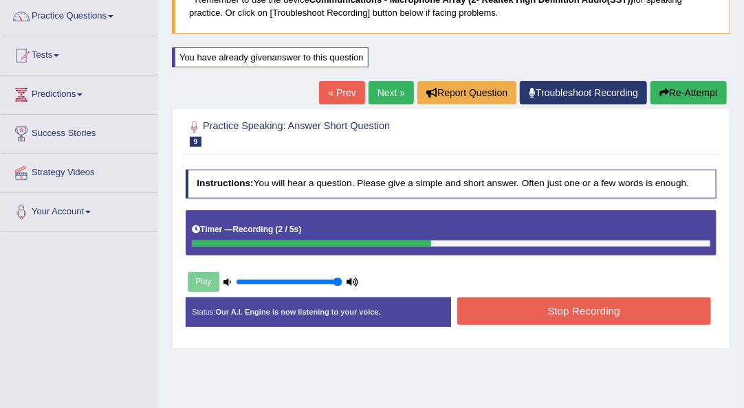
click at [489, 310] on button "Stop Recording" at bounding box center [584, 311] width 254 height 27
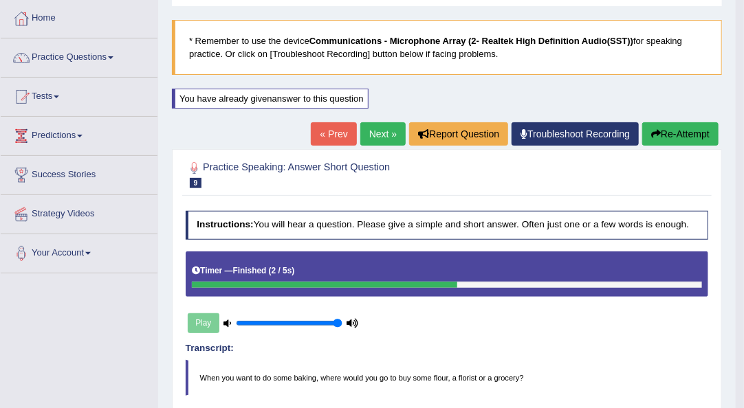
scroll to position [67, 0]
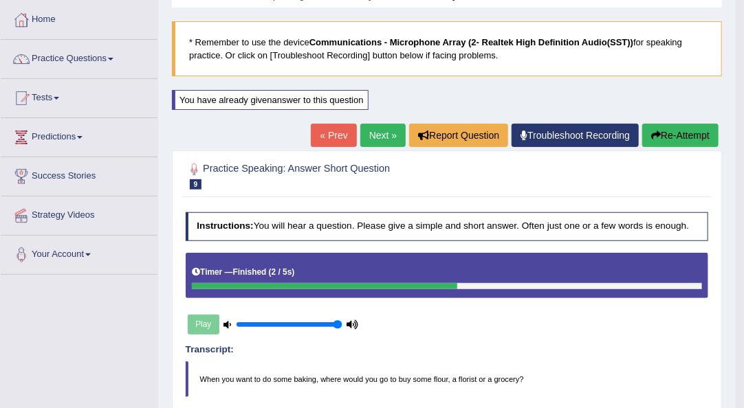
click at [686, 125] on button "Re-Attempt" at bounding box center [680, 135] width 76 height 23
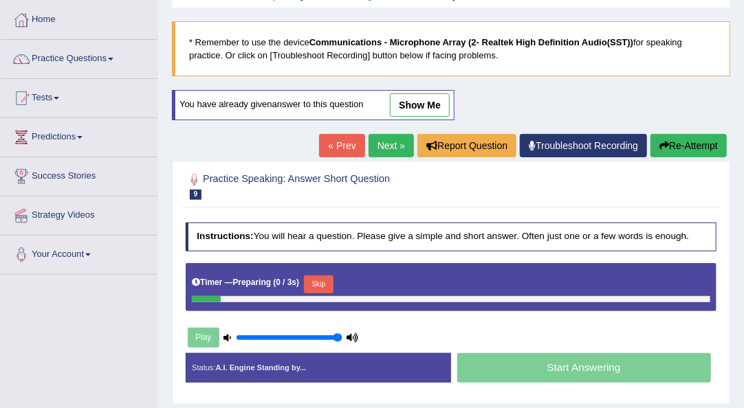
scroll to position [67, 0]
click at [320, 282] on button "Skip" at bounding box center [319, 285] width 30 height 18
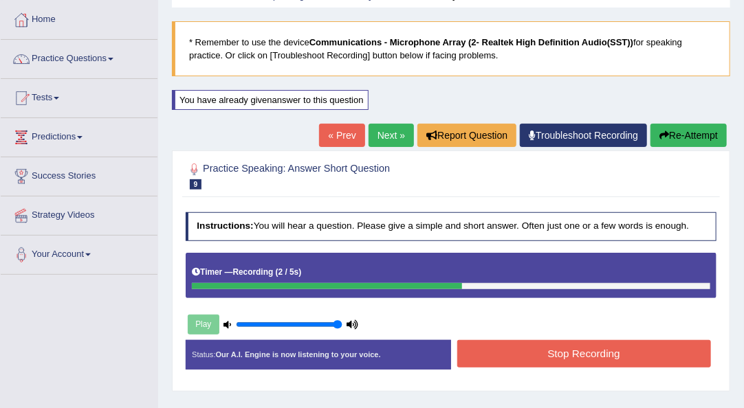
click at [504, 349] on button "Stop Recording" at bounding box center [584, 353] width 254 height 27
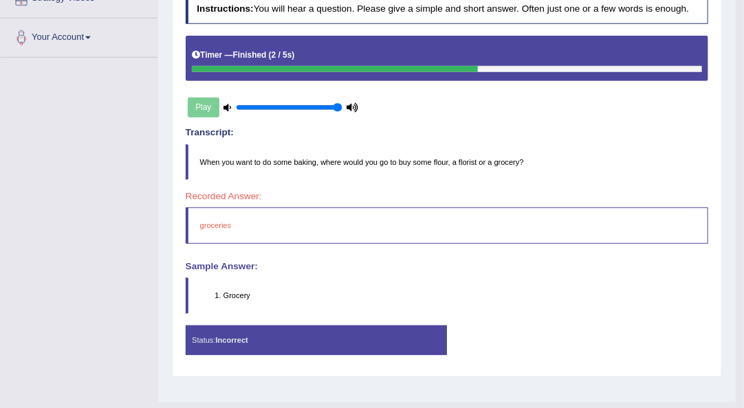
scroll to position [285, 0]
